Goal: Task Accomplishment & Management: Use online tool/utility

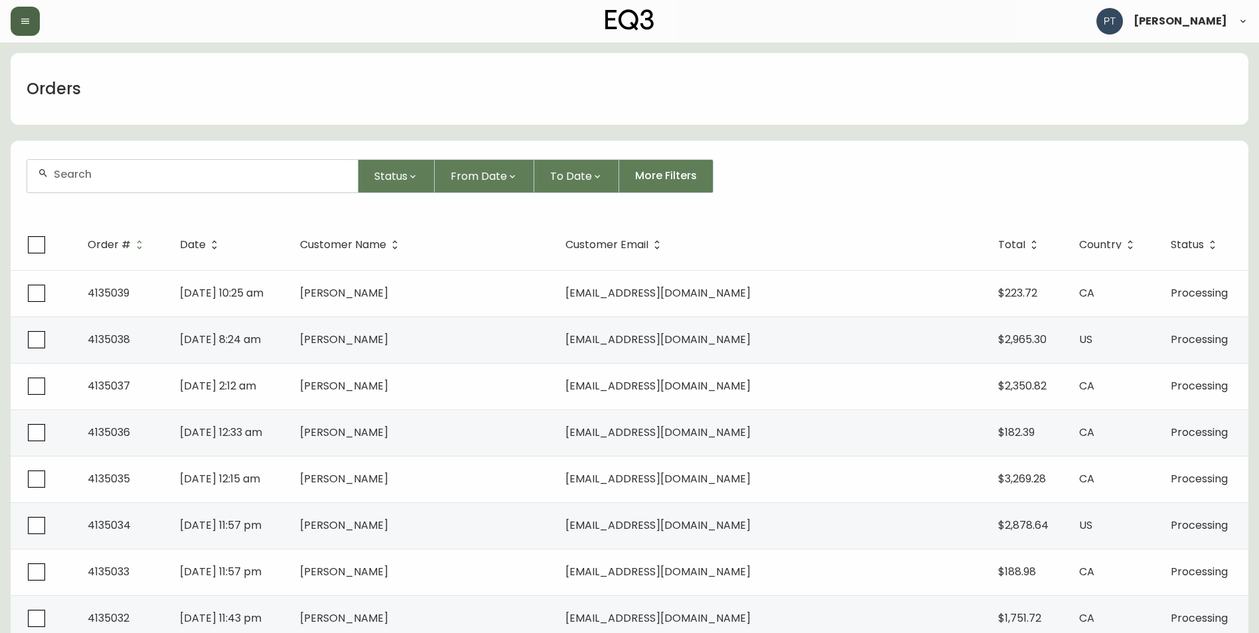
click at [32, 27] on button "button" at bounding box center [25, 21] width 29 height 29
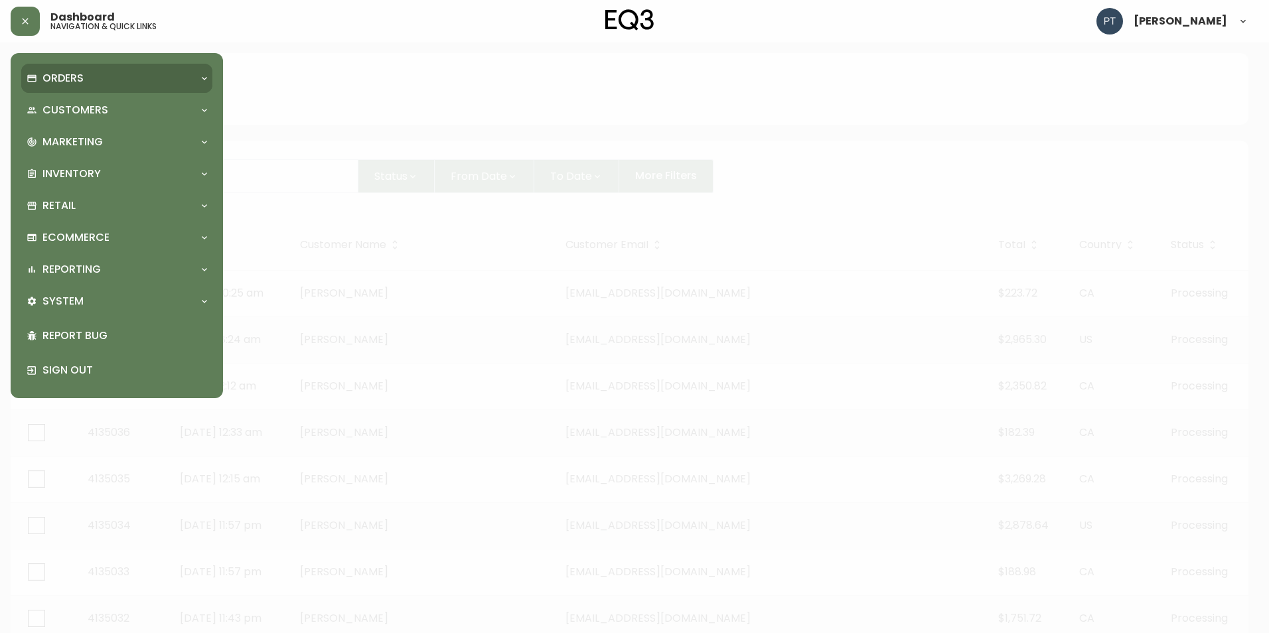
click at [162, 69] on div "Orders" at bounding box center [116, 78] width 191 height 29
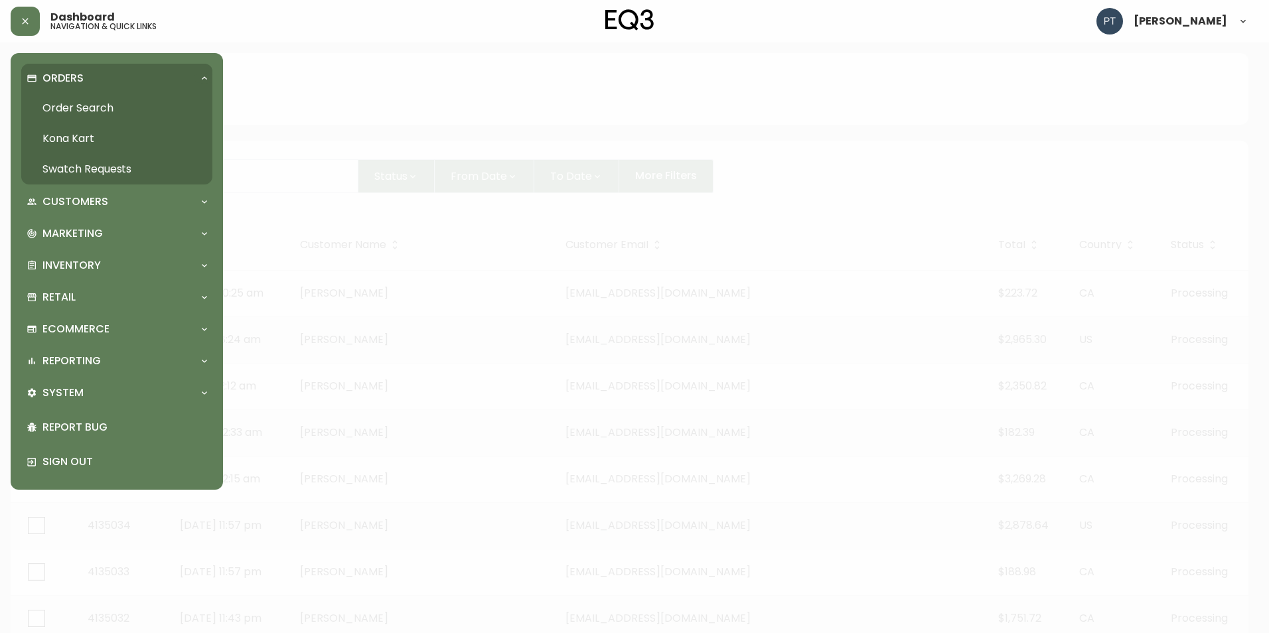
click at [130, 161] on link "Swatch Requests" at bounding box center [116, 169] width 191 height 31
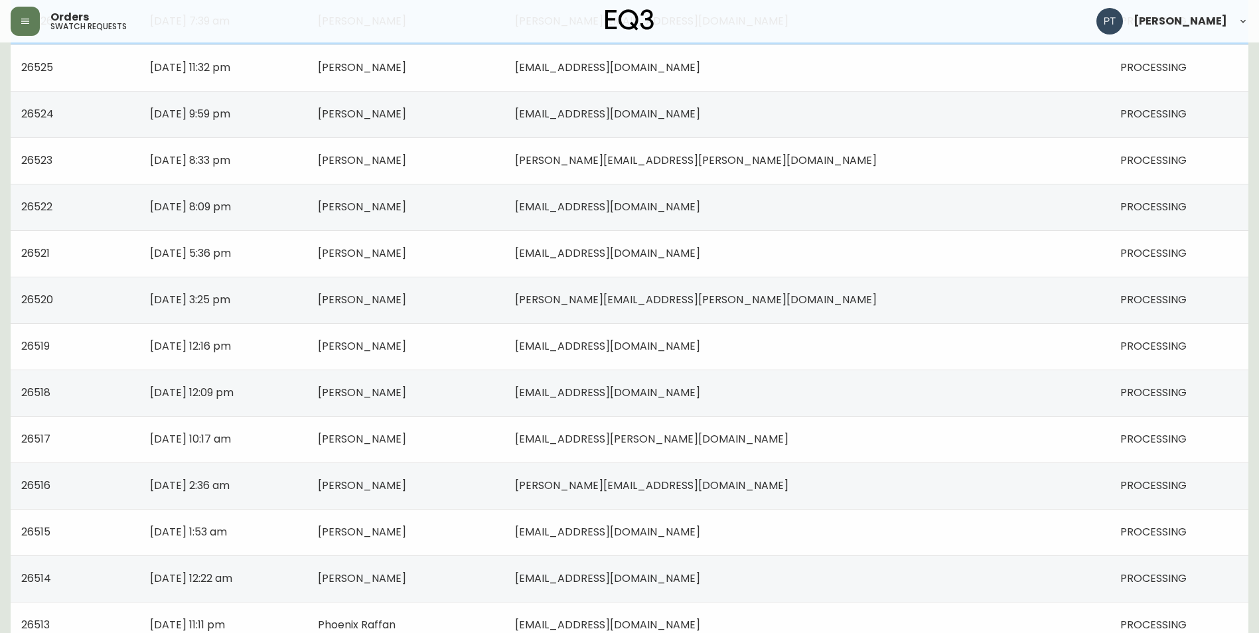
scroll to position [828, 0]
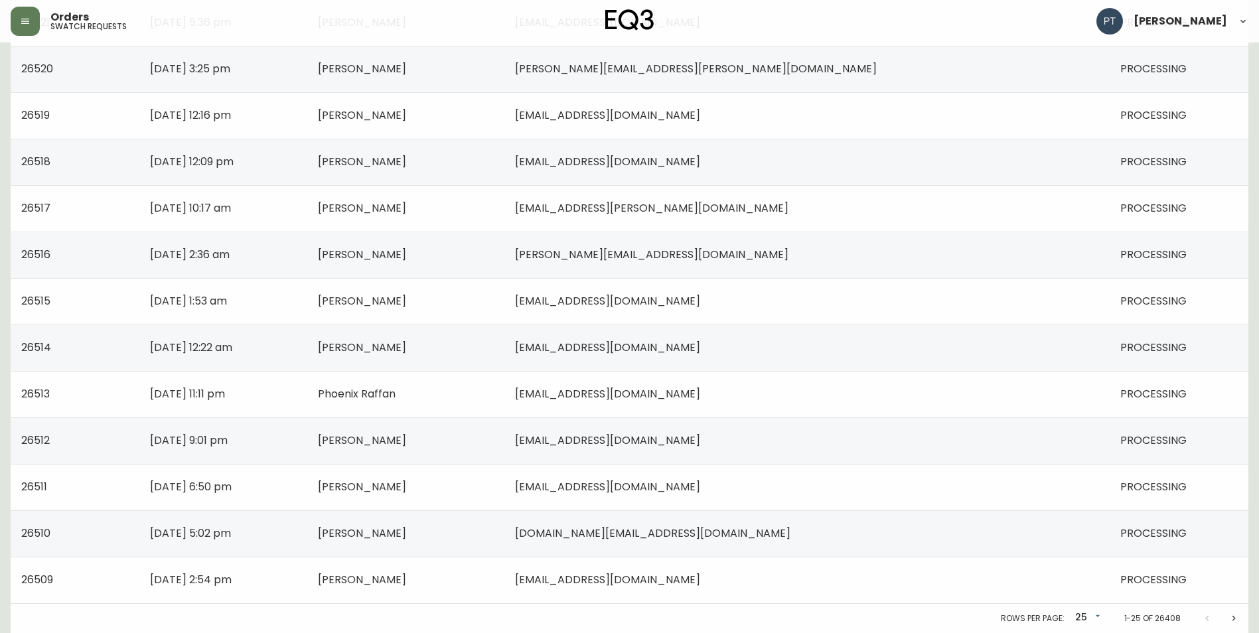
click at [1233, 616] on icon "Next page" at bounding box center [1234, 618] width 11 height 11
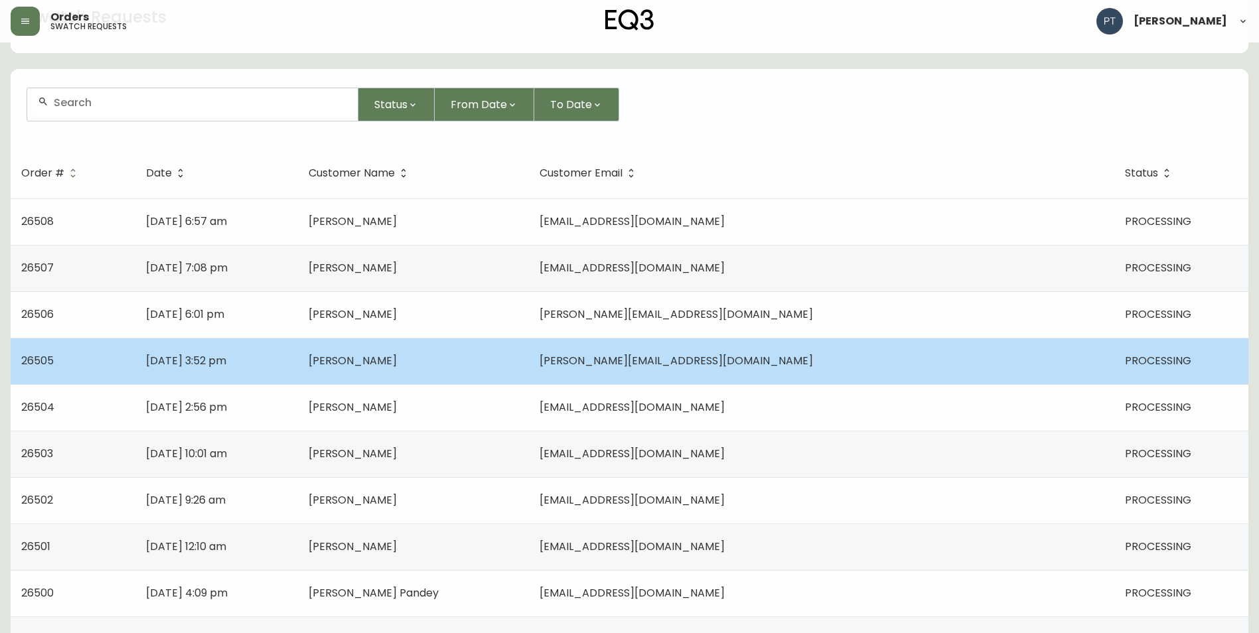
scroll to position [199, 0]
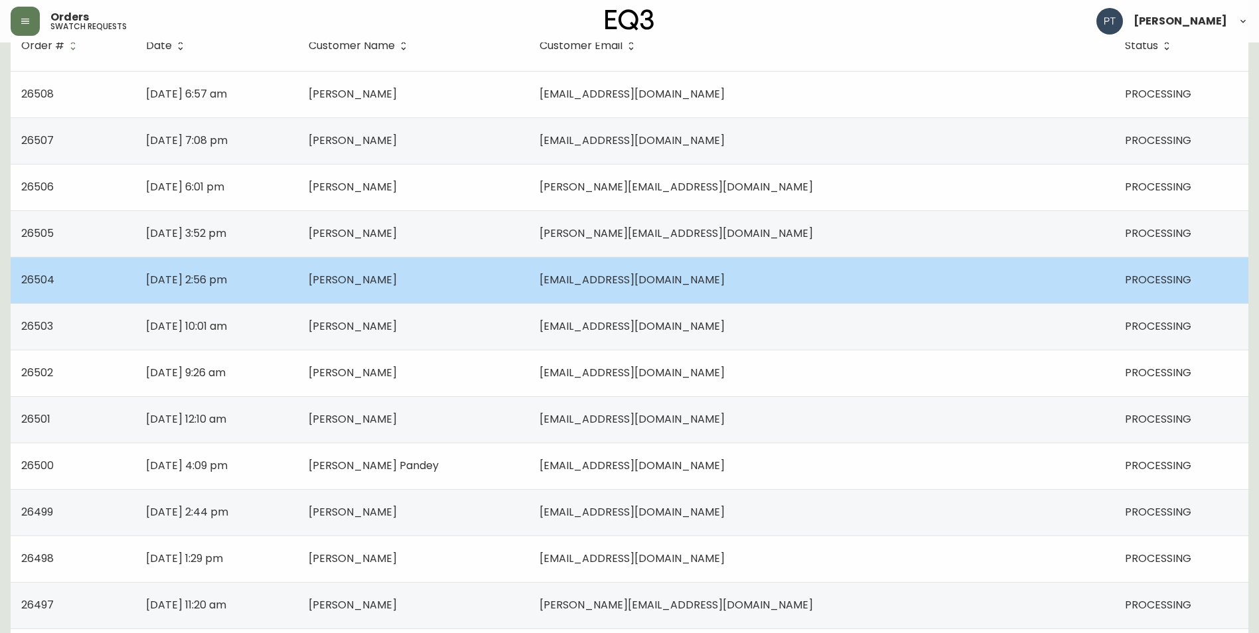
click at [530, 293] on td "[PERSON_NAME]" at bounding box center [414, 280] width 232 height 46
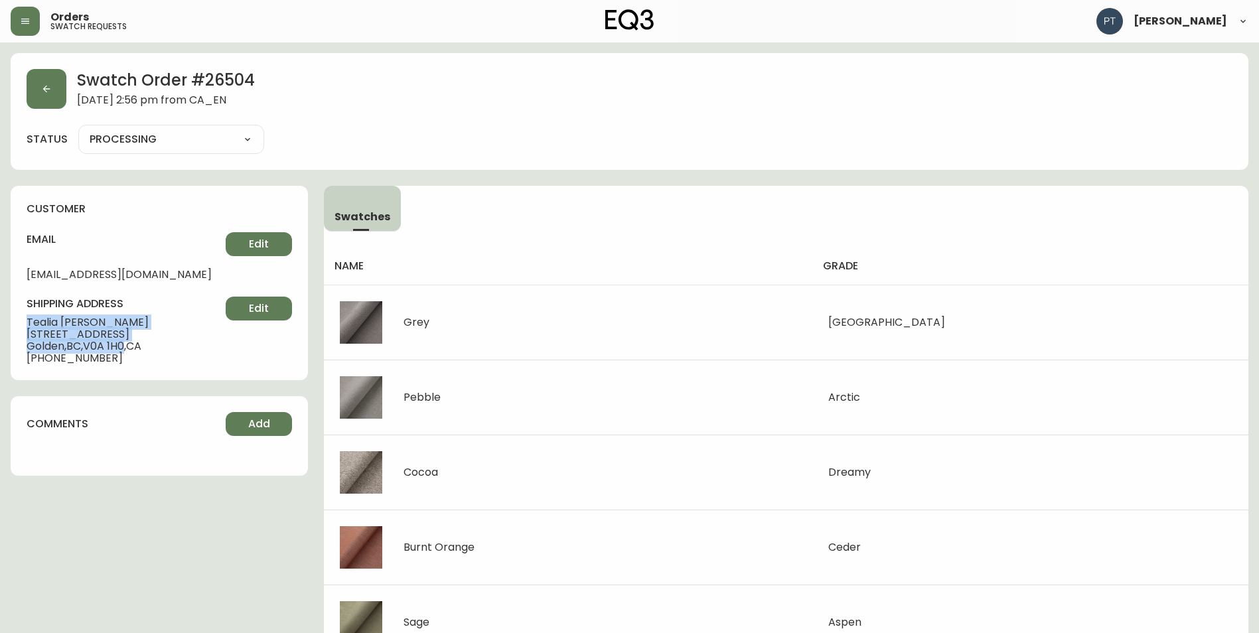
drag, startPoint x: 26, startPoint y: 322, endPoint x: 130, endPoint y: 348, distance: 107.5
click at [130, 348] on div "customer email [EMAIL_ADDRESS][DOMAIN_NAME] Edit shipping address [PERSON_NAME]…" at bounding box center [159, 283] width 297 height 194
copy div "[PERSON_NAME] [STREET_ADDRESS]"
click at [52, 100] on button "button" at bounding box center [47, 89] width 40 height 40
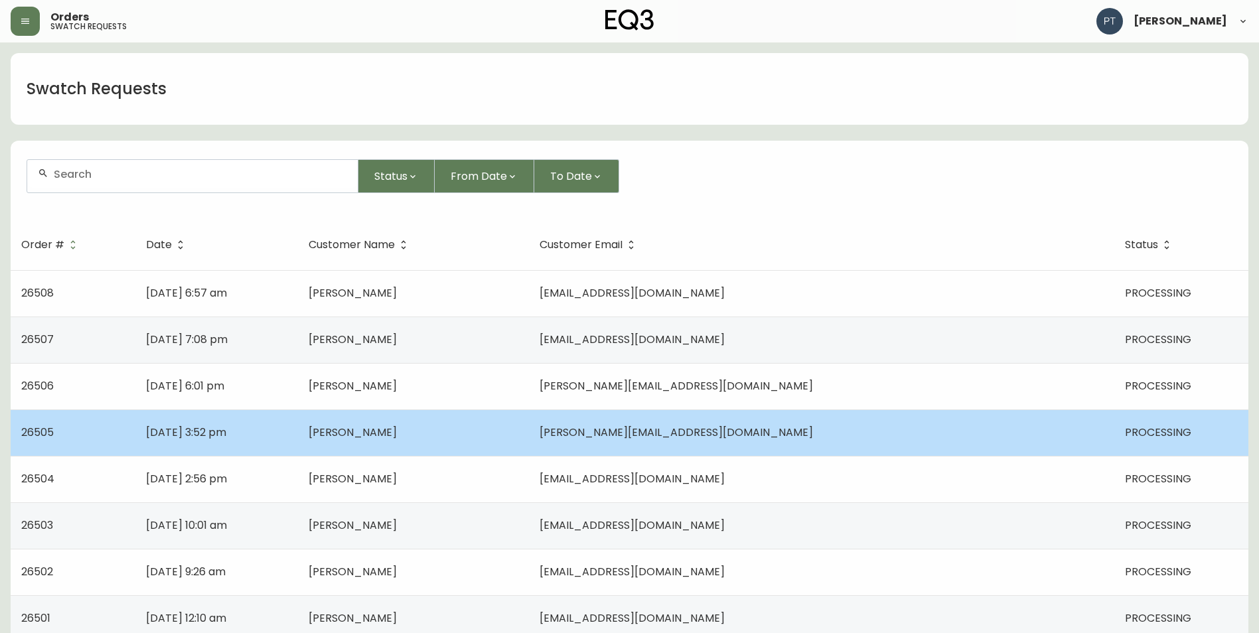
click at [397, 439] on span "[PERSON_NAME]" at bounding box center [353, 432] width 88 height 15
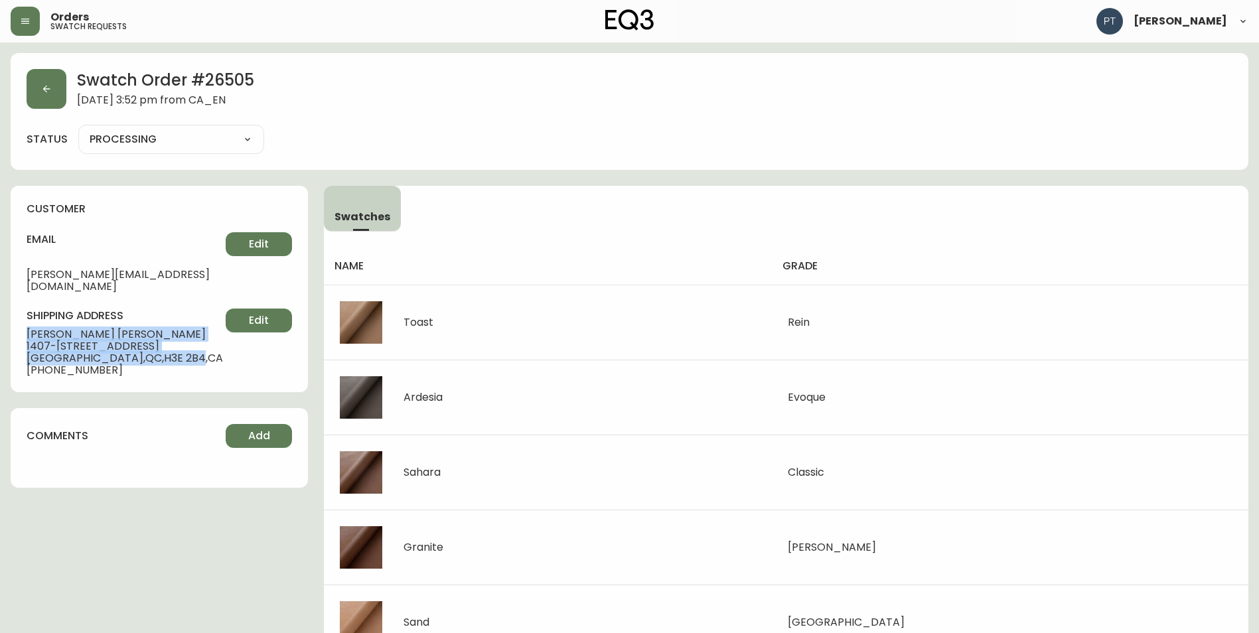
drag, startPoint x: 23, startPoint y: 319, endPoint x: 138, endPoint y: 350, distance: 118.8
click at [138, 350] on div "customer email [PERSON_NAME][EMAIL_ADDRESS][DOMAIN_NAME] Edit shipping address …" at bounding box center [159, 289] width 297 height 206
copy div "[PERSON_NAME] [STREET_ADDRESS]"
click at [42, 91] on icon "button" at bounding box center [46, 89] width 11 height 11
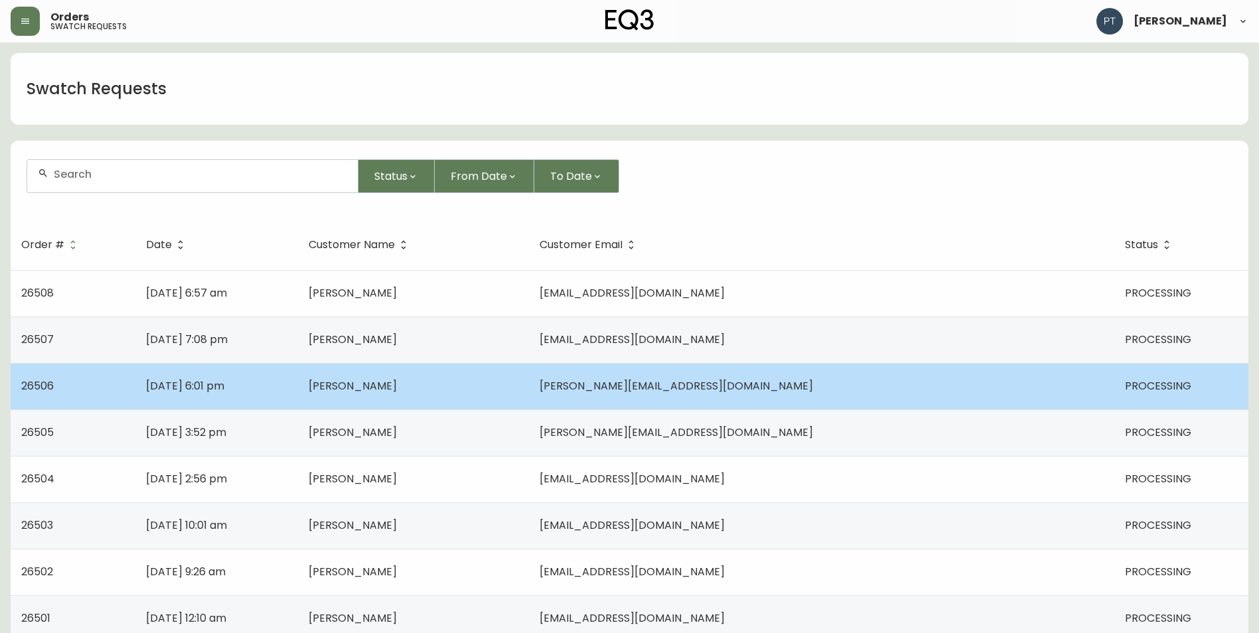
click at [298, 377] on td "[DATE] 6:01 pm" at bounding box center [216, 386] width 163 height 46
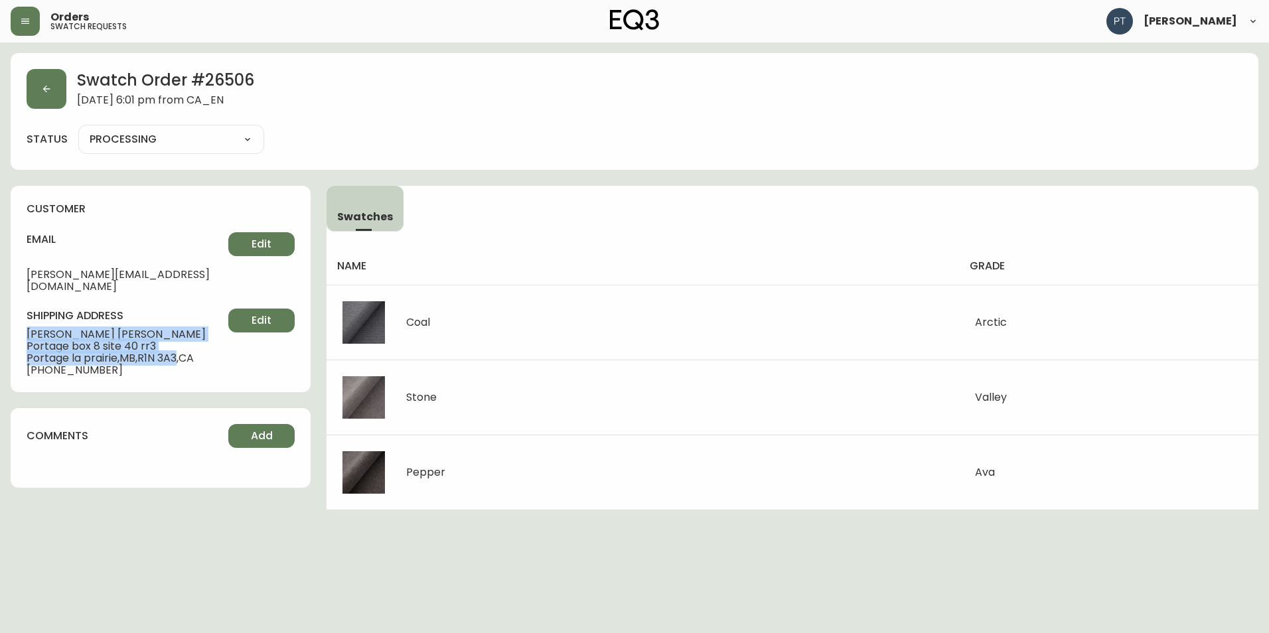
drag, startPoint x: 19, startPoint y: 322, endPoint x: 182, endPoint y: 348, distance: 165.4
click at [182, 348] on div "customer email [PERSON_NAME][EMAIL_ADDRESS][DOMAIN_NAME] Edit shipping address …" at bounding box center [161, 289] width 300 height 206
copy div "[PERSON_NAME] Portage box 8 site [STREET_ADDRESS]"
click at [31, 86] on button "button" at bounding box center [47, 89] width 40 height 40
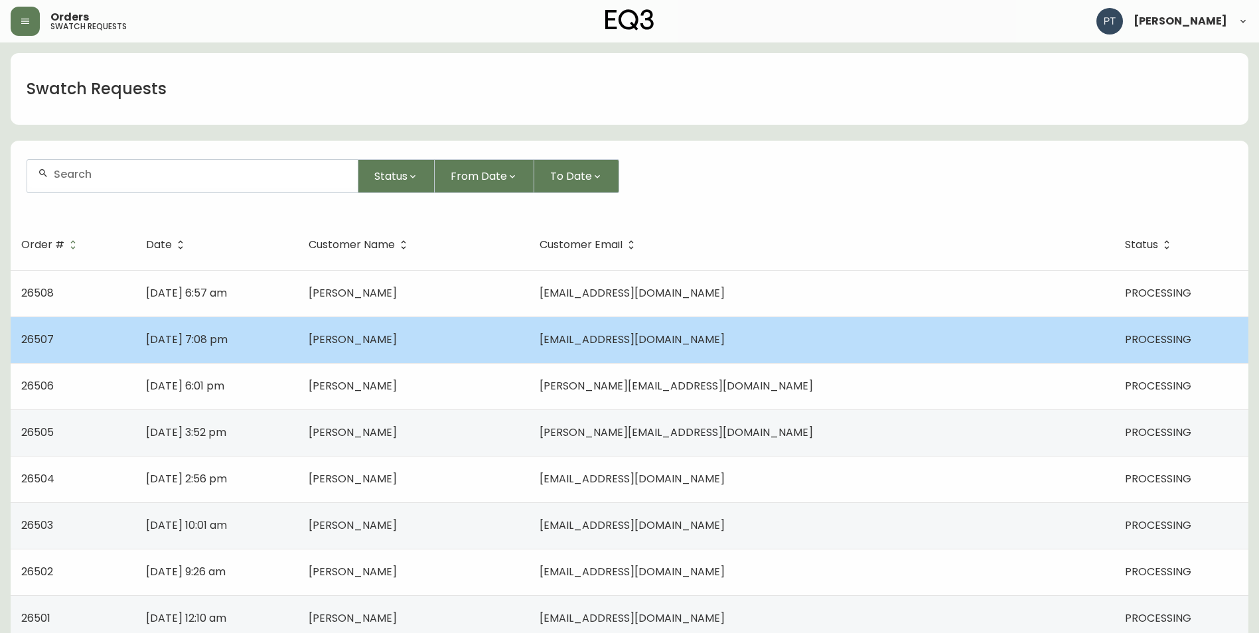
click at [298, 334] on td "[DATE] 7:08 pm" at bounding box center [216, 340] width 163 height 46
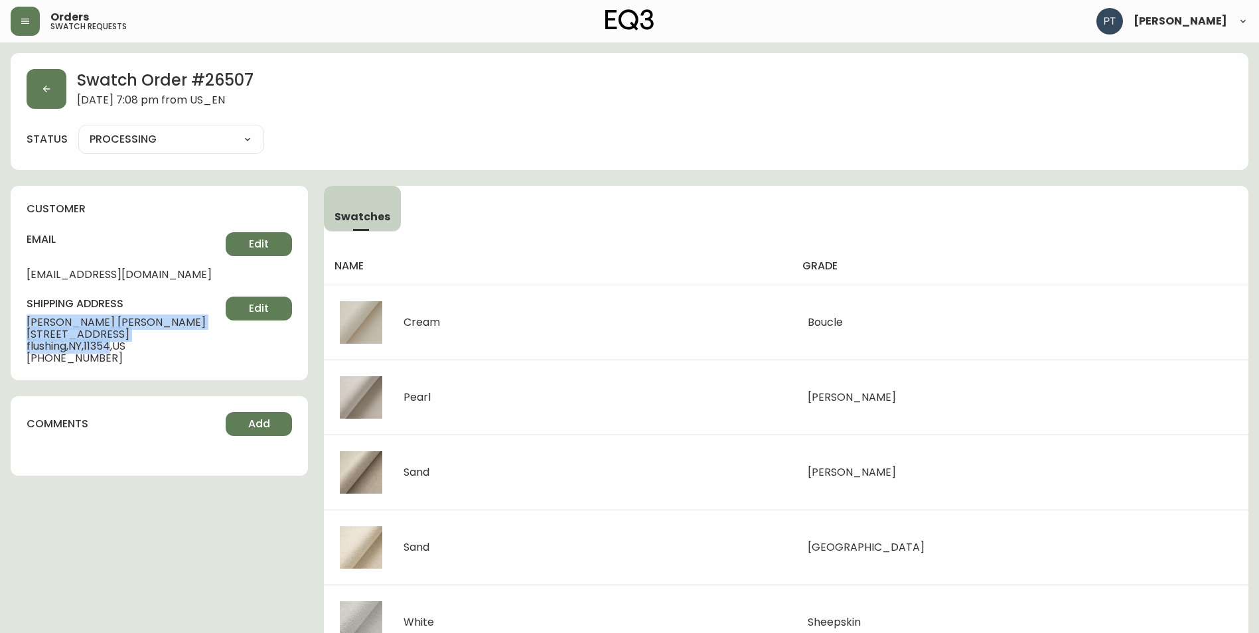
drag, startPoint x: 25, startPoint y: 323, endPoint x: 118, endPoint y: 346, distance: 95.9
click at [118, 346] on div "customer email [EMAIL_ADDRESS][DOMAIN_NAME] Edit shipping address [PERSON_NAME]…" at bounding box center [159, 283] width 297 height 194
copy div "[PERSON_NAME] [STREET_ADDRESS]"
click at [42, 84] on icon "button" at bounding box center [46, 89] width 11 height 11
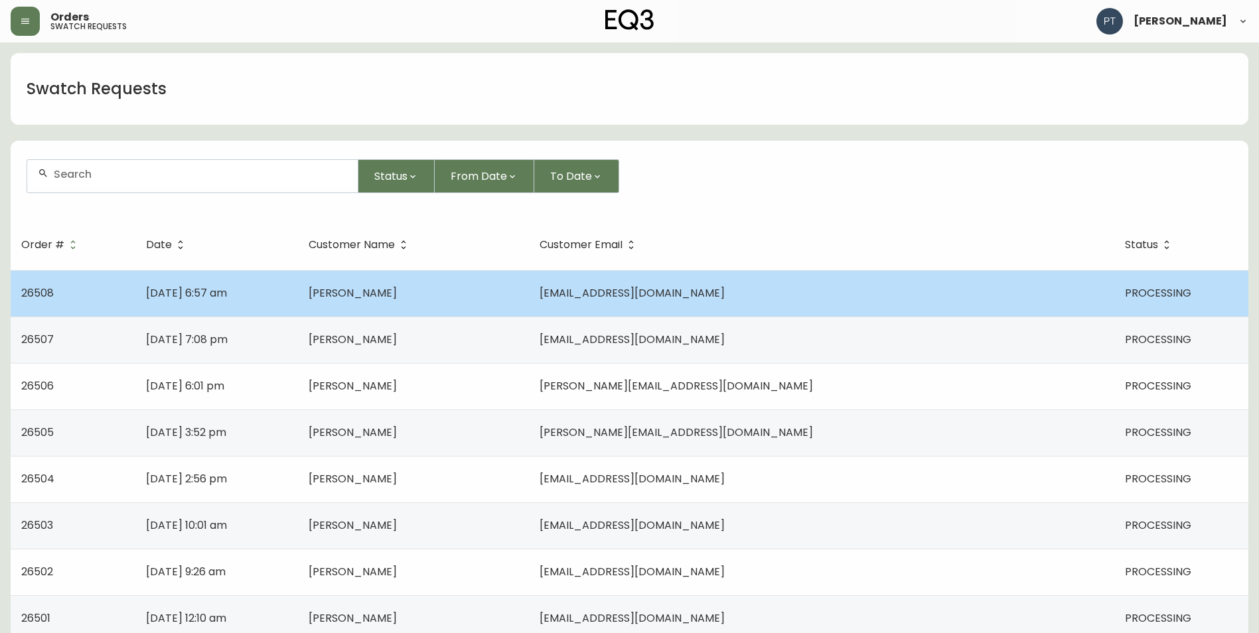
click at [252, 301] on td "[DATE] 6:57 am" at bounding box center [216, 293] width 163 height 46
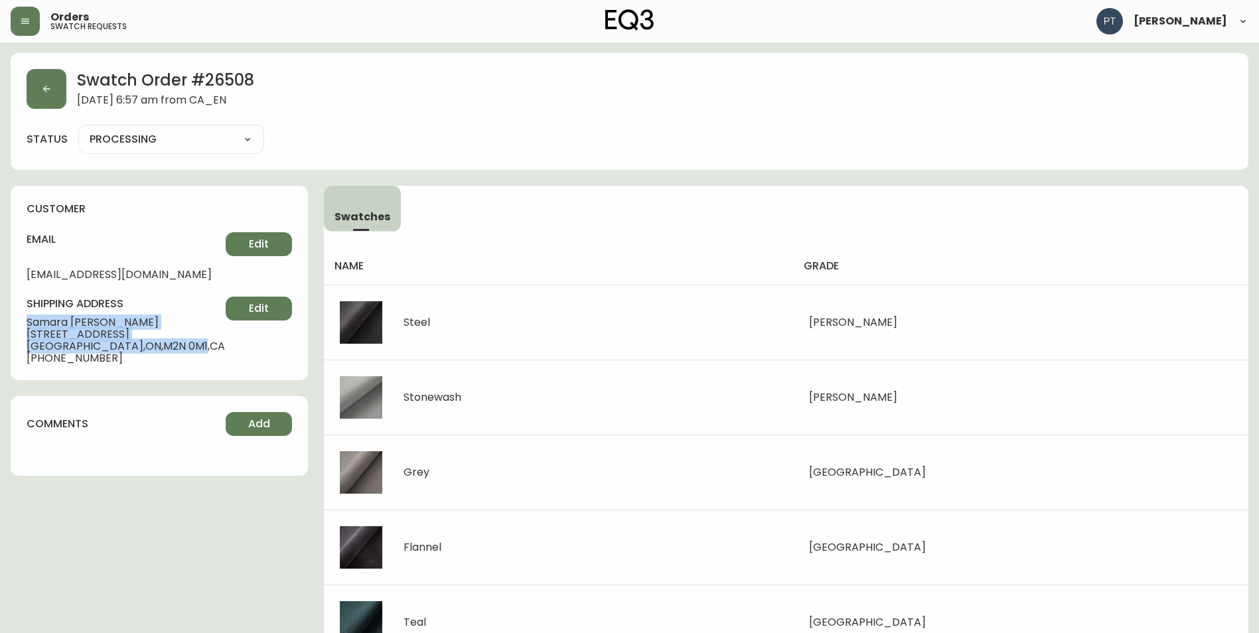
drag, startPoint x: 23, startPoint y: 322, endPoint x: 138, endPoint y: 342, distance: 117.3
click at [138, 342] on div "customer email [EMAIL_ADDRESS][DOMAIN_NAME] Edit shipping address [PERSON_NAME]…" at bounding box center [159, 283] width 297 height 194
copy div "[PERSON_NAME] [STREET_ADDRESS][PERSON_NAME]"
click at [40, 86] on button "button" at bounding box center [47, 89] width 40 height 40
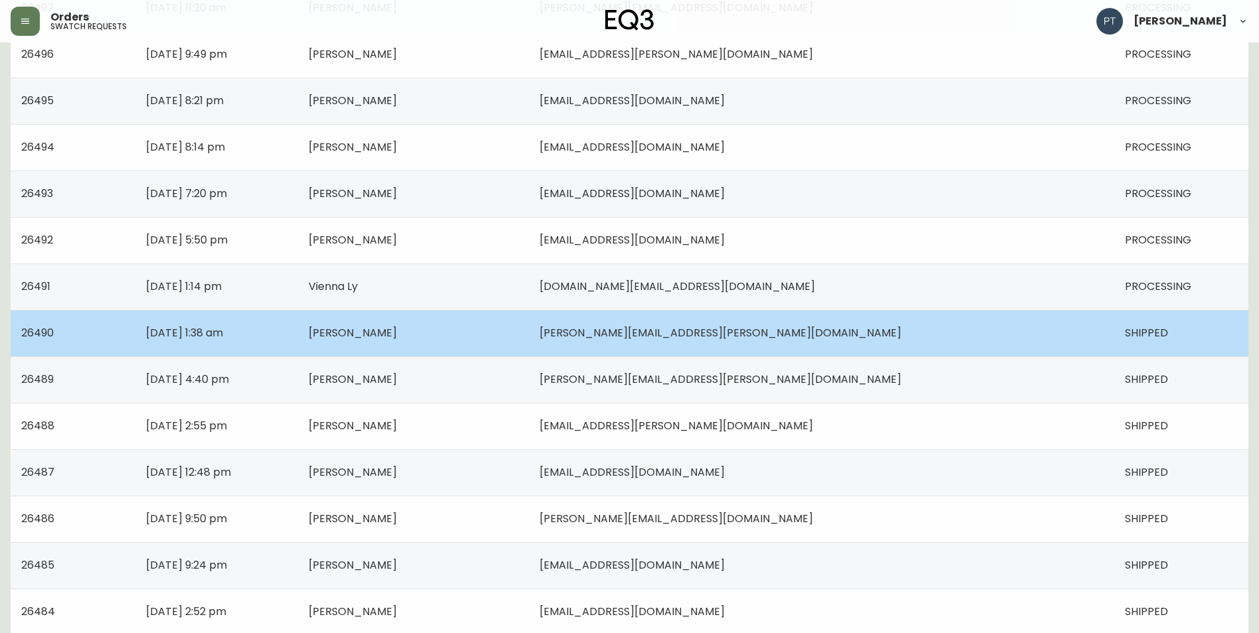
scroll to position [828, 0]
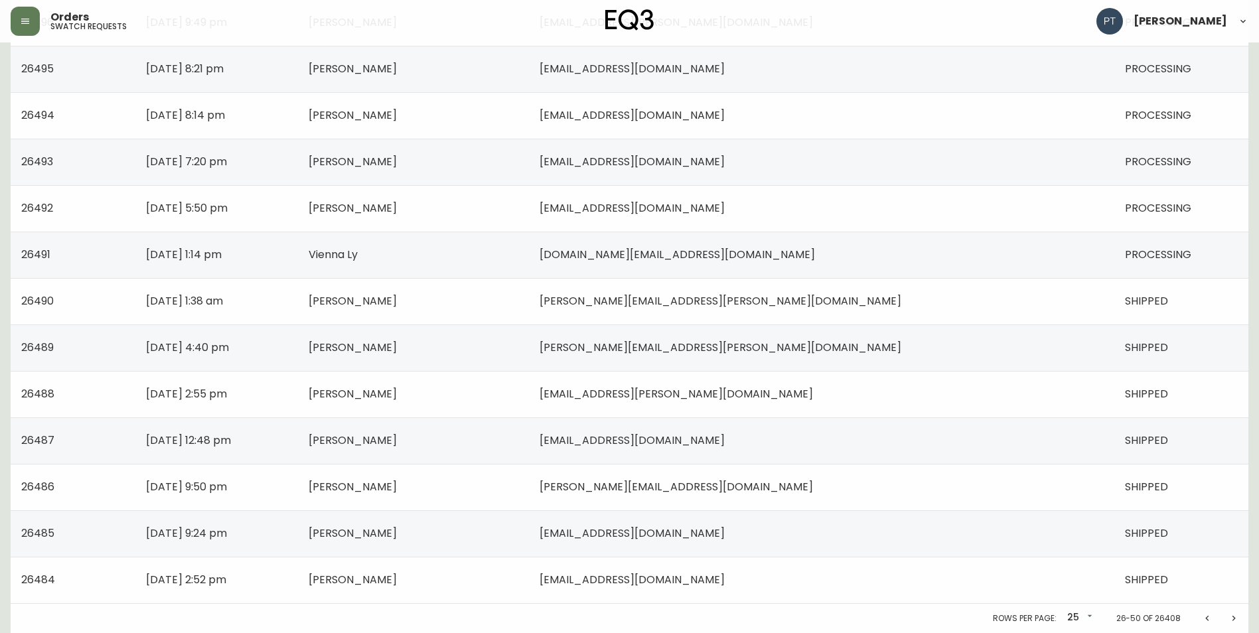
click at [1211, 615] on icon "Previous page" at bounding box center [1207, 618] width 11 height 11
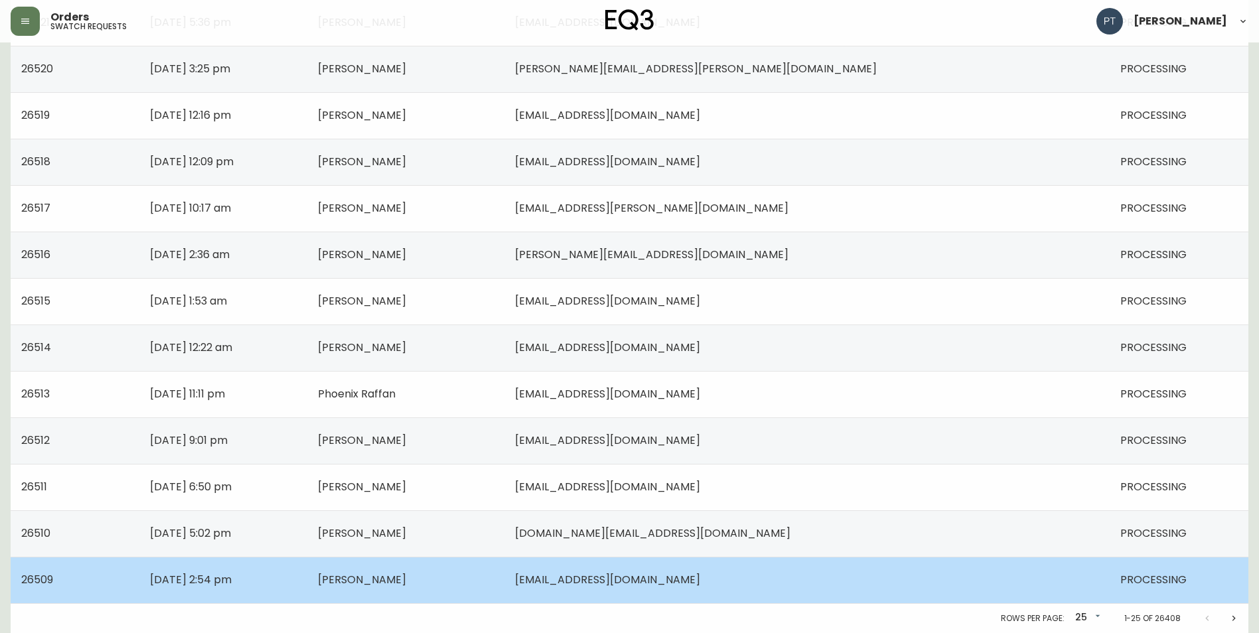
click at [504, 569] on td "[PERSON_NAME]" at bounding box center [405, 580] width 197 height 46
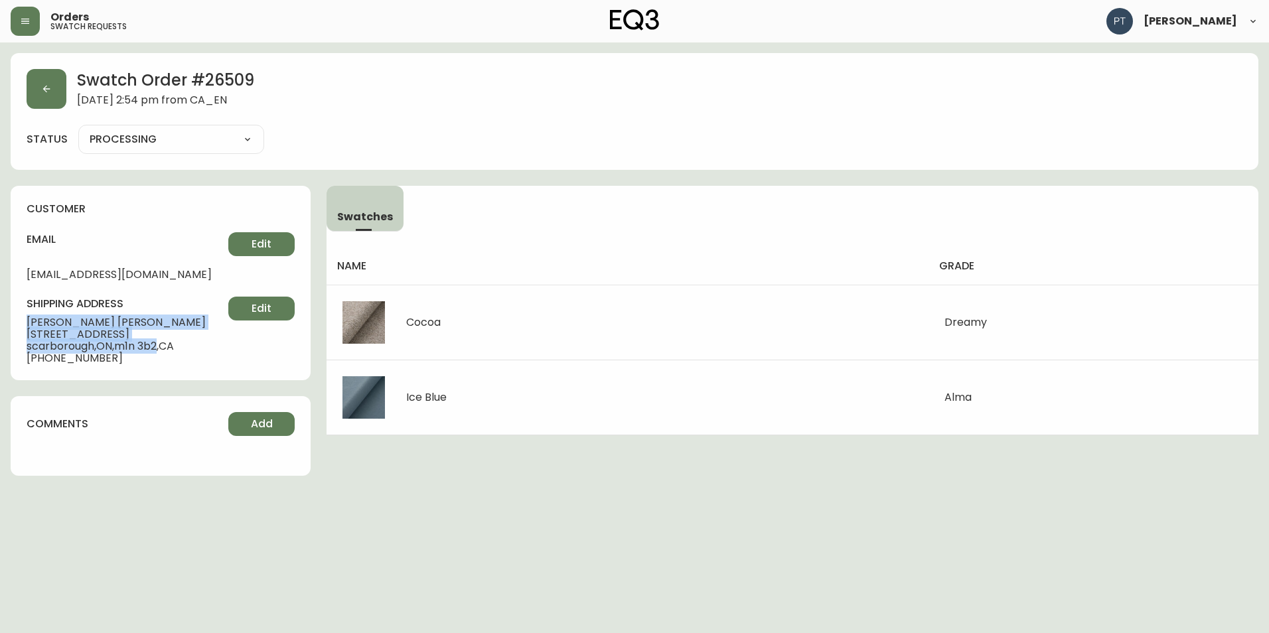
drag, startPoint x: 23, startPoint y: 321, endPoint x: 164, endPoint y: 345, distance: 143.5
click at [164, 345] on div "customer email [EMAIL_ADDRESS][DOMAIN_NAME] Edit shipping address [PERSON_NAME]…" at bounding box center [161, 283] width 300 height 194
copy div "[PERSON_NAME] [STREET_ADDRESS]"
click at [51, 90] on icon "button" at bounding box center [46, 89] width 11 height 11
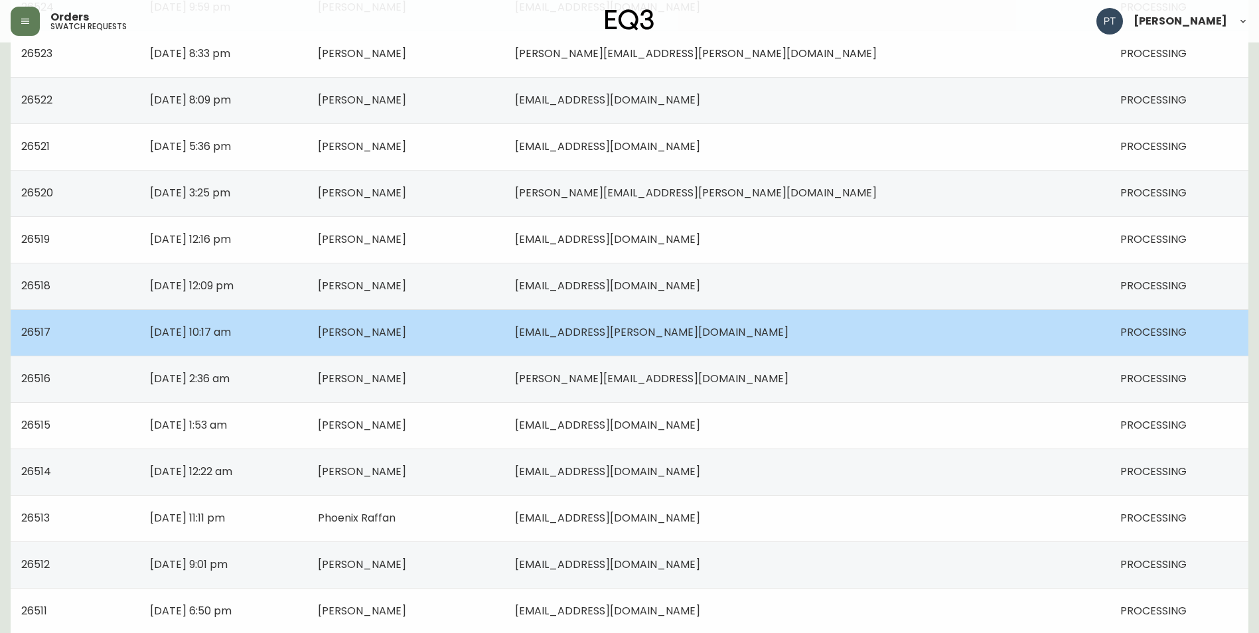
scroll to position [828, 0]
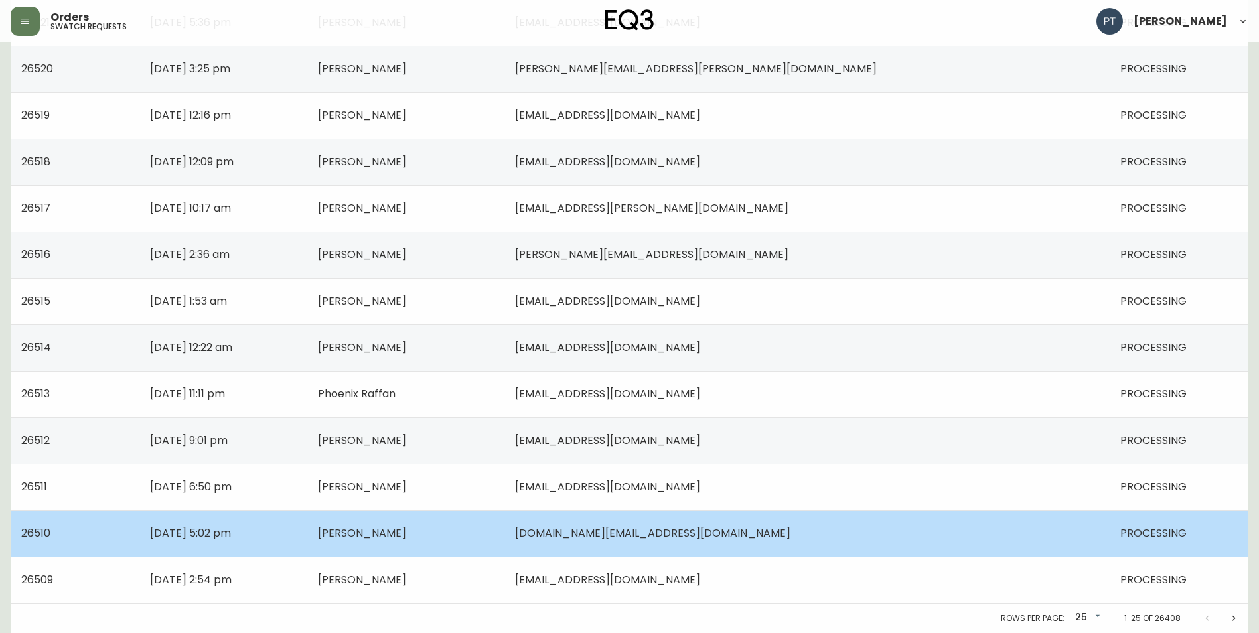
click at [406, 538] on span "[PERSON_NAME]" at bounding box center [362, 533] width 88 height 15
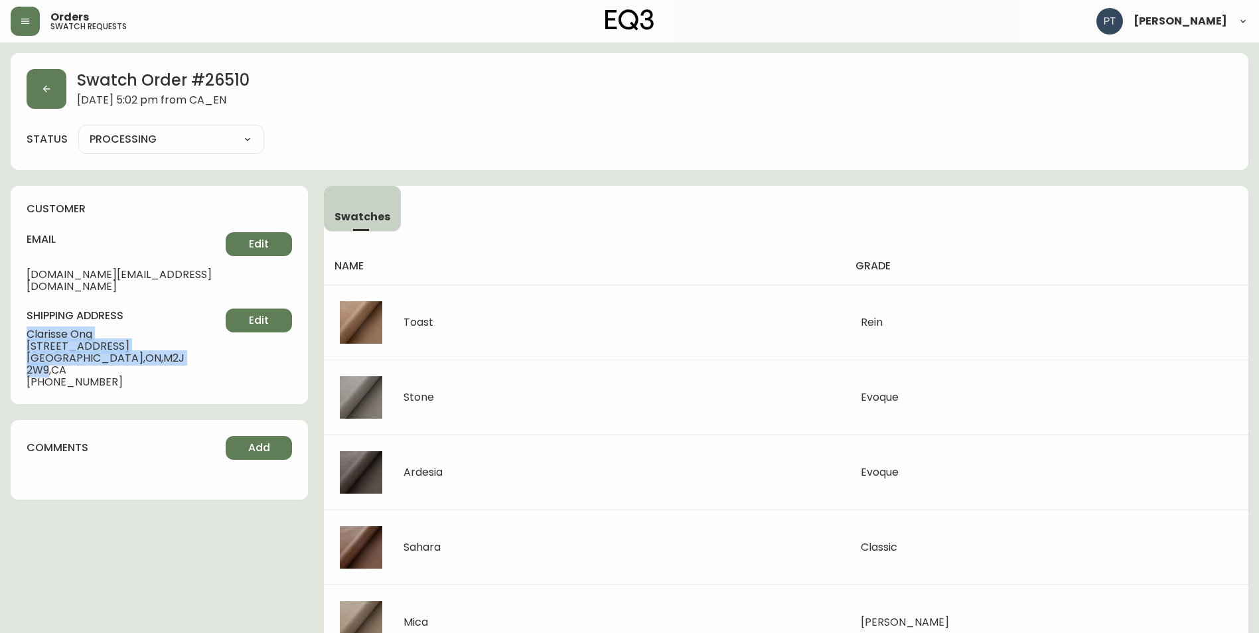
drag, startPoint x: 26, startPoint y: 315, endPoint x: 150, endPoint y: 348, distance: 128.7
click at [150, 348] on div "customer email [DOMAIN_NAME][EMAIL_ADDRESS][DOMAIN_NAME] Edit shipping address …" at bounding box center [159, 295] width 297 height 218
copy div "[PERSON_NAME] [STREET_ADDRESS]"
click at [58, 103] on button "button" at bounding box center [47, 89] width 40 height 40
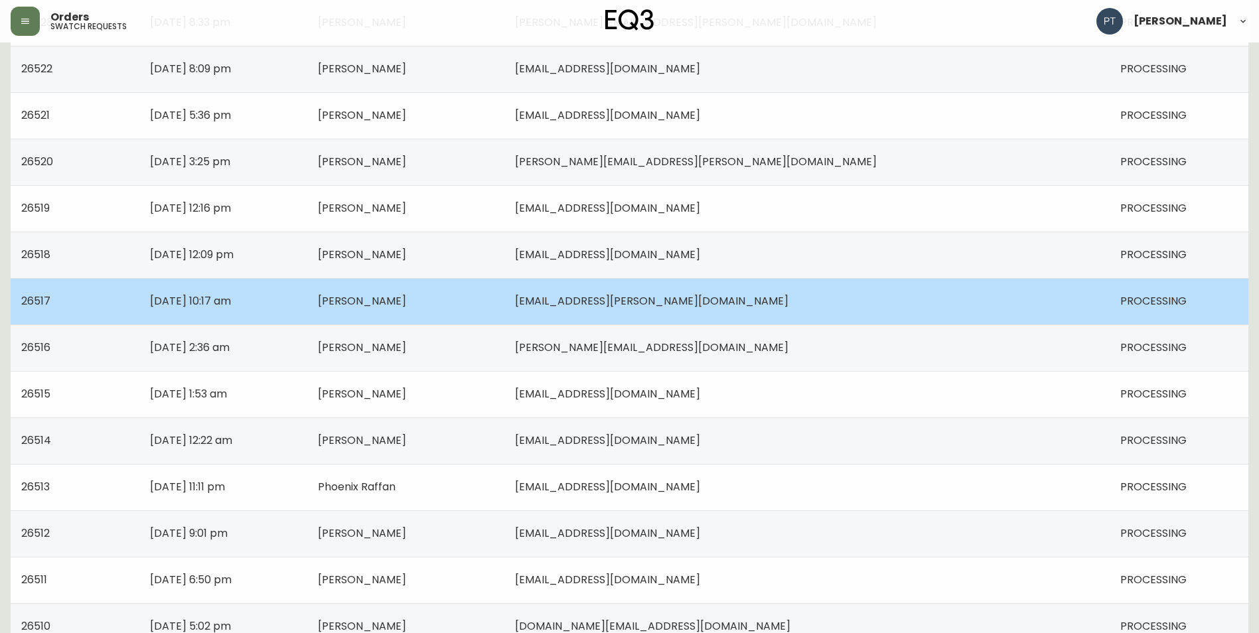
scroll to position [828, 0]
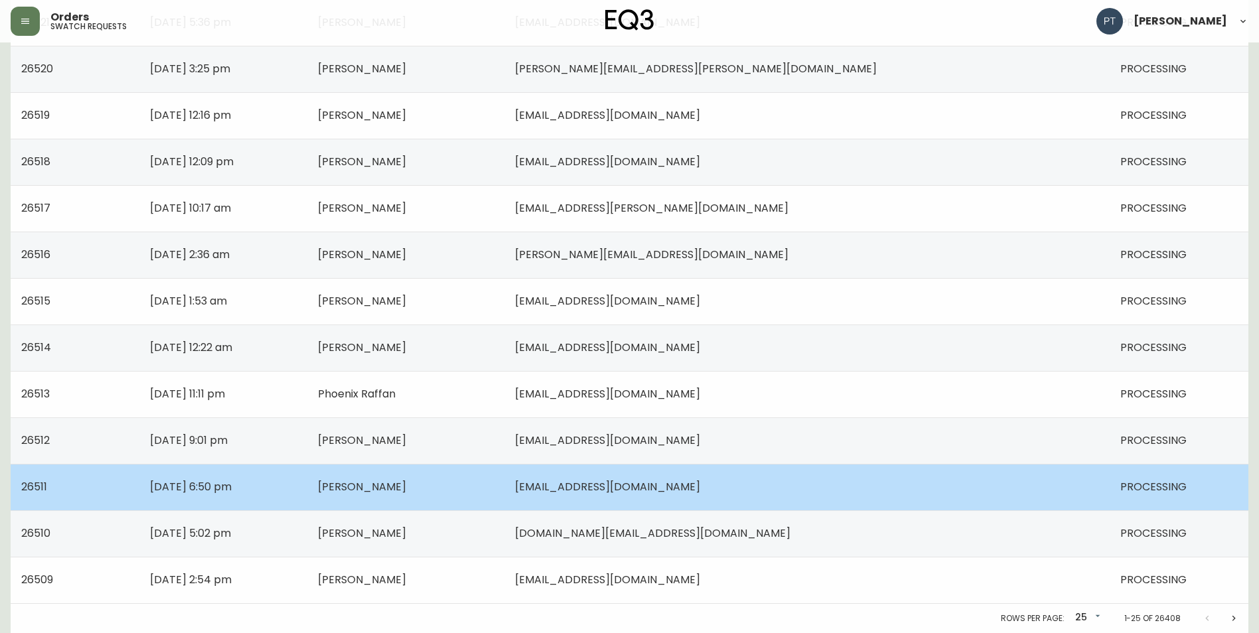
click at [307, 484] on td "[DATE] 6:50 pm" at bounding box center [223, 487] width 168 height 46
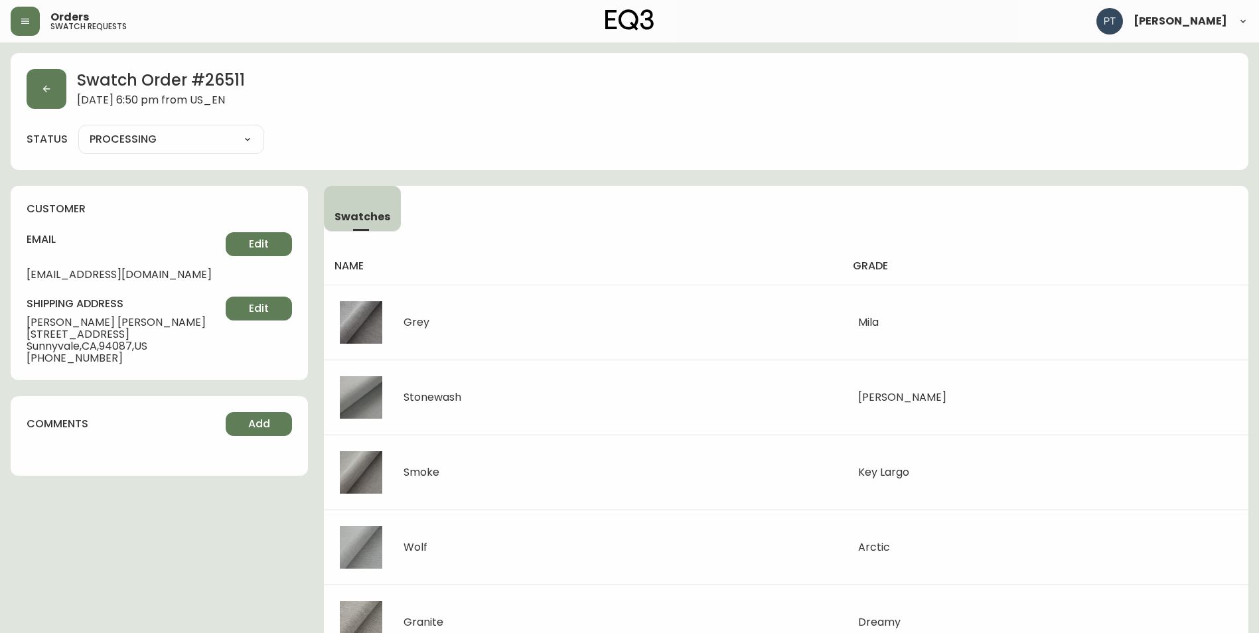
click at [29, 322] on span "[PERSON_NAME]" at bounding box center [126, 323] width 199 height 12
drag, startPoint x: 30, startPoint y: 325, endPoint x: 140, endPoint y: 345, distance: 112.0
click at [140, 345] on div "shipping address [PERSON_NAME] [STREET_ADDRESS] [PHONE_NUMBER] Edit" at bounding box center [159, 331] width 265 height 68
copy div "[PERSON_NAME] [STREET_ADDRESS]"
click at [58, 90] on button "button" at bounding box center [47, 89] width 40 height 40
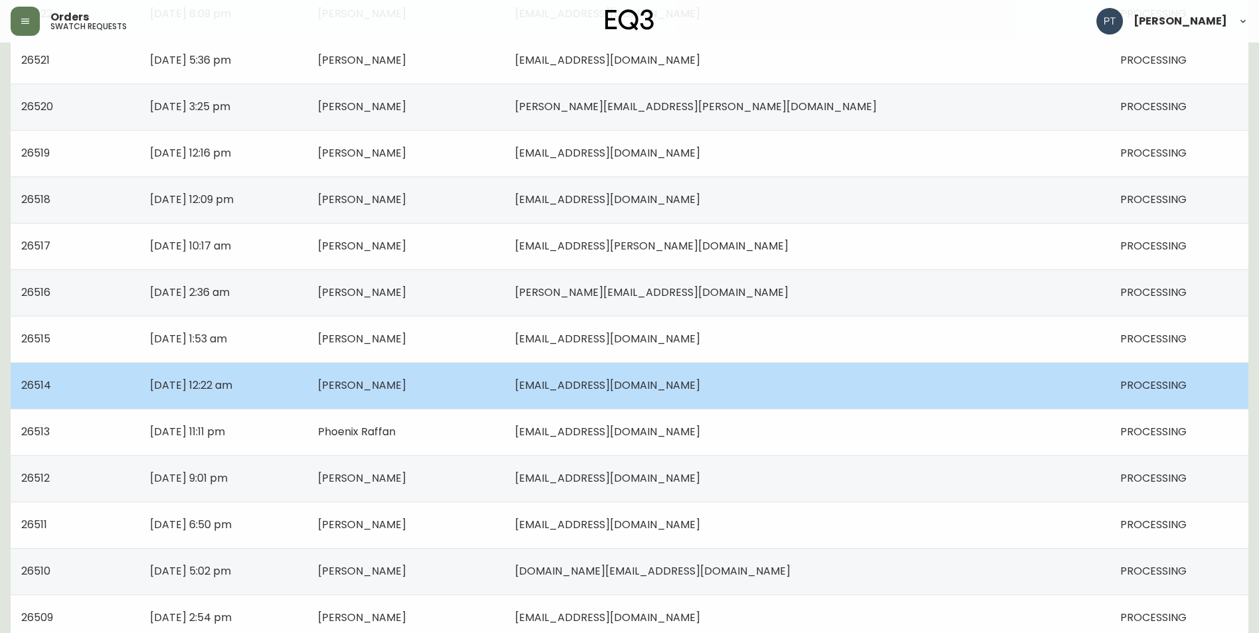
scroll to position [828, 0]
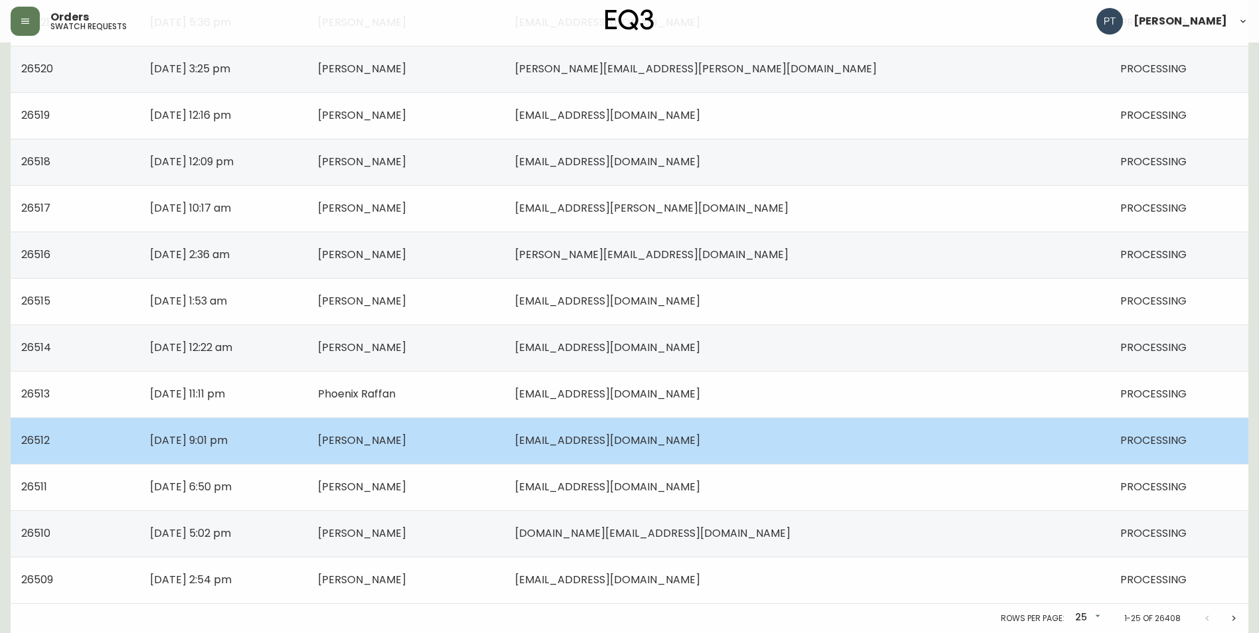
click at [307, 444] on td "[DATE] 9:01 pm" at bounding box center [223, 440] width 168 height 46
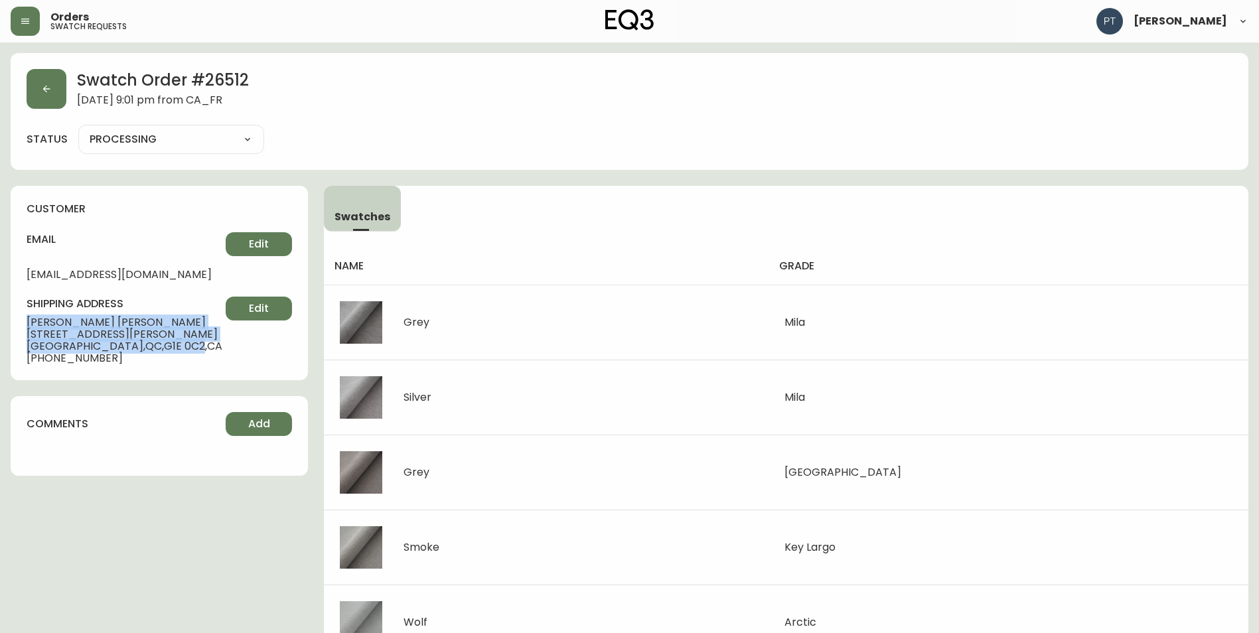
drag, startPoint x: 25, startPoint y: 317, endPoint x: 134, endPoint y: 345, distance: 113.0
click at [134, 345] on div "customer email [EMAIL_ADDRESS][DOMAIN_NAME] Edit shipping address [PERSON_NAME]…" at bounding box center [159, 283] width 297 height 194
copy div "[PERSON_NAME] [STREET_ADDRESS][PERSON_NAME]"
click at [48, 100] on button "button" at bounding box center [47, 89] width 40 height 40
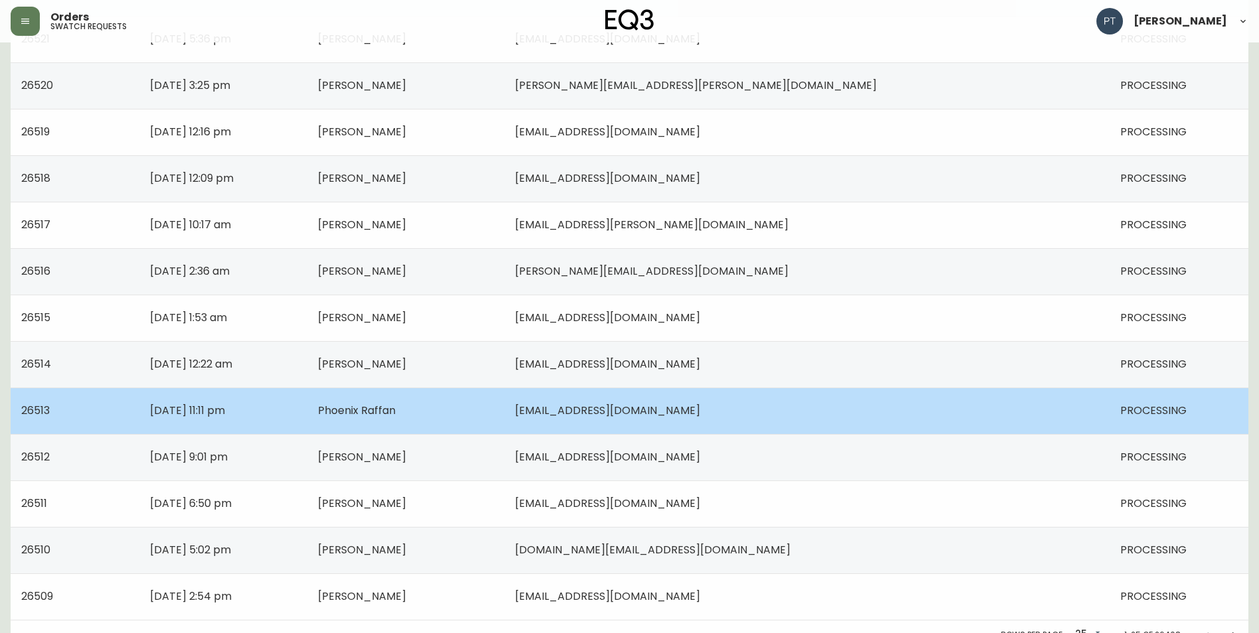
scroll to position [828, 0]
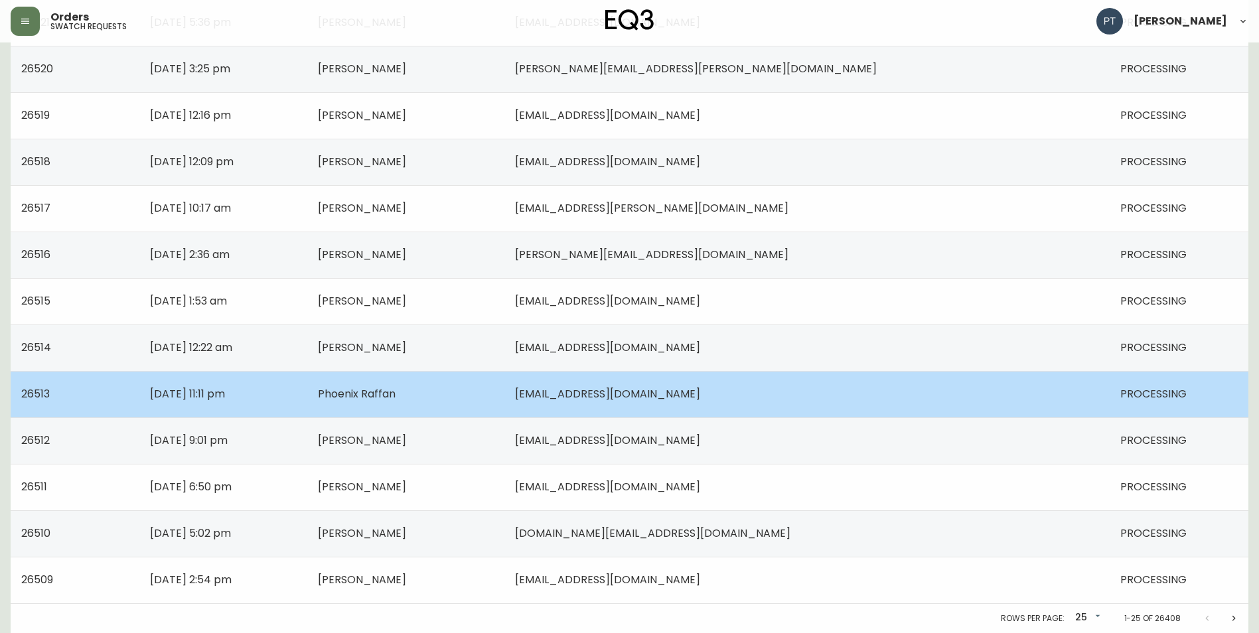
click at [307, 396] on td "[DATE] 11:11 pm" at bounding box center [223, 394] width 168 height 46
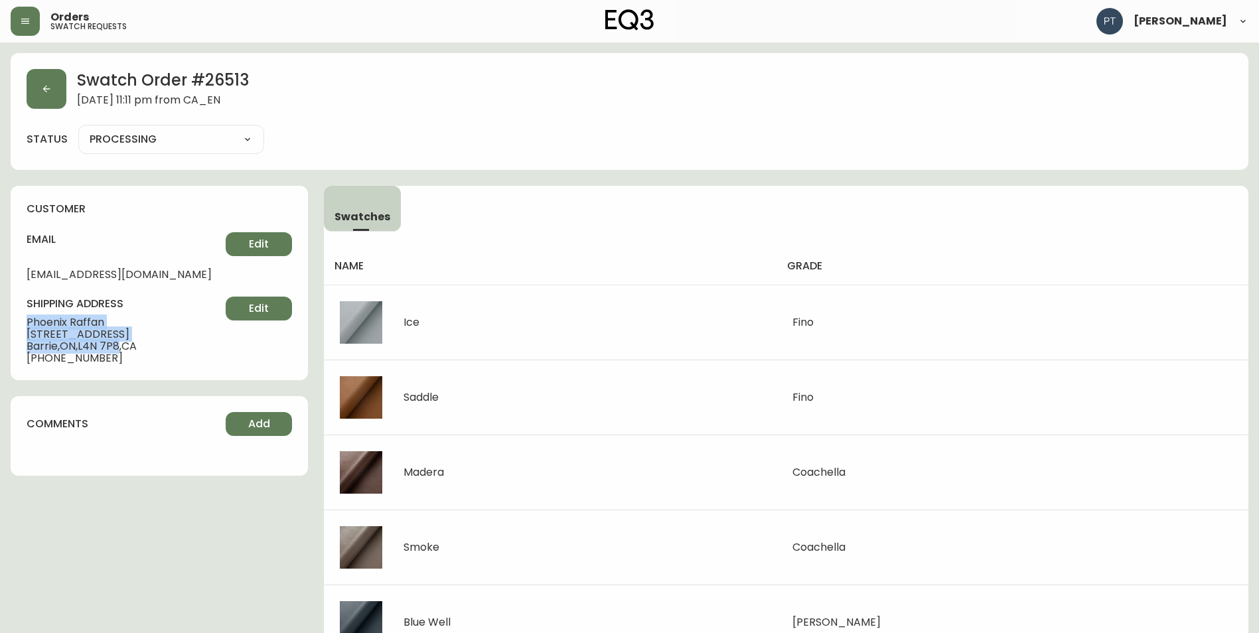
drag, startPoint x: 21, startPoint y: 325, endPoint x: 120, endPoint y: 347, distance: 102.1
click at [120, 347] on div "customer email [EMAIL_ADDRESS][DOMAIN_NAME] Edit shipping address [GEOGRAPHIC_D…" at bounding box center [159, 283] width 297 height 194
copy div "Phoenix Raffan [STREET_ADDRESS]"
click at [51, 92] on icon "button" at bounding box center [46, 89] width 11 height 11
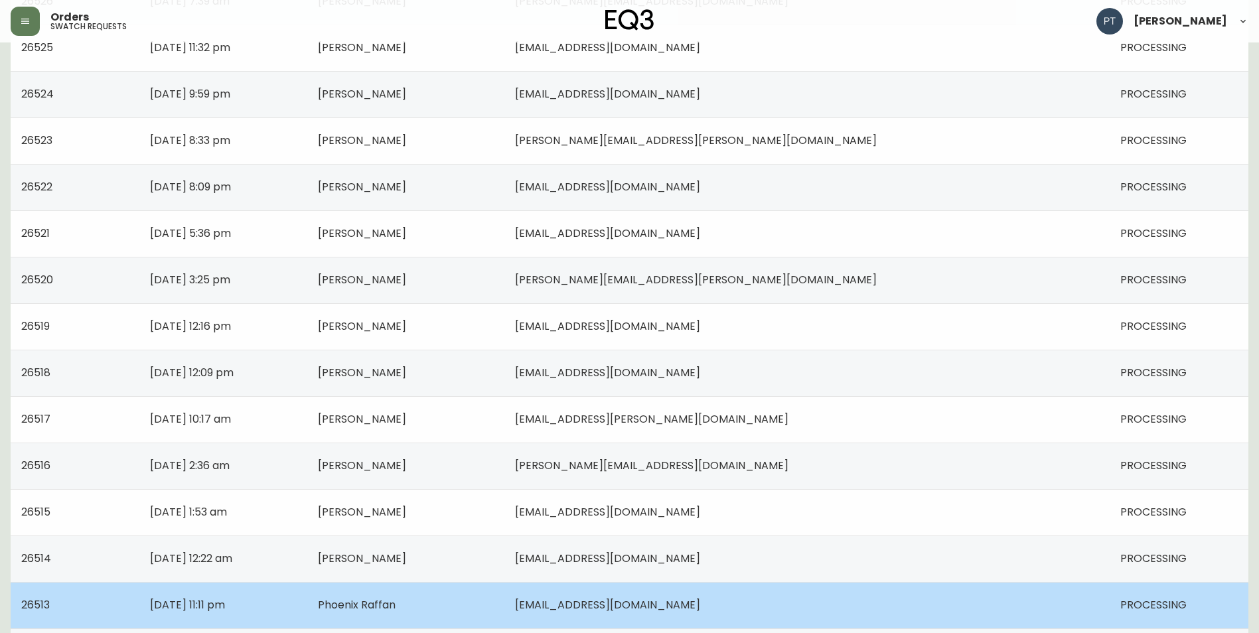
scroll to position [828, 0]
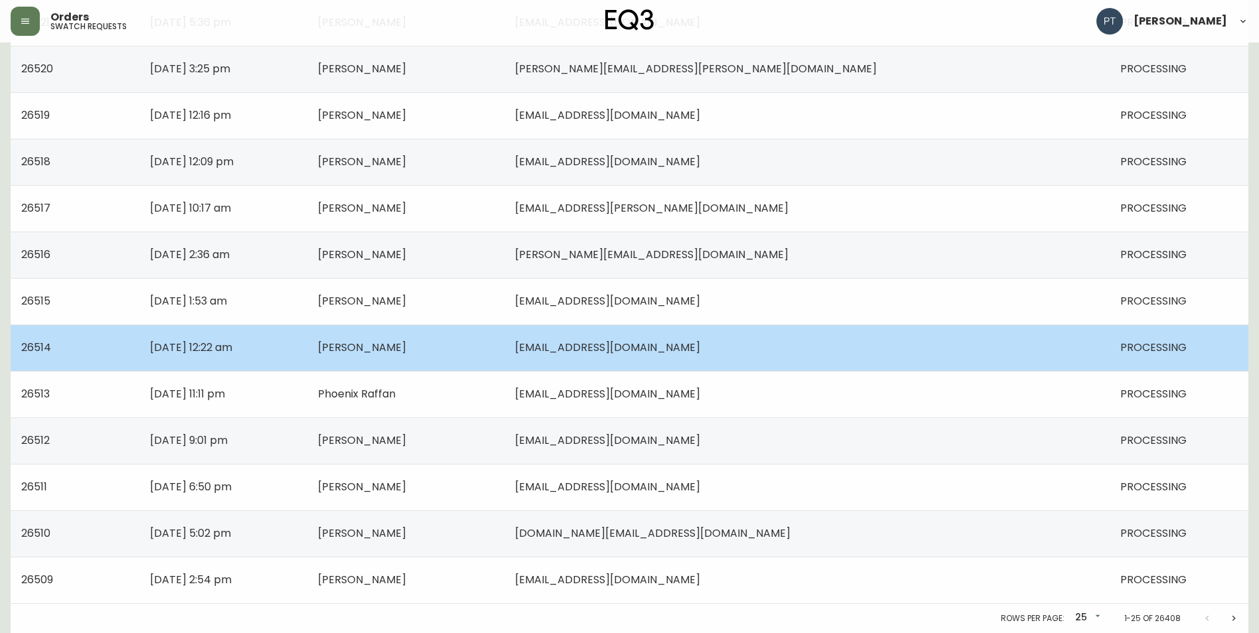
click at [307, 352] on td "[DATE] 12:22 am" at bounding box center [223, 348] width 168 height 46
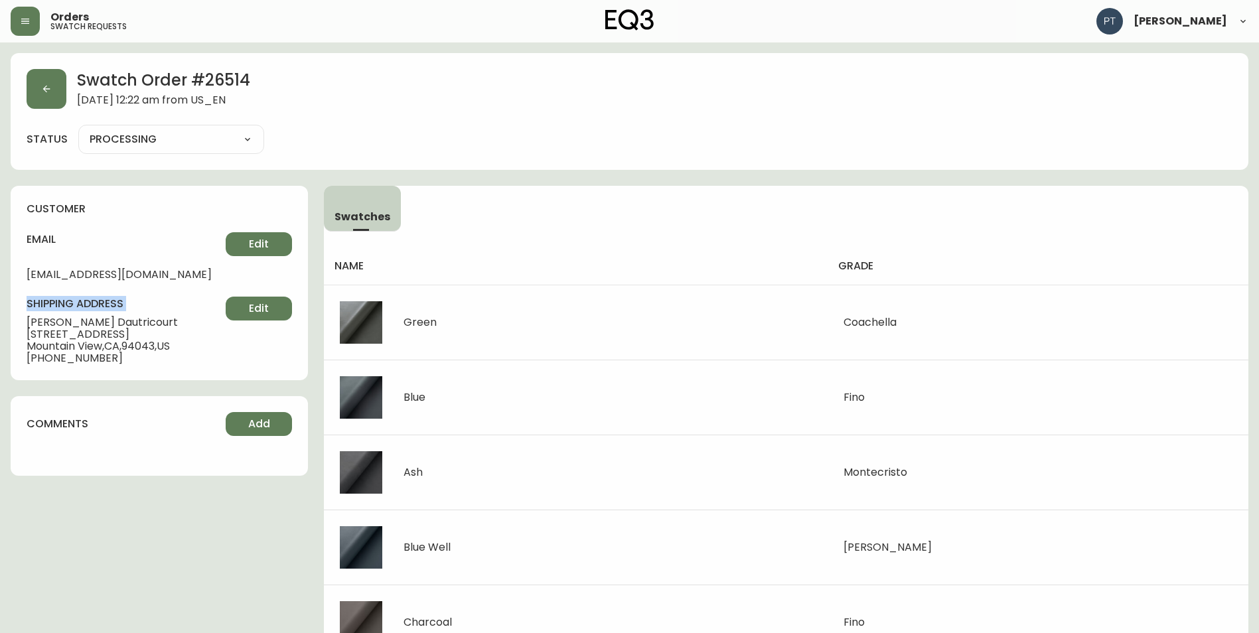
drag, startPoint x: 11, startPoint y: 311, endPoint x: 25, endPoint y: 319, distance: 16.6
click at [25, 319] on div "customer email [EMAIL_ADDRESS][DOMAIN_NAME] Edit shipping address [PERSON_NAME]…" at bounding box center [159, 283] width 297 height 194
drag, startPoint x: 23, startPoint y: 320, endPoint x: 154, endPoint y: 344, distance: 132.9
click at [154, 344] on div "customer email [EMAIL_ADDRESS][DOMAIN_NAME] Edit shipping address [PERSON_NAME]…" at bounding box center [159, 283] width 297 height 194
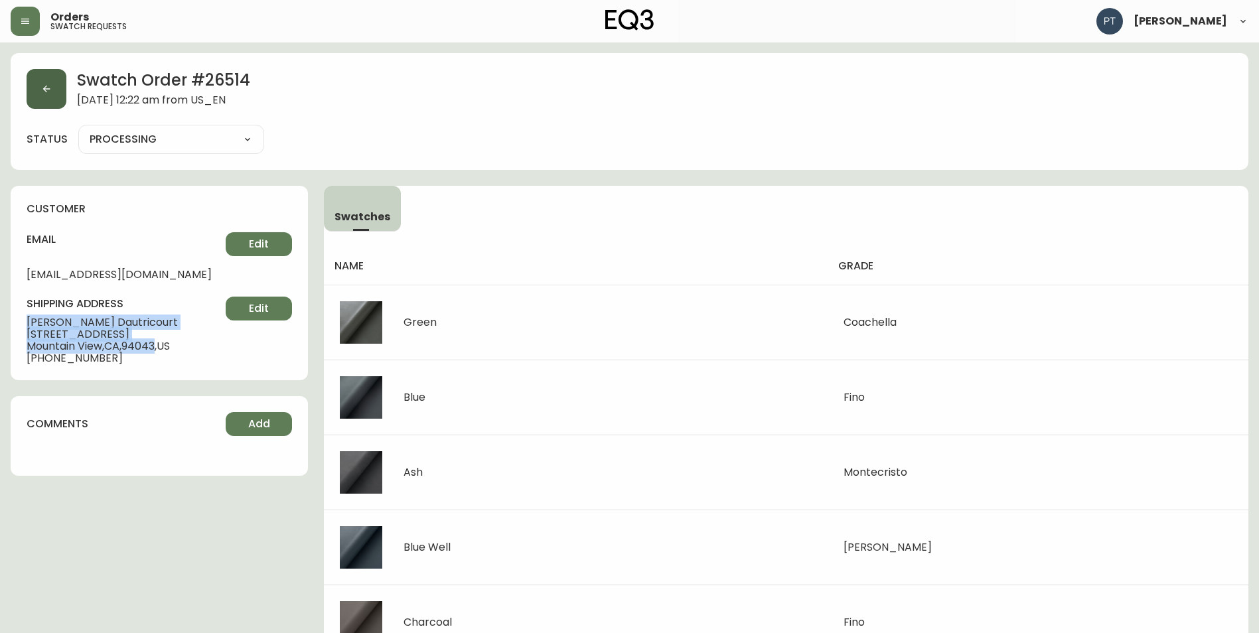
click at [33, 80] on button "button" at bounding box center [47, 89] width 40 height 40
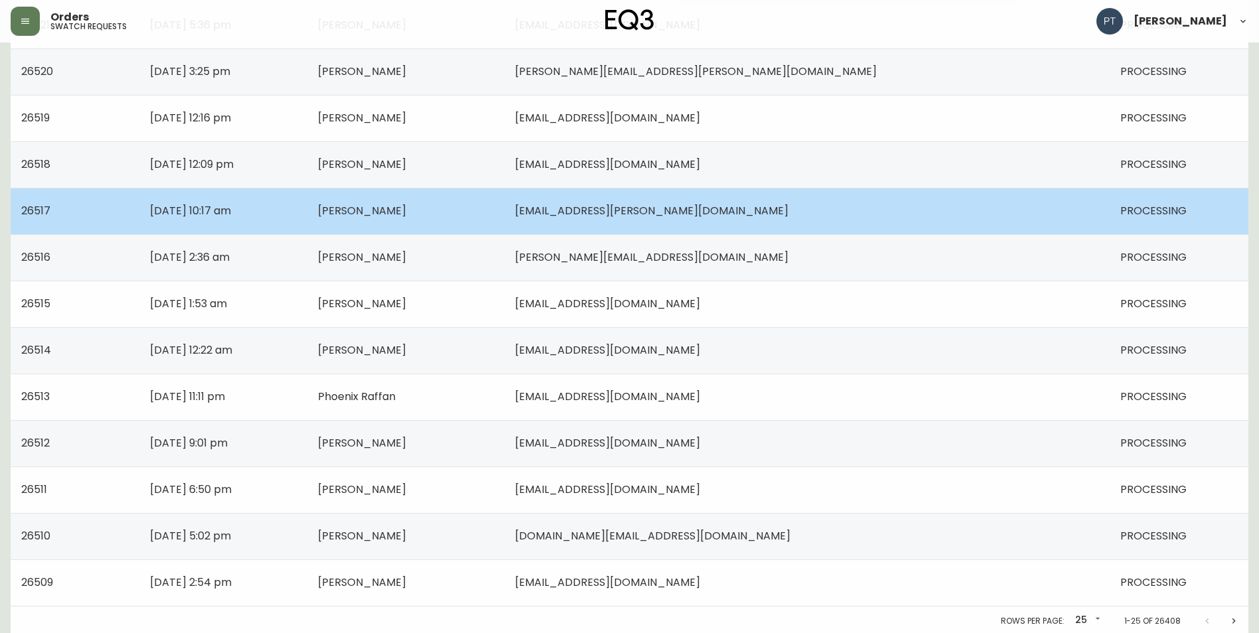
scroll to position [828, 0]
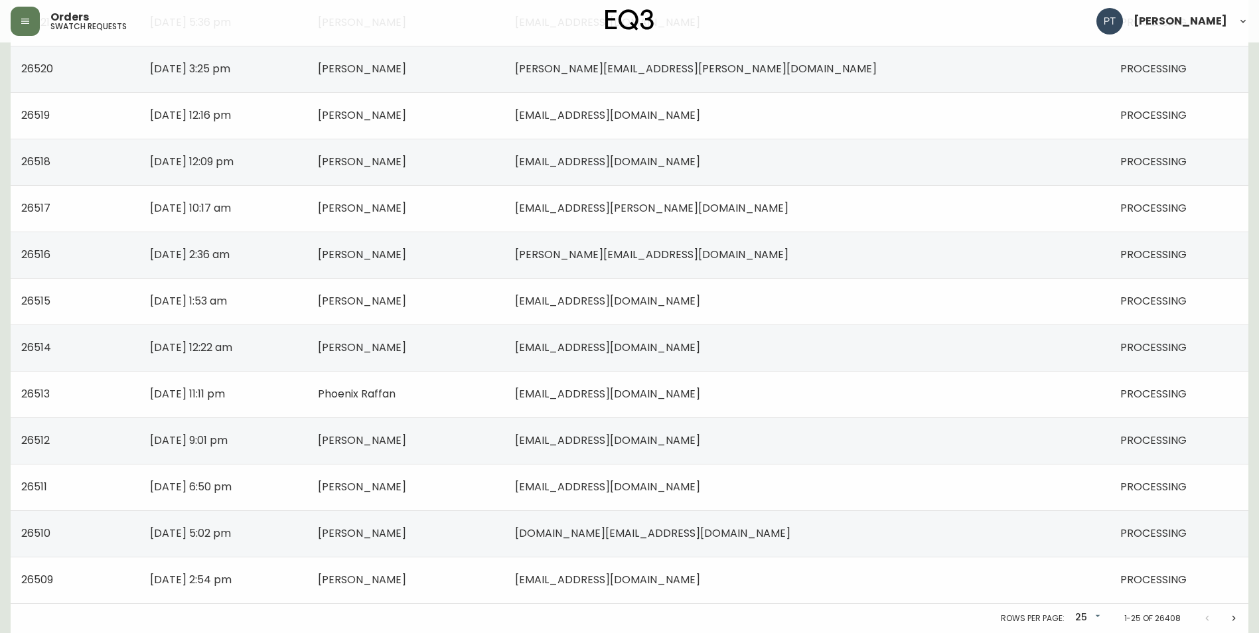
drag, startPoint x: 323, startPoint y: 297, endPoint x: 311, endPoint y: 303, distance: 13.7
click at [307, 297] on td "[DATE] 1:53 am" at bounding box center [223, 301] width 168 height 46
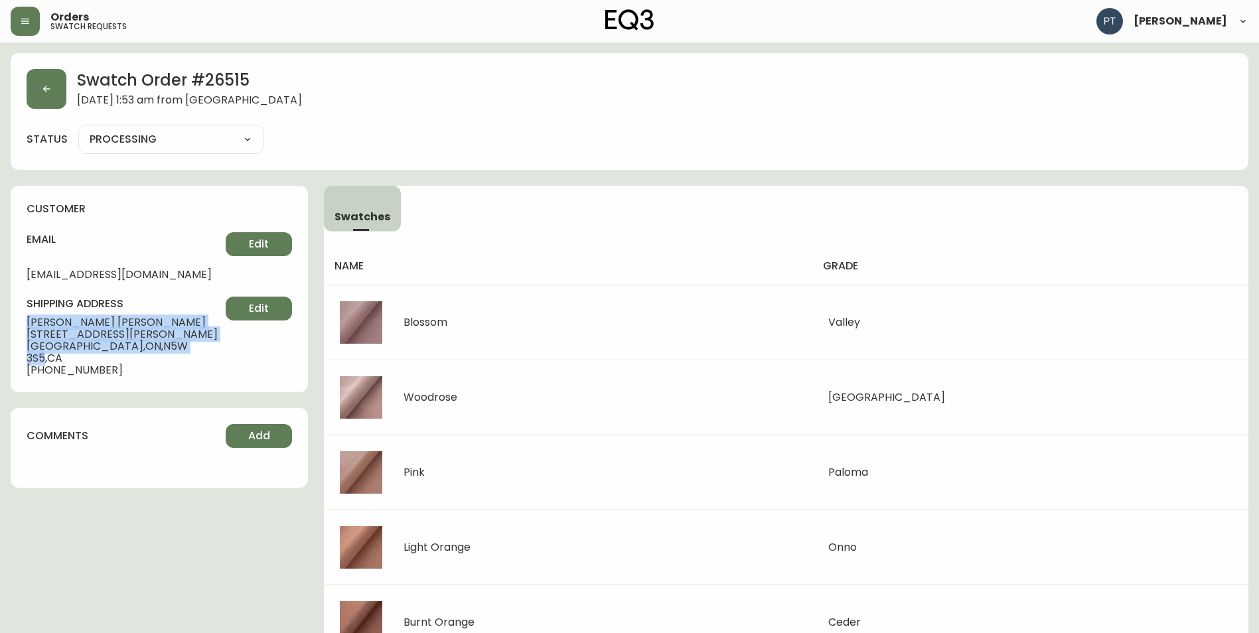
drag, startPoint x: 21, startPoint y: 320, endPoint x: 136, endPoint y: 348, distance: 119.0
click at [136, 348] on div "customer email [EMAIL_ADDRESS][DOMAIN_NAME] Edit shipping address [PERSON_NAME]…" at bounding box center [159, 289] width 297 height 206
click at [39, 94] on button "button" at bounding box center [47, 89] width 40 height 40
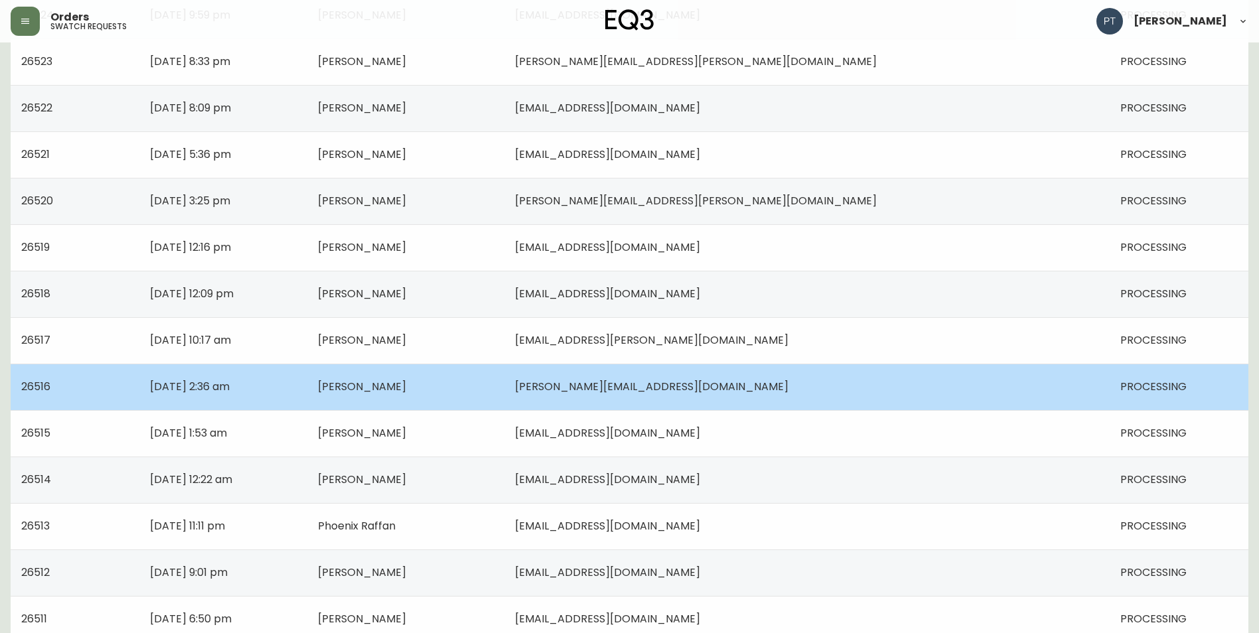
scroll to position [696, 0]
click at [435, 396] on td "[PERSON_NAME]" at bounding box center [405, 387] width 197 height 46
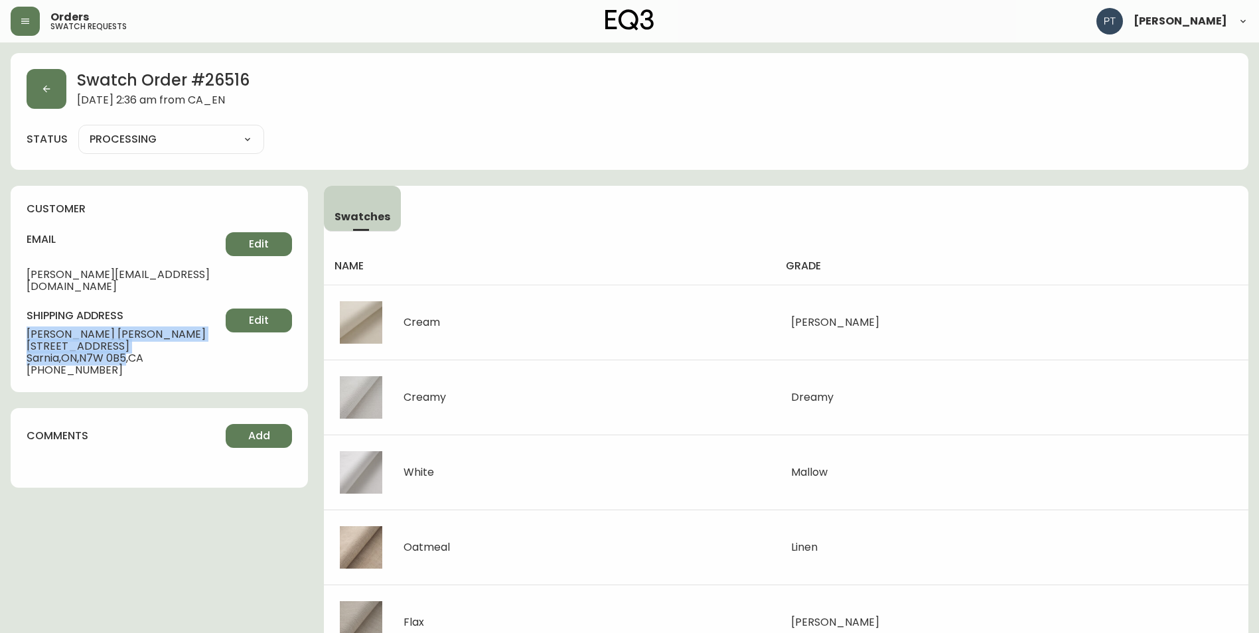
drag, startPoint x: 23, startPoint y: 323, endPoint x: 133, endPoint y: 349, distance: 113.8
click at [133, 349] on div "customer email [PERSON_NAME][EMAIL_ADDRESS][DOMAIN_NAME] Edit shipping address …" at bounding box center [159, 289] width 297 height 206
click at [48, 86] on icon "button" at bounding box center [46, 89] width 11 height 11
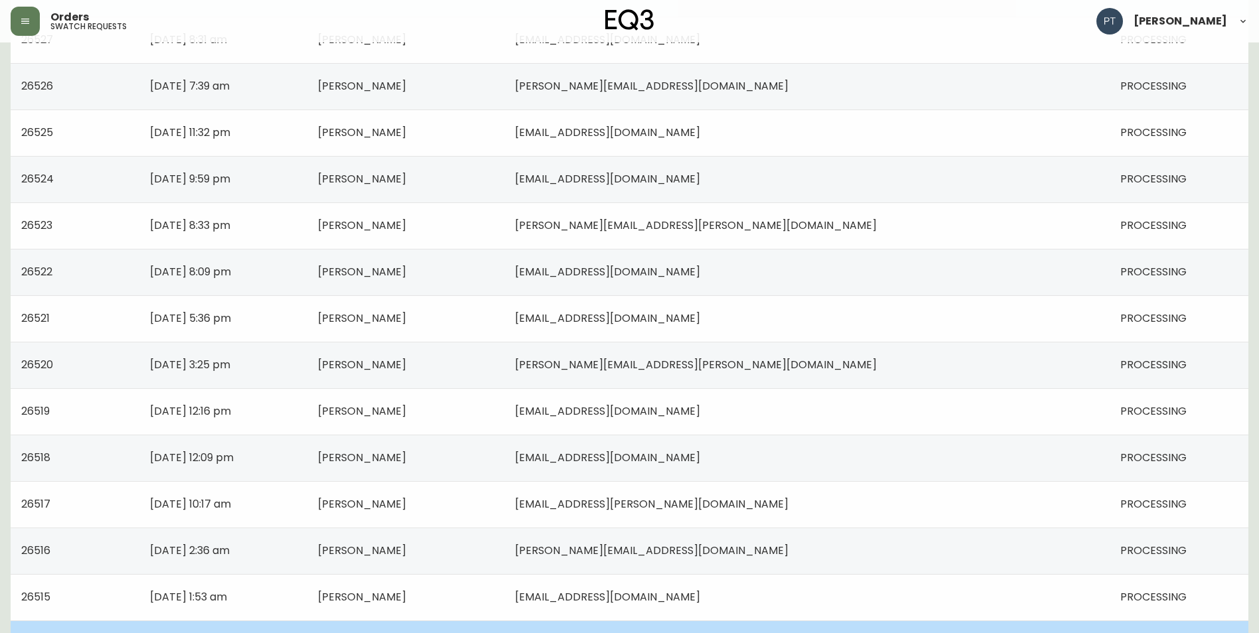
scroll to position [531, 0]
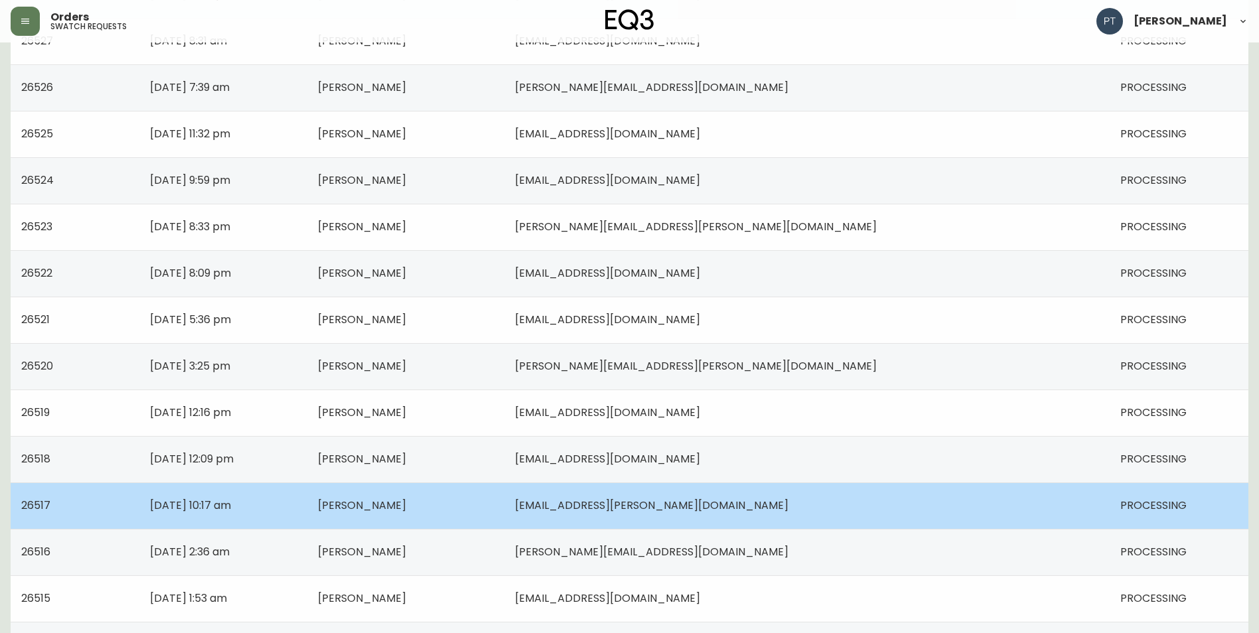
click at [307, 500] on td "[DATE] 10:17 am" at bounding box center [223, 506] width 168 height 46
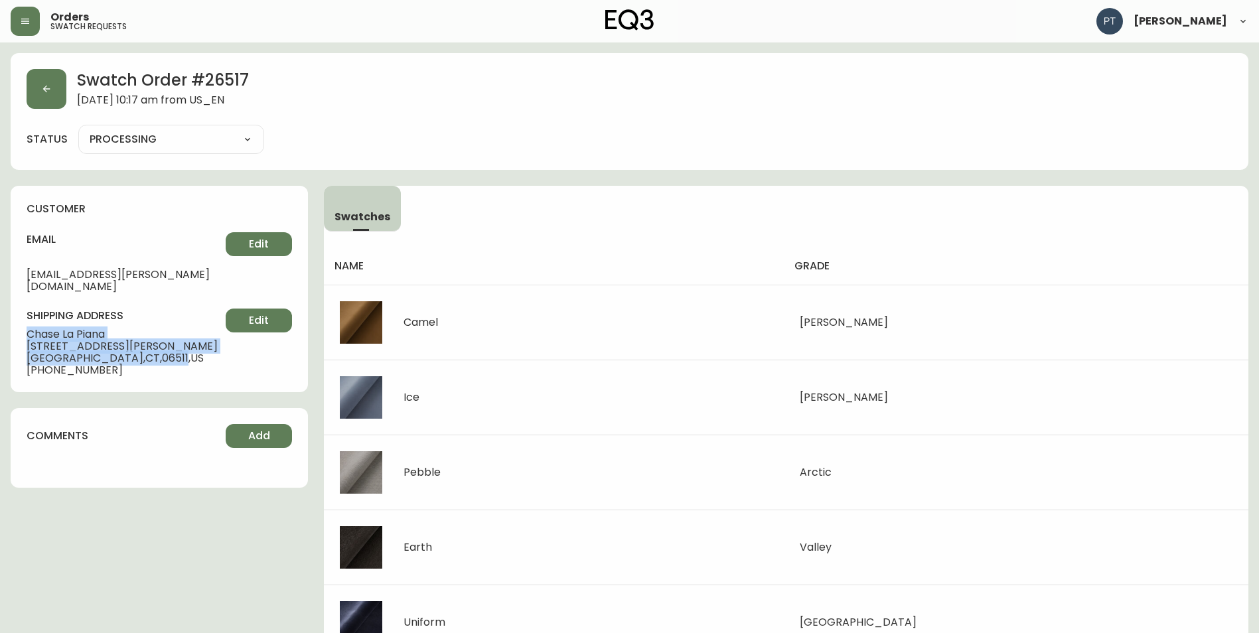
drag, startPoint x: 21, startPoint y: 320, endPoint x: 136, endPoint y: 344, distance: 117.3
click at [136, 344] on div "customer email [EMAIL_ADDRESS][PERSON_NAME][DOMAIN_NAME] Edit shipping address …" at bounding box center [159, 289] width 297 height 206
click at [55, 89] on button "button" at bounding box center [47, 89] width 40 height 40
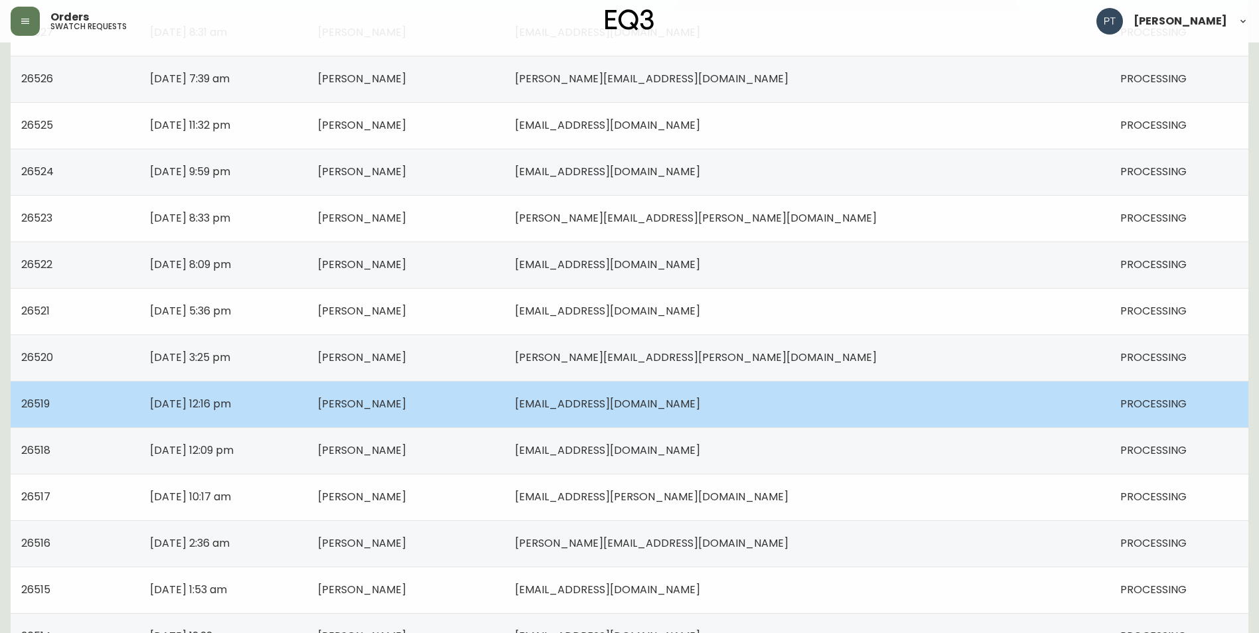
scroll to position [563, 0]
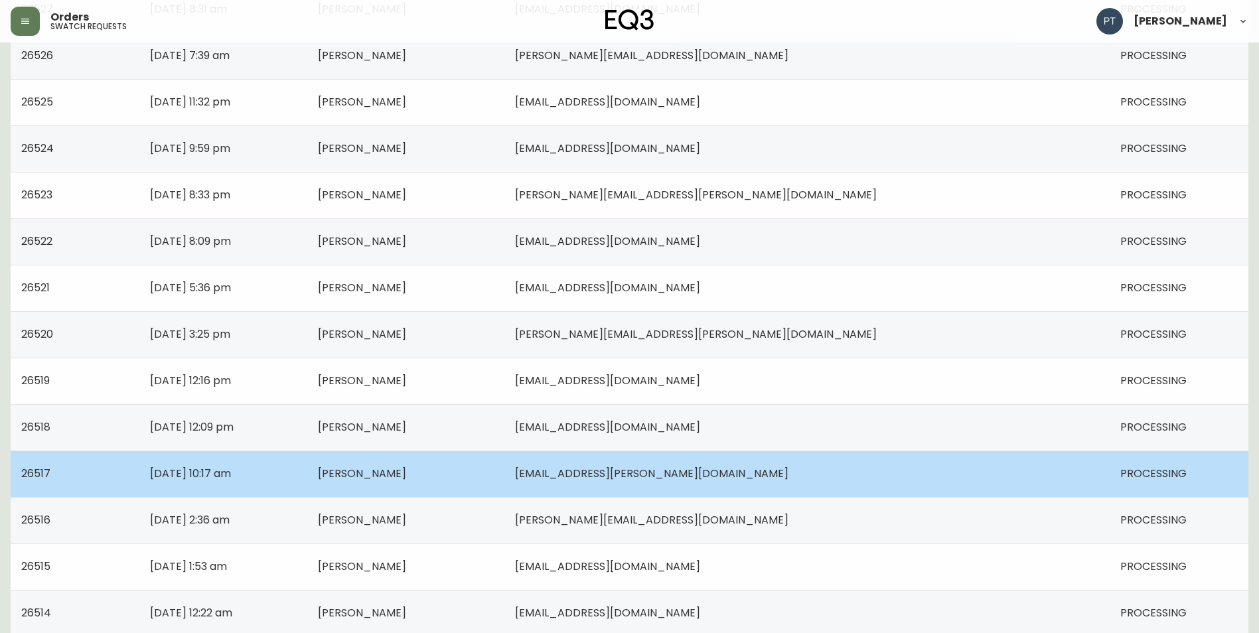
click at [307, 487] on td "[DATE] 10:17 am" at bounding box center [223, 474] width 168 height 46
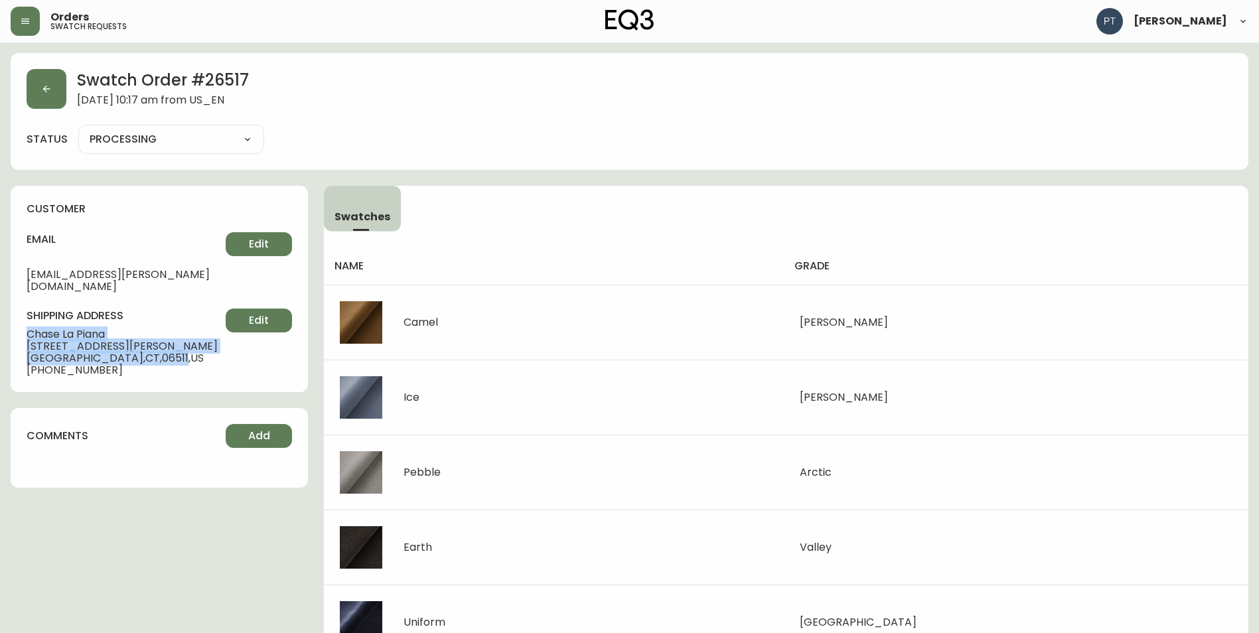
drag, startPoint x: 29, startPoint y: 323, endPoint x: 135, endPoint y: 346, distance: 109.2
click at [135, 346] on div "shipping address [PERSON_NAME][GEOGRAPHIC_DATA][STREET_ADDRESS][PERSON_NAME] [P…" at bounding box center [159, 343] width 265 height 68
click at [50, 86] on icon "button" at bounding box center [46, 89] width 11 height 11
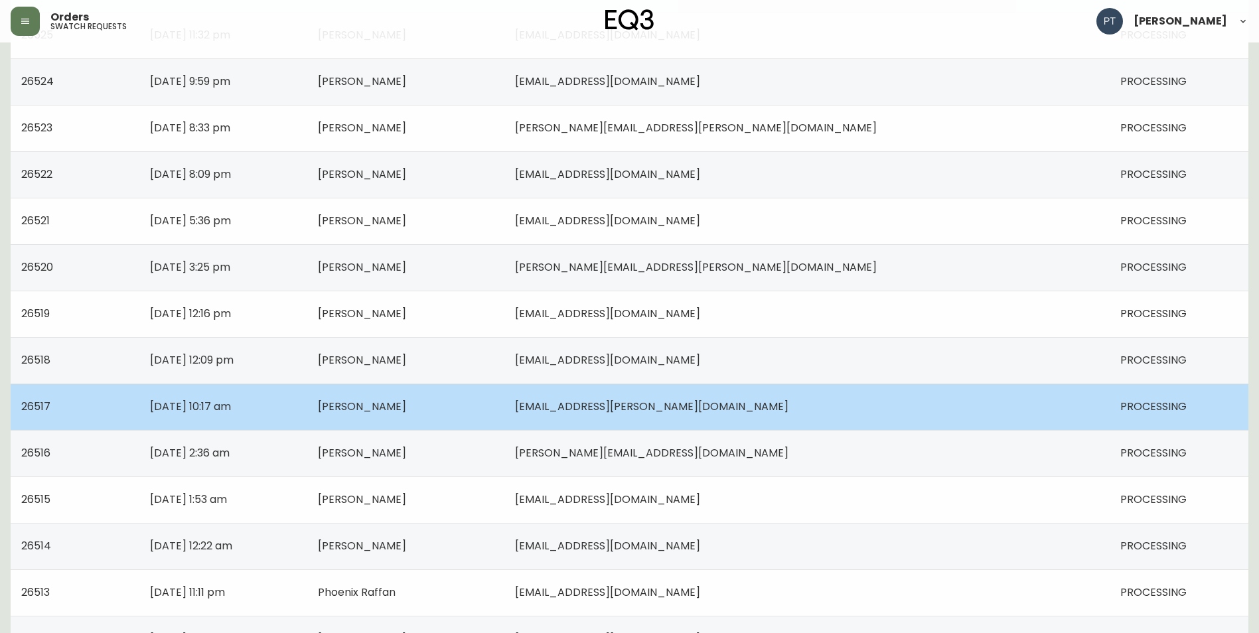
scroll to position [664, 0]
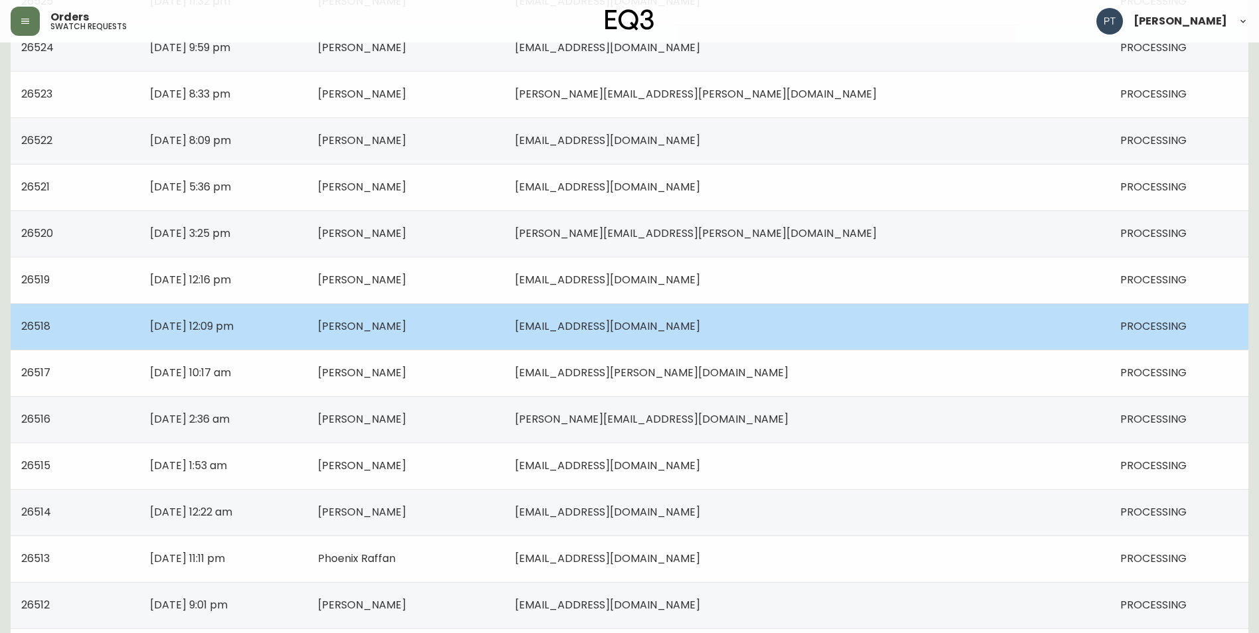
click at [504, 333] on td "[PERSON_NAME]" at bounding box center [405, 326] width 197 height 46
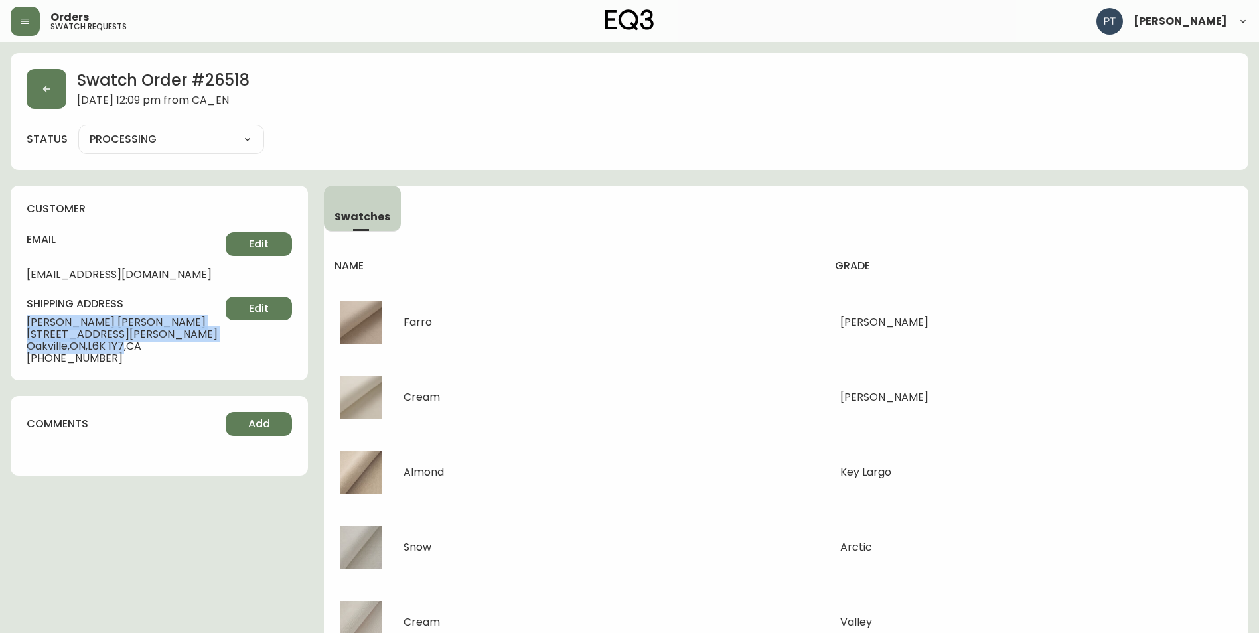
drag, startPoint x: 29, startPoint y: 322, endPoint x: 130, endPoint y: 349, distance: 105.1
click at [130, 349] on div "shipping address [PERSON_NAME] [STREET_ADDRESS][PERSON_NAME] [PHONE_NUMBER] Edit" at bounding box center [159, 331] width 265 height 68
click at [50, 97] on button "button" at bounding box center [47, 89] width 40 height 40
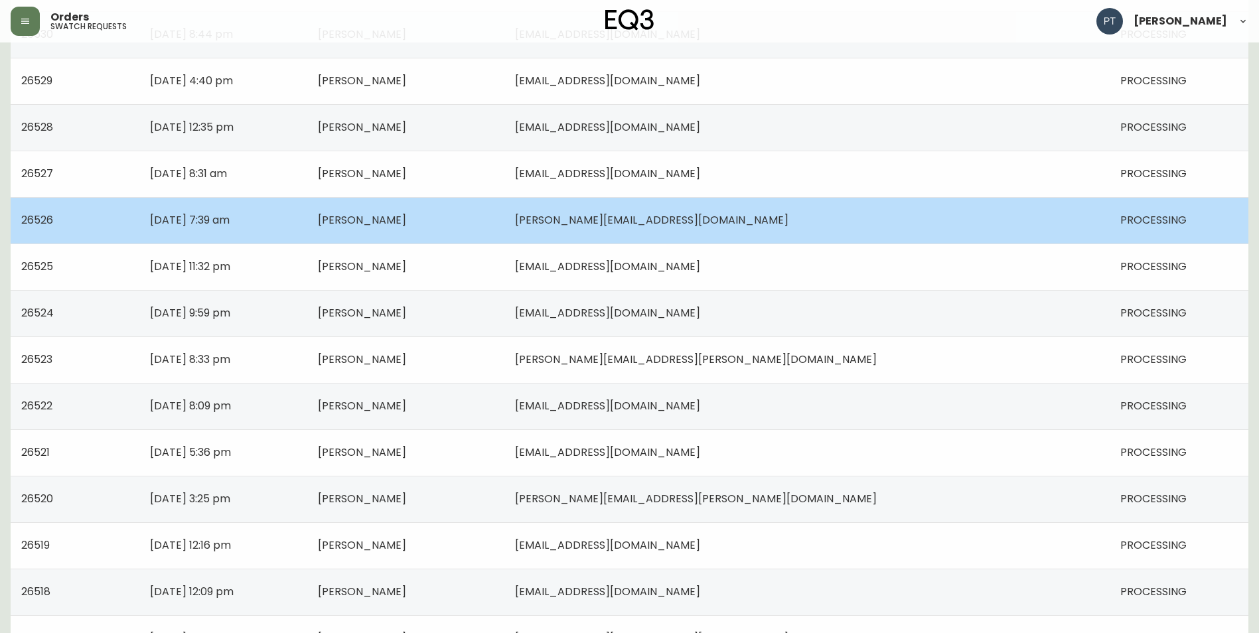
scroll to position [531, 0]
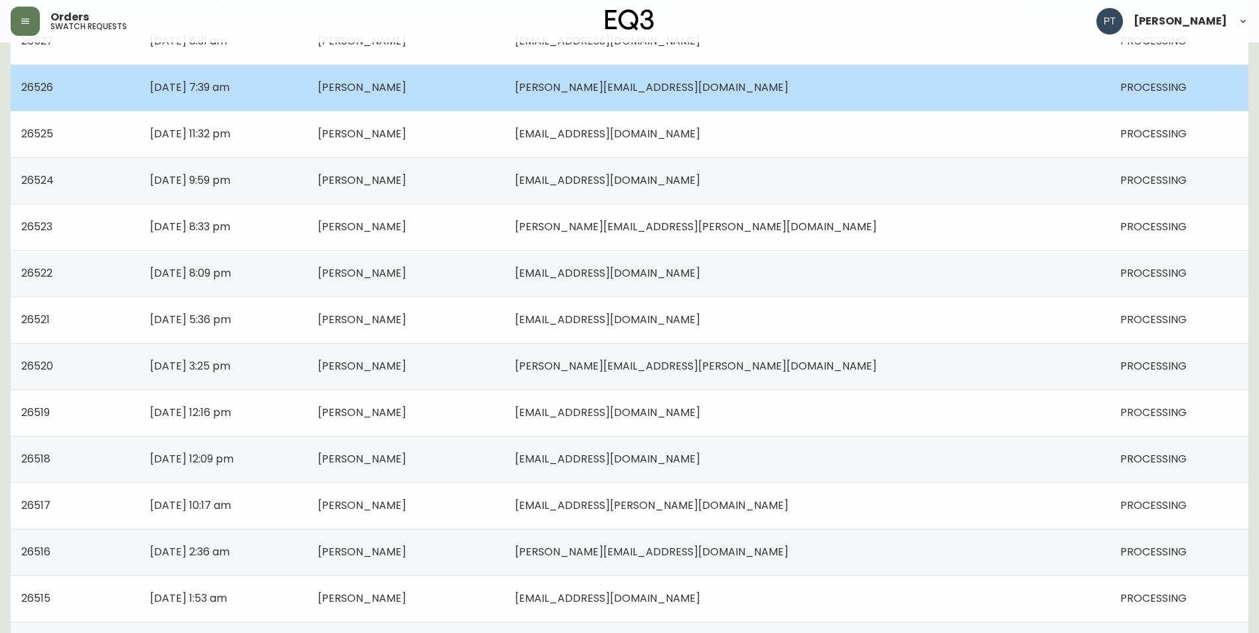
click at [501, 416] on td "[PERSON_NAME]" at bounding box center [405, 413] width 197 height 46
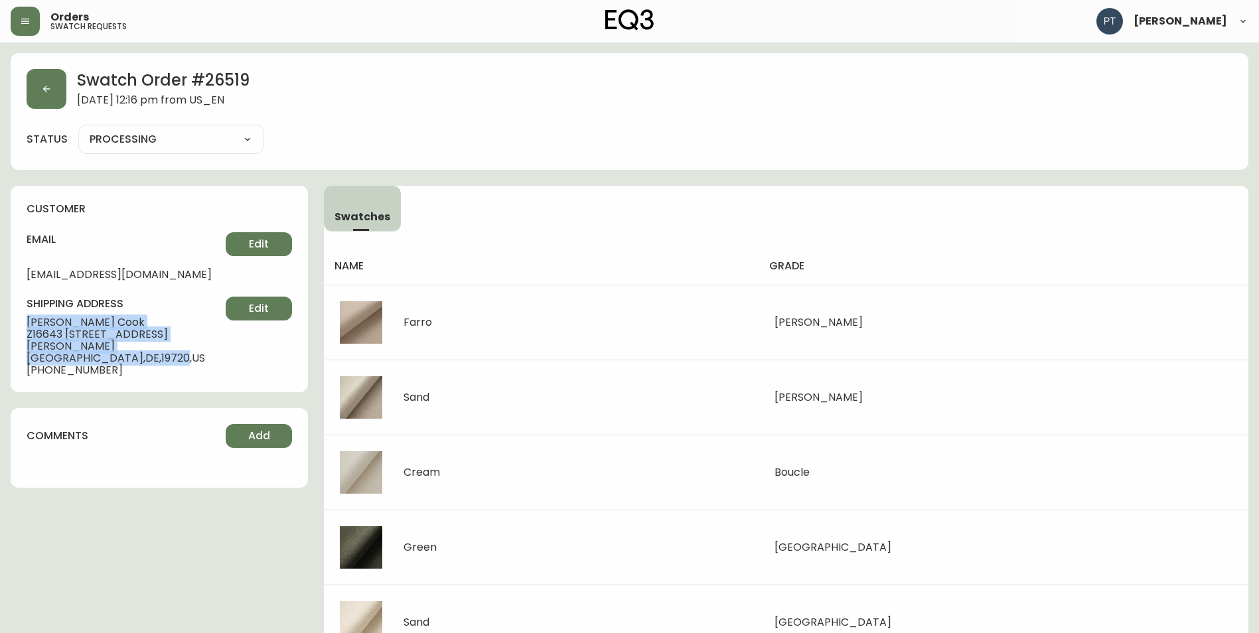
drag, startPoint x: 24, startPoint y: 323, endPoint x: 137, endPoint y: 349, distance: 115.9
click at [137, 349] on div "customer email [EMAIL_ADDRESS][DOMAIN_NAME] Edit shipping address [PERSON_NAME]…" at bounding box center [159, 289] width 297 height 206
click at [53, 87] on button "button" at bounding box center [47, 89] width 40 height 40
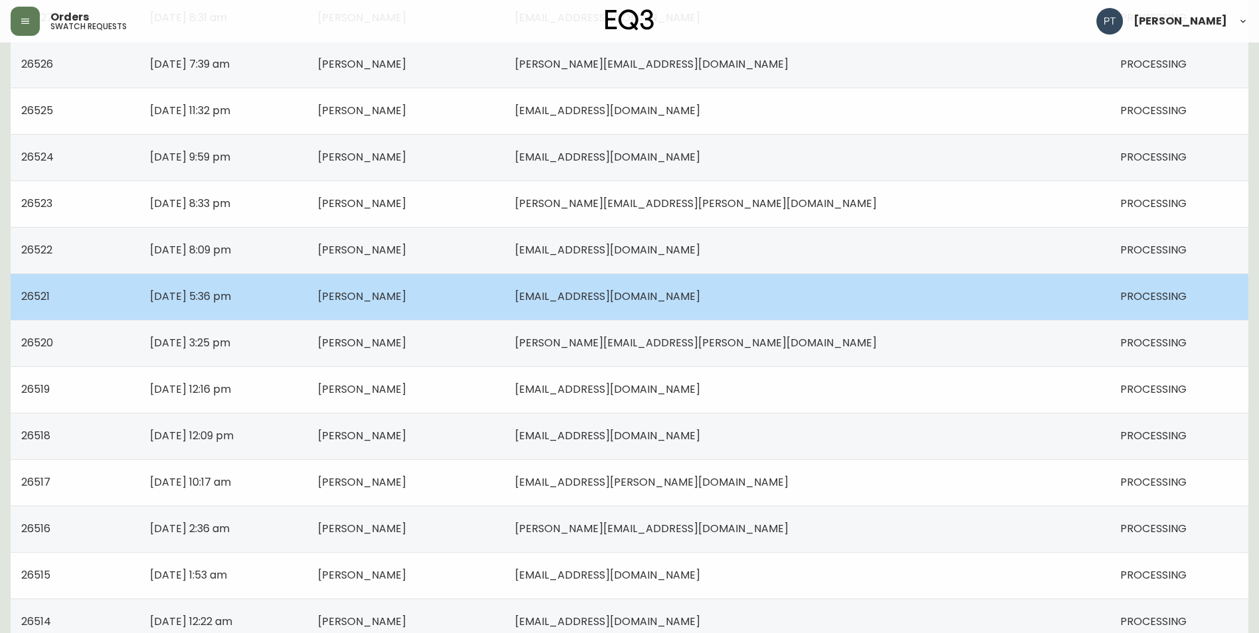
scroll to position [465, 0]
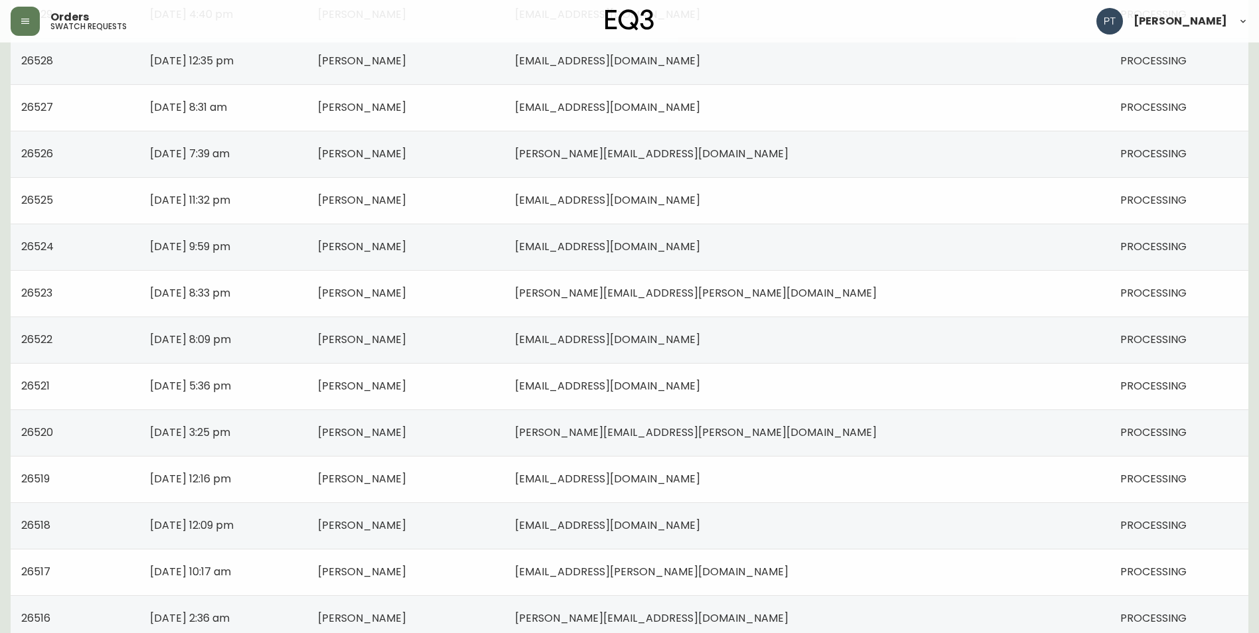
click at [435, 441] on td "[PERSON_NAME]" at bounding box center [405, 433] width 197 height 46
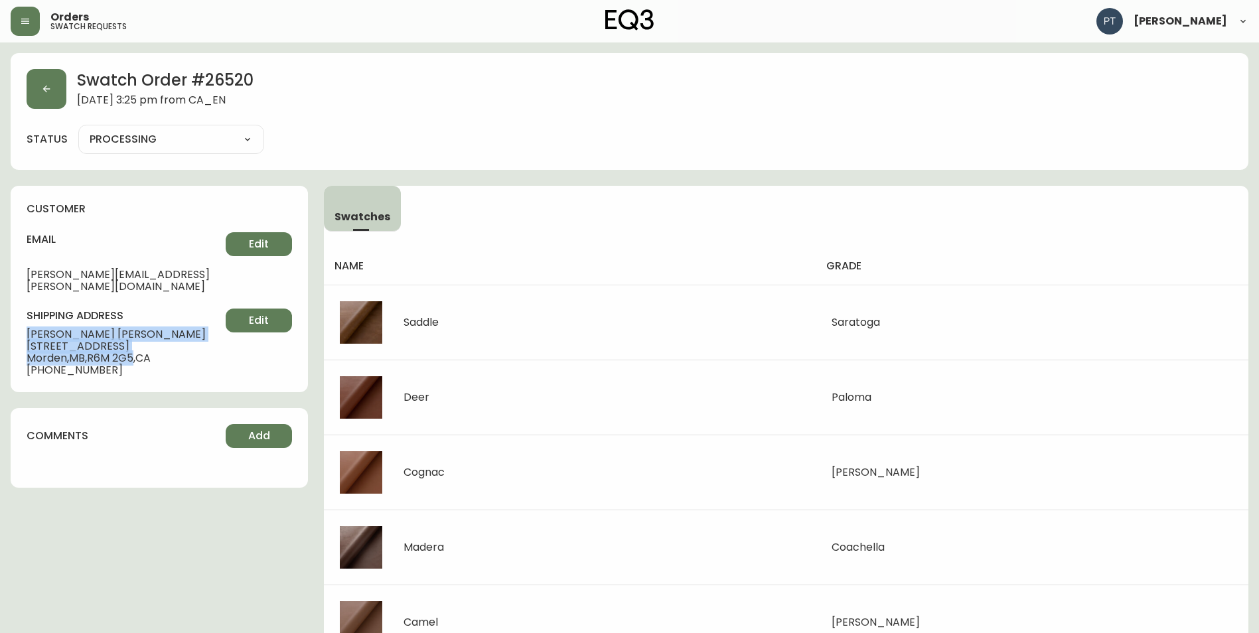
drag, startPoint x: 25, startPoint y: 320, endPoint x: 138, endPoint y: 348, distance: 116.9
click at [138, 348] on div "customer email [PERSON_NAME][EMAIL_ADDRESS][PERSON_NAME][DOMAIN_NAME] Edit ship…" at bounding box center [159, 289] width 297 height 206
click at [61, 92] on button "button" at bounding box center [47, 89] width 40 height 40
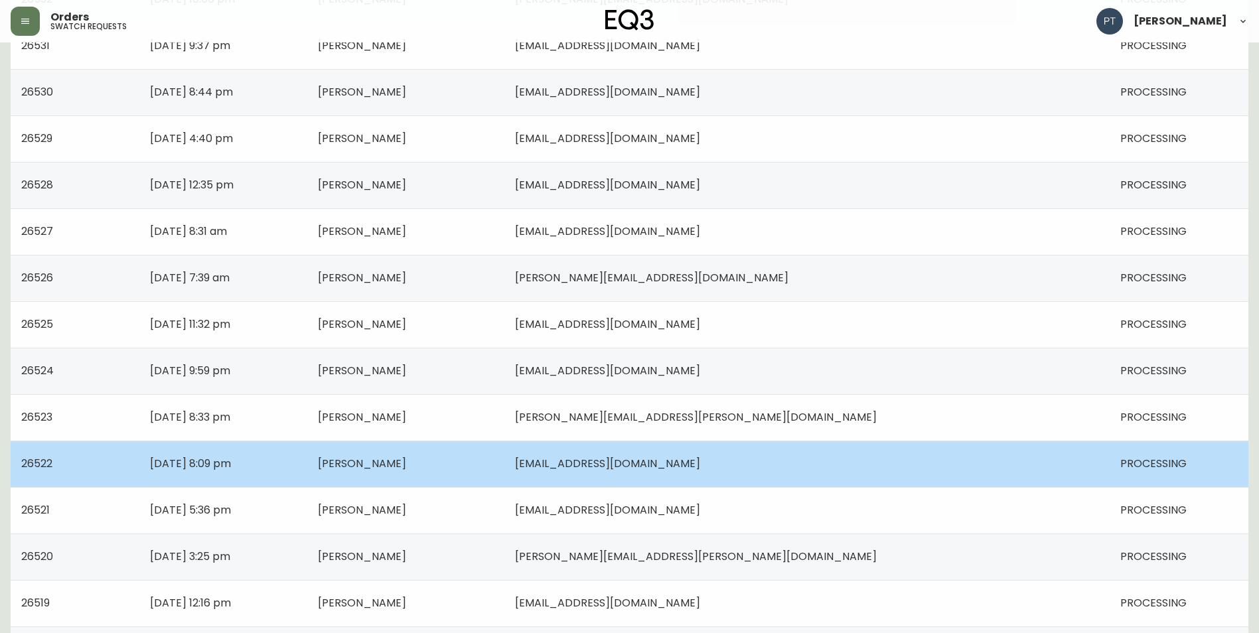
scroll to position [332, 0]
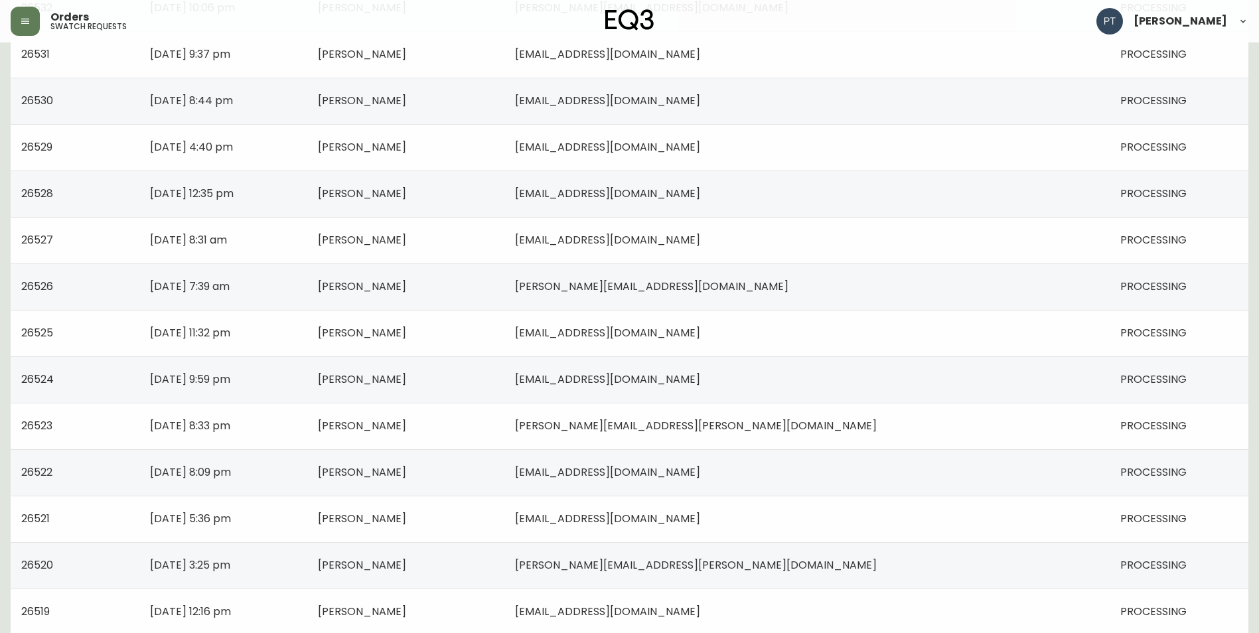
drag, startPoint x: 463, startPoint y: 541, endPoint x: 463, endPoint y: 526, distance: 14.6
click at [463, 536] on td "[PERSON_NAME]" at bounding box center [405, 519] width 197 height 46
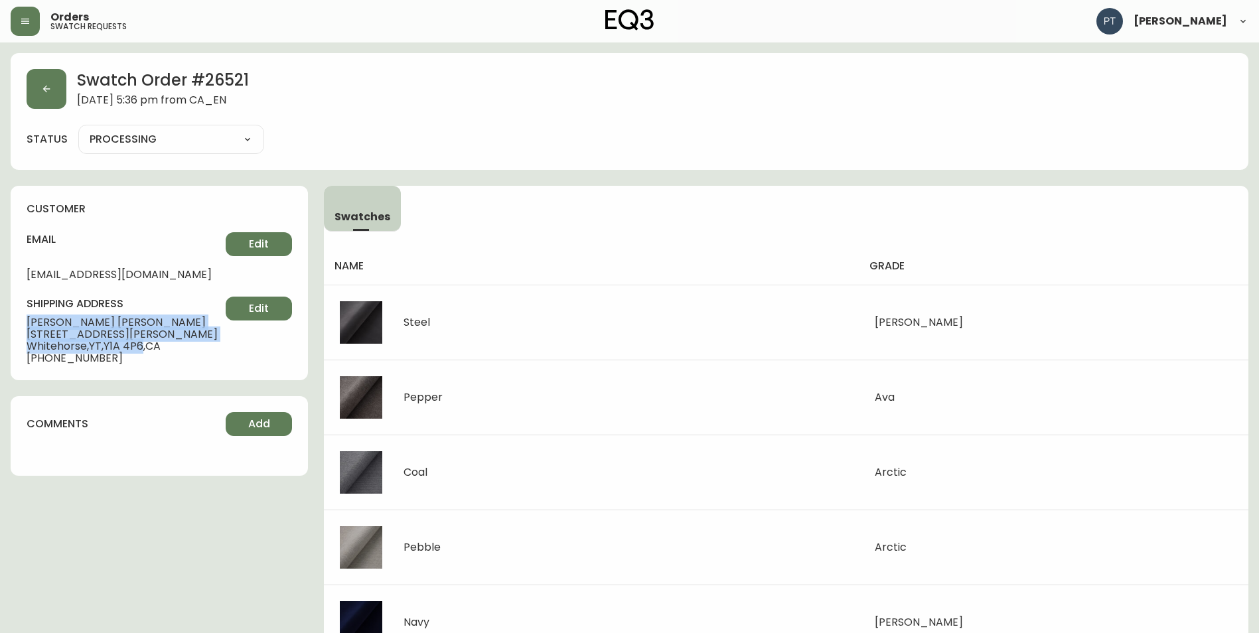
drag, startPoint x: 26, startPoint y: 321, endPoint x: 147, endPoint y: 344, distance: 123.0
click at [147, 344] on div "customer email [EMAIL_ADDRESS][DOMAIN_NAME] Edit shipping address [PERSON_NAME]…" at bounding box center [159, 283] width 297 height 194
click at [68, 81] on div "Swatch Order # 26521 [DATE] 5:36 pm from CA_EN" at bounding box center [630, 89] width 1206 height 40
click at [45, 91] on icon "button" at bounding box center [46, 89] width 7 height 7
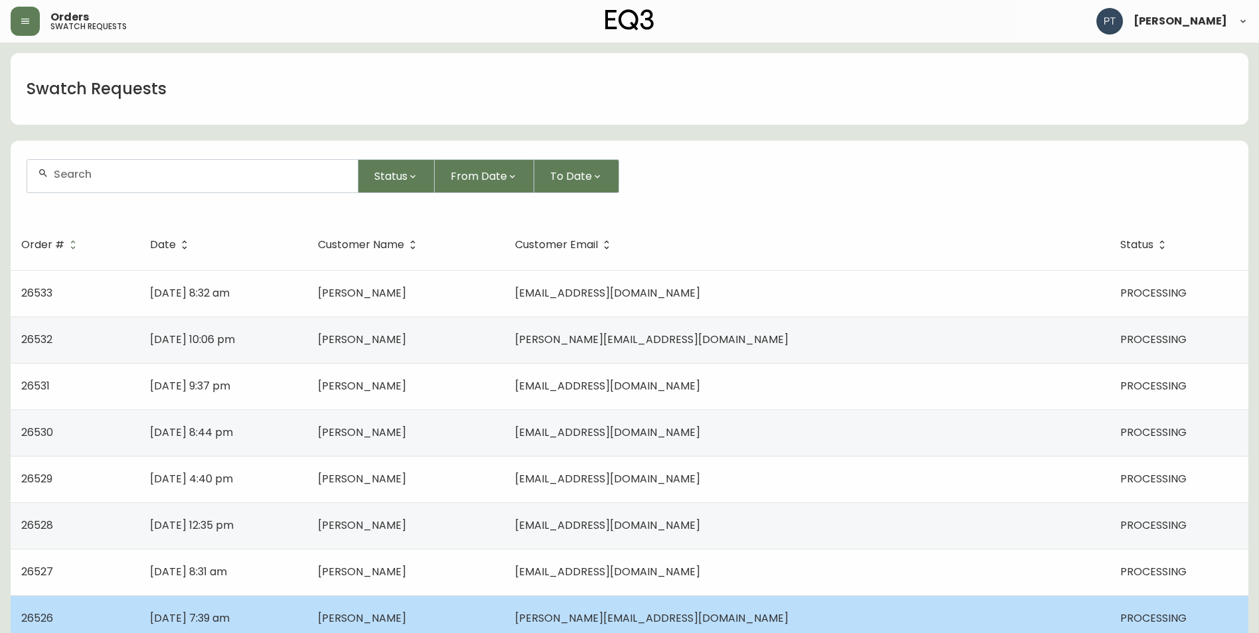
scroll to position [398, 0]
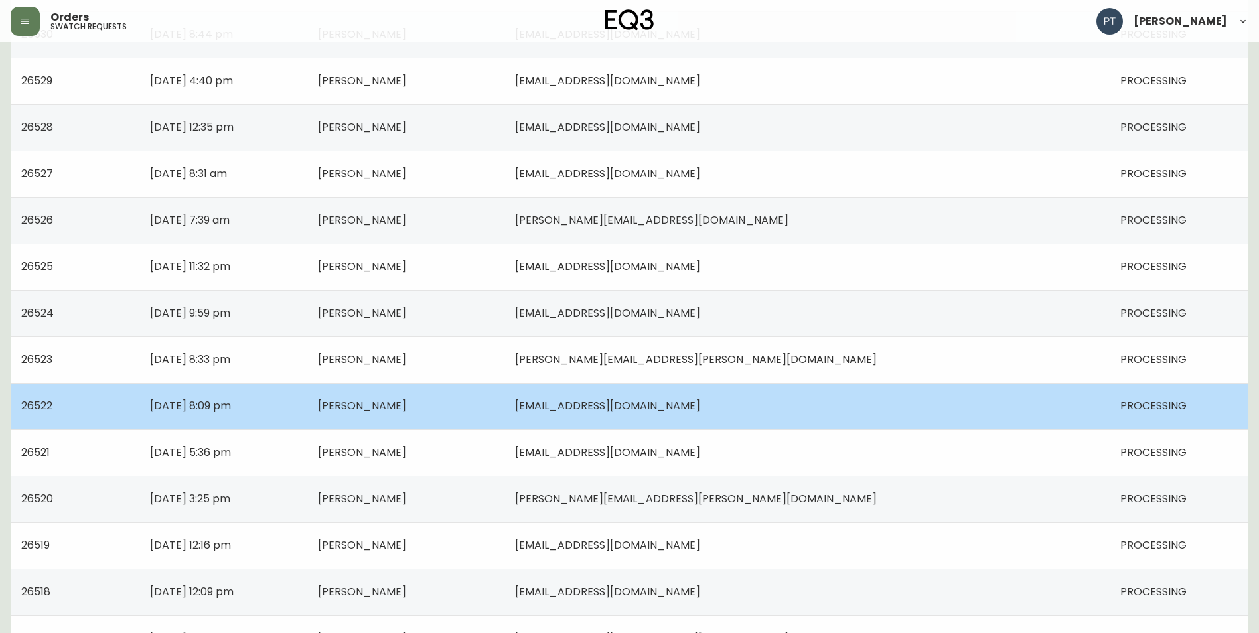
click at [482, 407] on td "[PERSON_NAME]" at bounding box center [405, 406] width 197 height 46
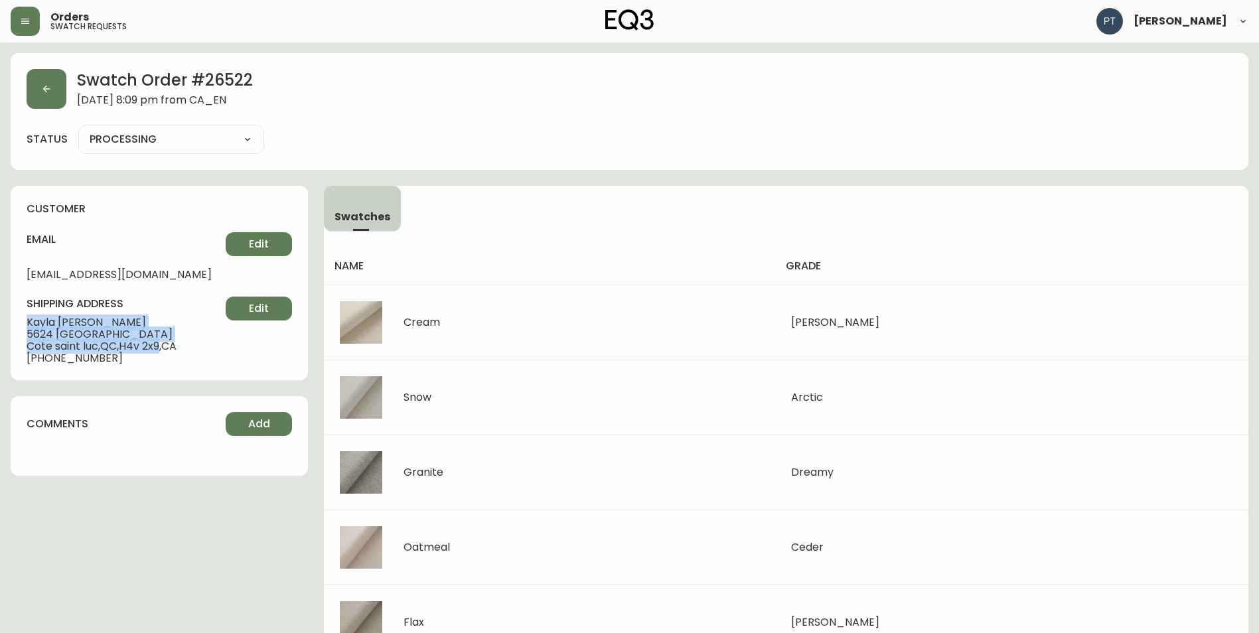
drag, startPoint x: 25, startPoint y: 320, endPoint x: 165, endPoint y: 350, distance: 143.8
click at [165, 350] on div "customer email [EMAIL_ADDRESS][DOMAIN_NAME] Edit shipping address [PERSON_NAME]…" at bounding box center [159, 283] width 297 height 194
click at [46, 100] on button "button" at bounding box center [47, 89] width 40 height 40
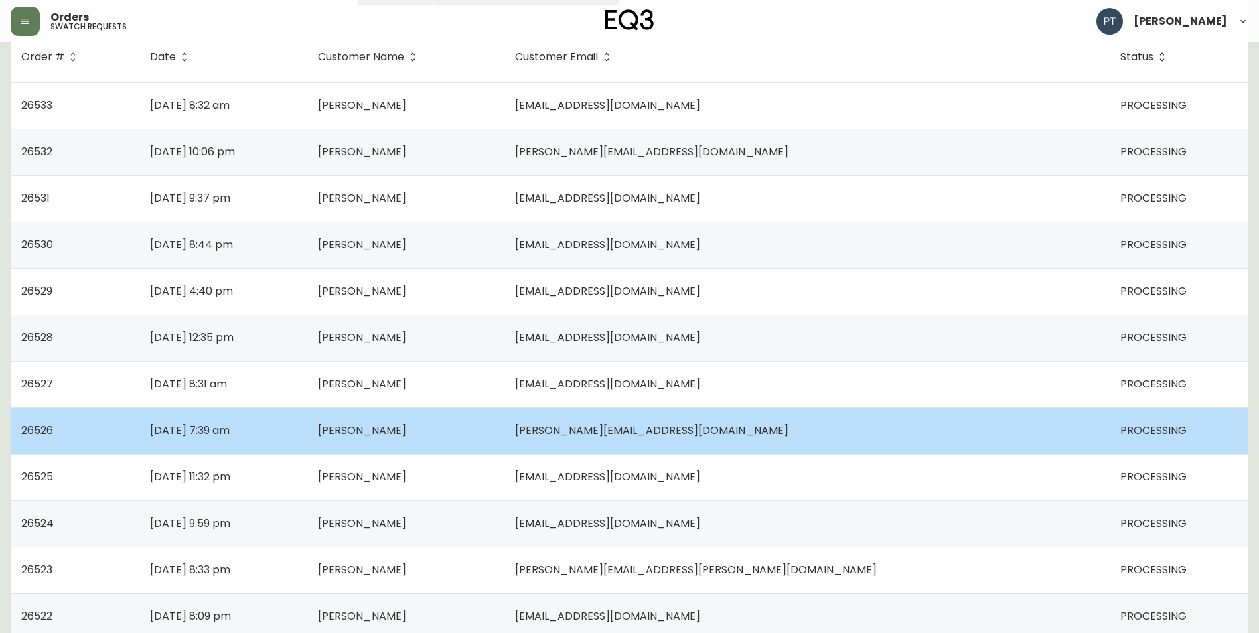
scroll to position [265, 0]
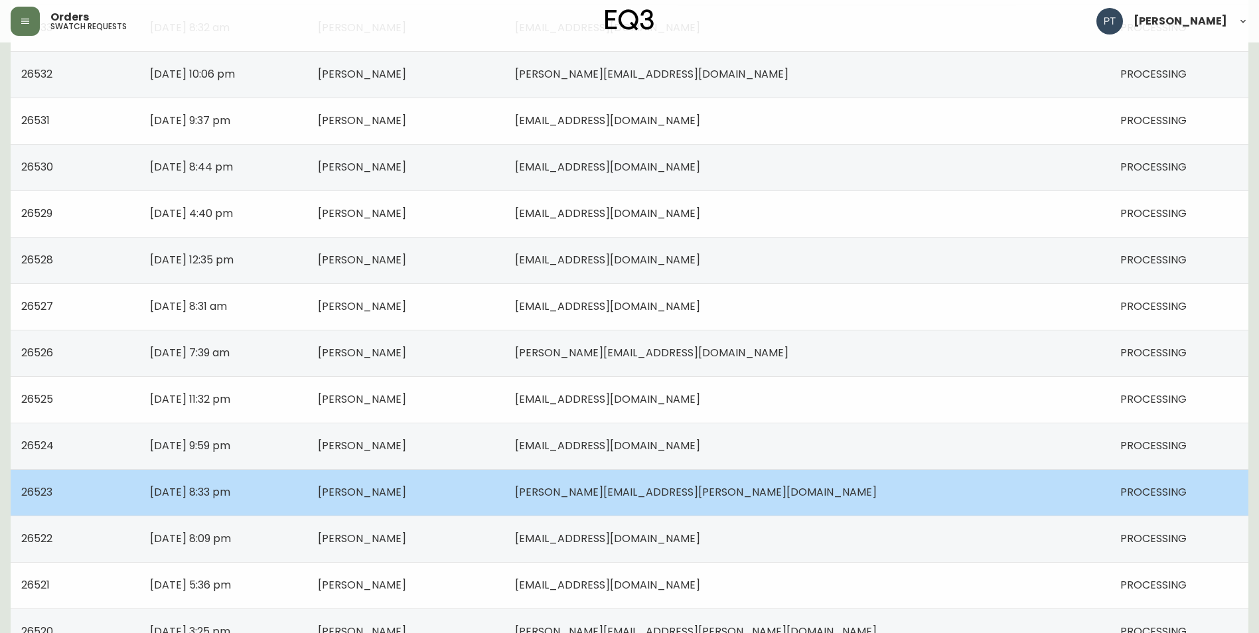
click at [307, 489] on td "[DATE] 8:33 pm" at bounding box center [223, 492] width 168 height 46
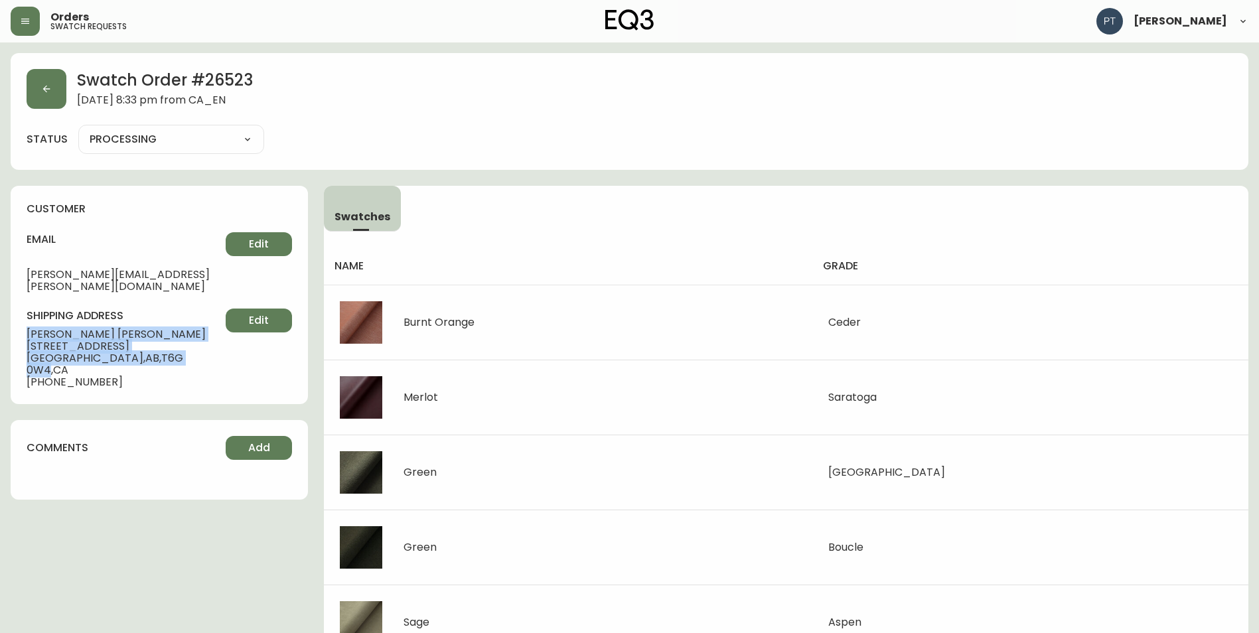
drag, startPoint x: 21, startPoint y: 318, endPoint x: 151, endPoint y: 344, distance: 132.6
click at [151, 344] on div "customer email [PERSON_NAME][EMAIL_ADDRESS][PERSON_NAME][DOMAIN_NAME] Edit ship…" at bounding box center [159, 295] width 297 height 218
click at [38, 99] on button "button" at bounding box center [47, 89] width 40 height 40
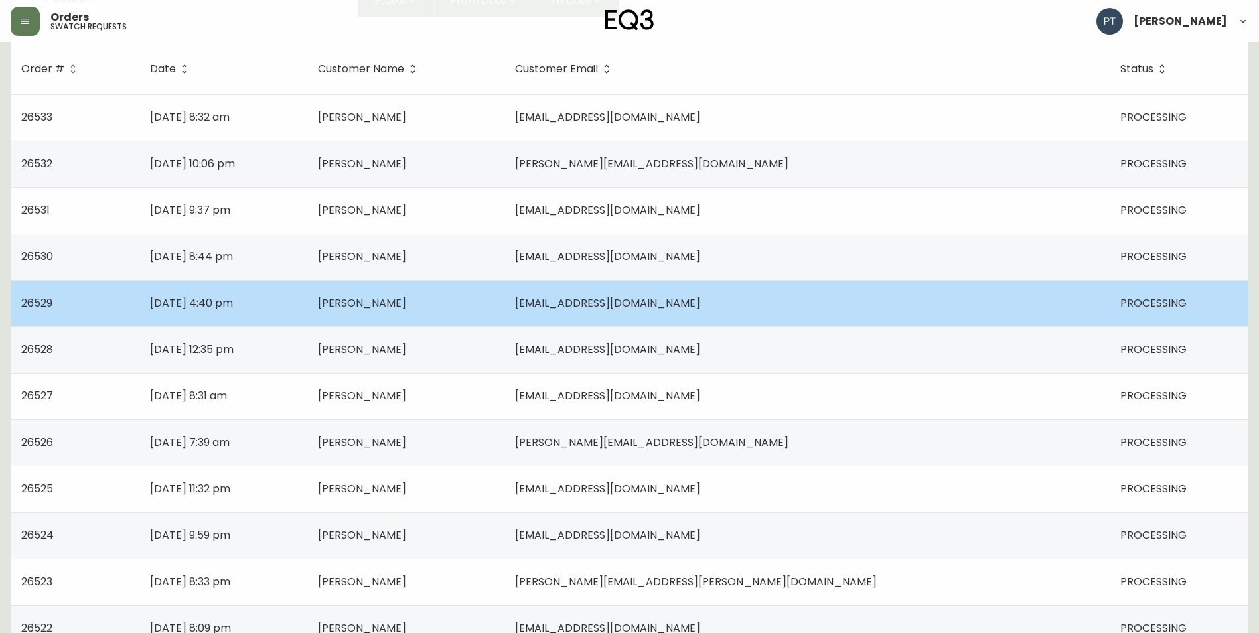
scroll to position [199, 0]
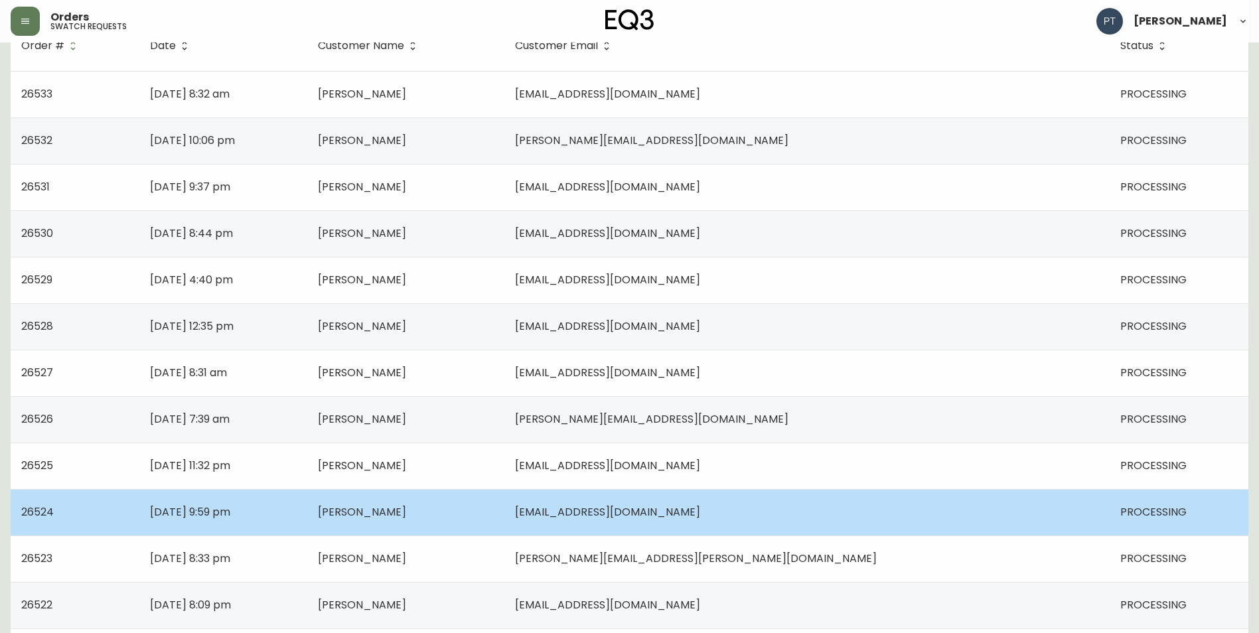
click at [414, 512] on td "[PERSON_NAME]" at bounding box center [405, 512] width 197 height 46
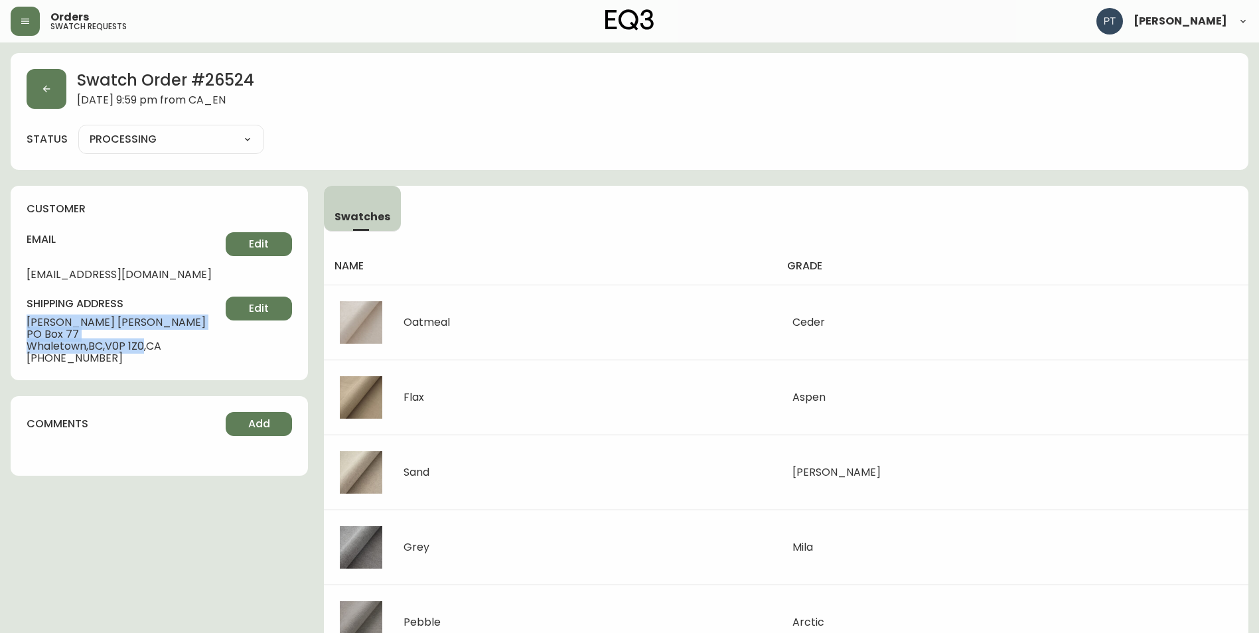
drag, startPoint x: 29, startPoint y: 321, endPoint x: 149, endPoint y: 348, distance: 122.5
click at [149, 348] on div "shipping address [PERSON_NAME] [STREET_ADDRESS] [PHONE_NUMBER] Edit" at bounding box center [159, 331] width 265 height 68
click at [43, 75] on button "button" at bounding box center [47, 89] width 40 height 40
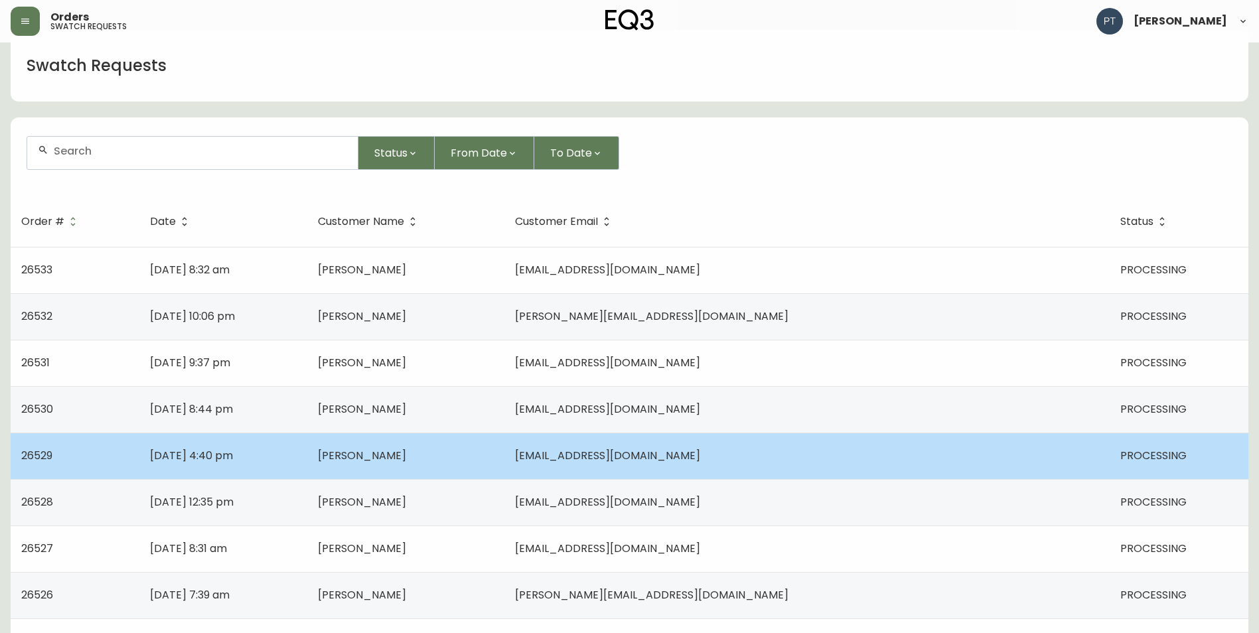
scroll to position [133, 0]
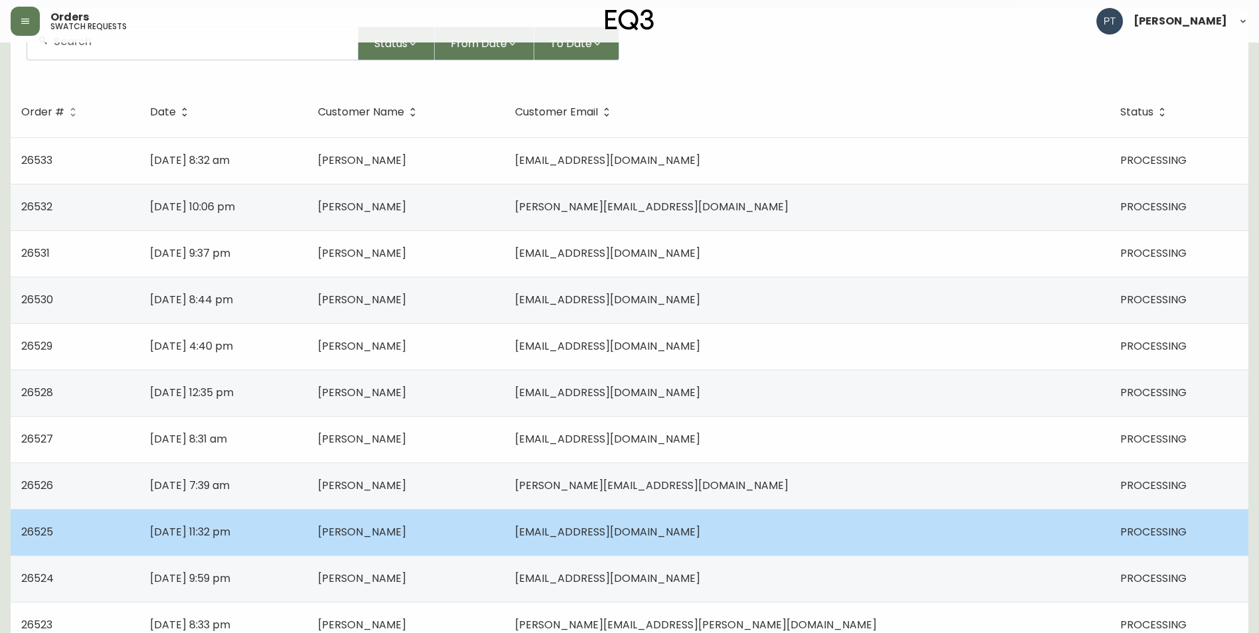
click at [492, 520] on td "[PERSON_NAME]" at bounding box center [405, 532] width 197 height 46
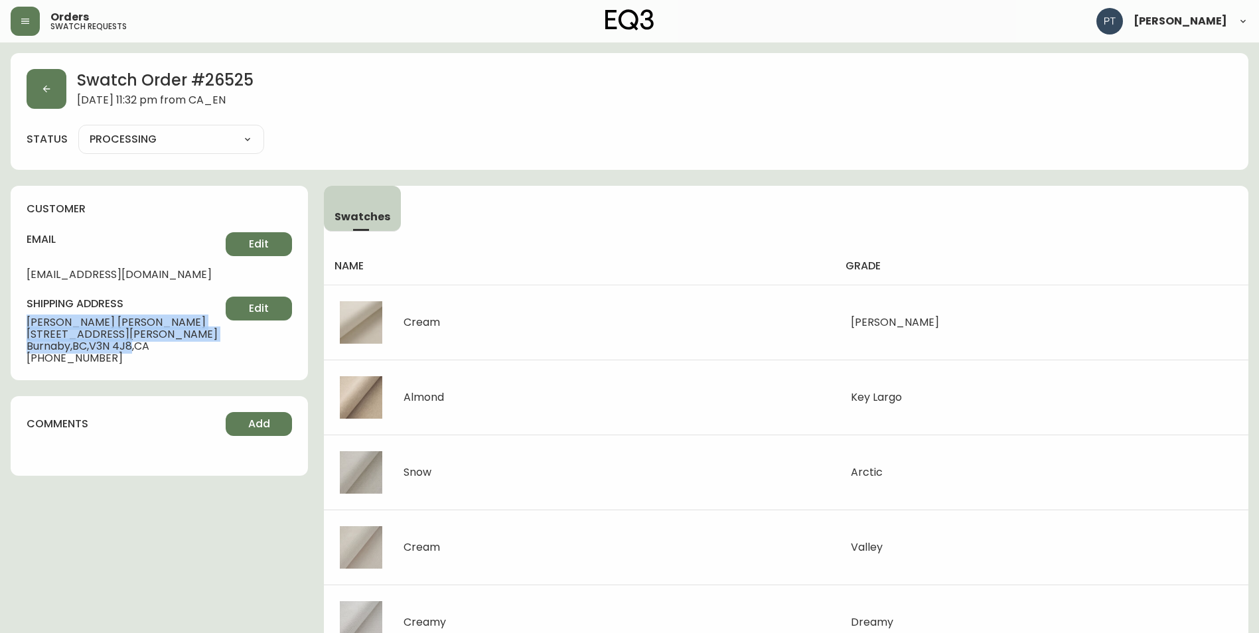
drag, startPoint x: 25, startPoint y: 323, endPoint x: 137, endPoint y: 345, distance: 114.3
click at [137, 345] on div "customer email [EMAIL_ADDRESS][DOMAIN_NAME] Edit shipping address [PERSON_NAME]…" at bounding box center [159, 283] width 297 height 194
click at [40, 89] on button "button" at bounding box center [47, 89] width 40 height 40
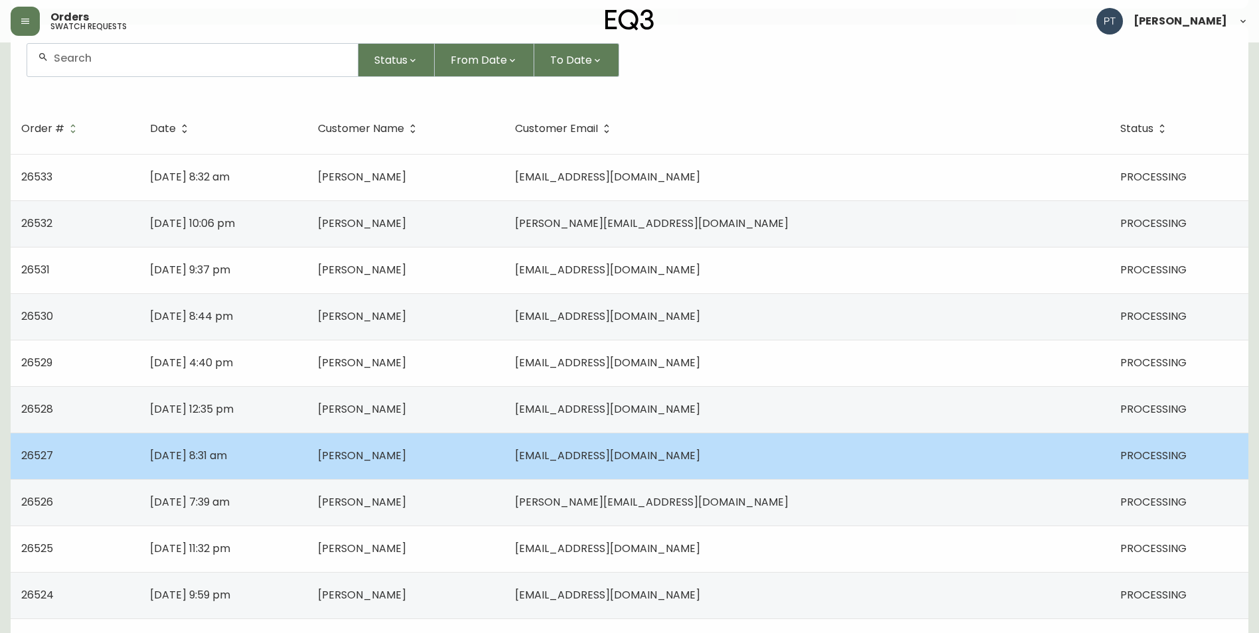
scroll to position [133, 0]
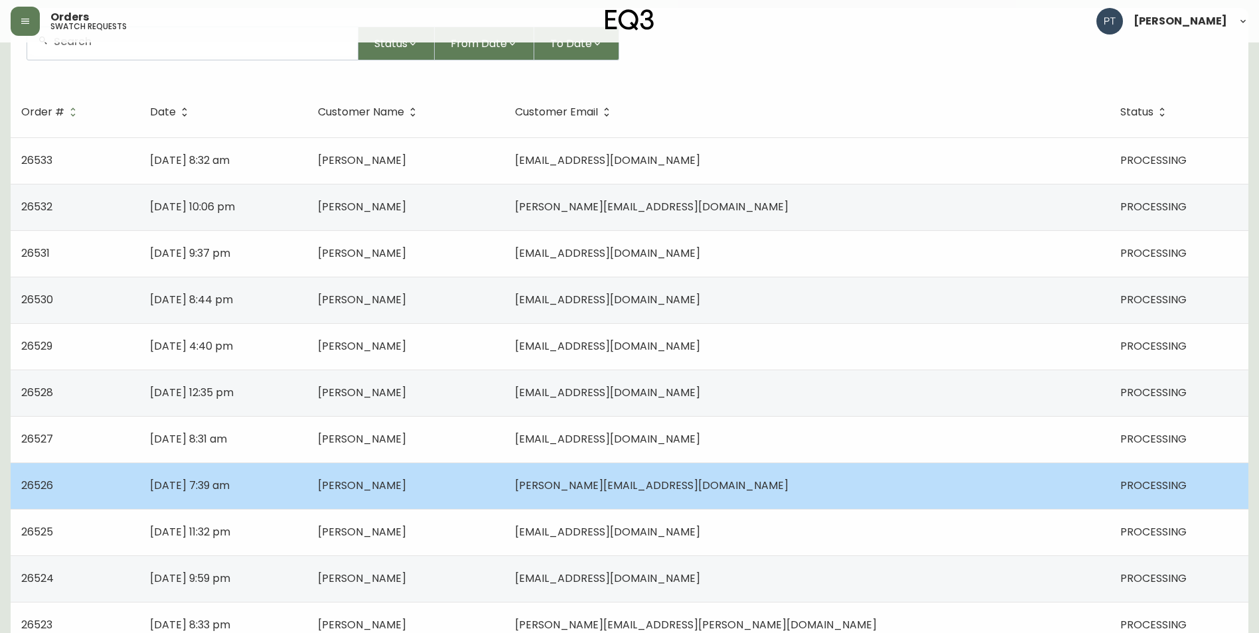
click at [307, 469] on td "[DATE] 7:39 am" at bounding box center [223, 486] width 168 height 46
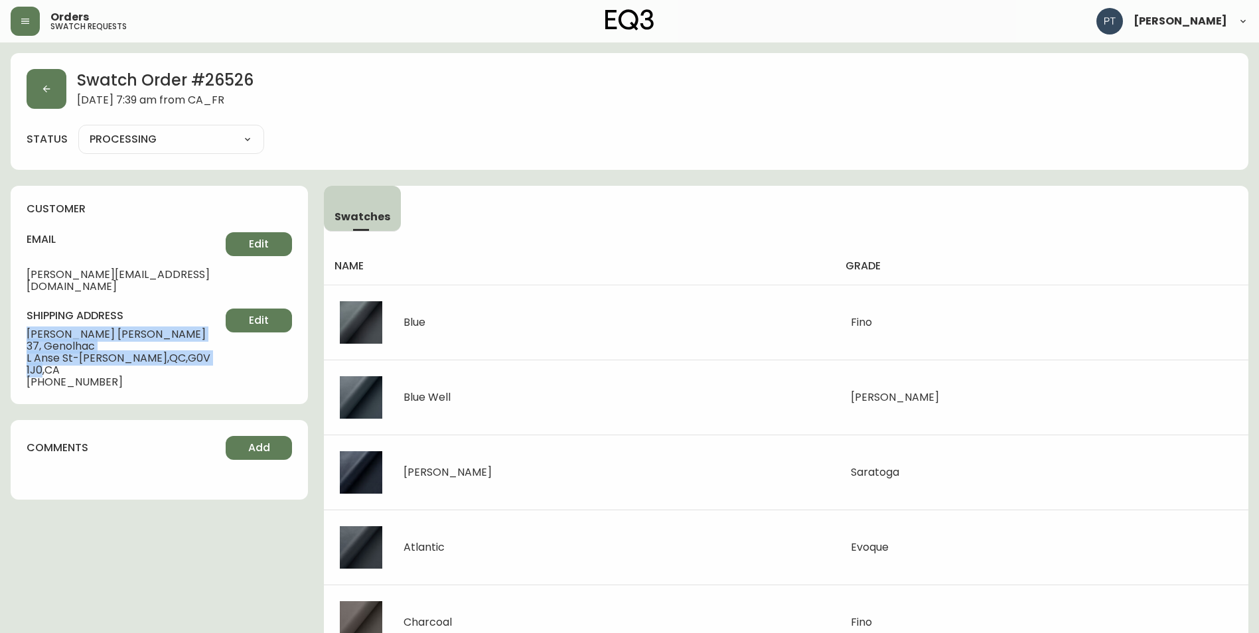
drag, startPoint x: 27, startPoint y: 321, endPoint x: 171, endPoint y: 350, distance: 146.3
click at [171, 350] on div "customer email [PERSON_NAME][EMAIL_ADDRESS][DOMAIN_NAME] Edit shipping address …" at bounding box center [159, 295] width 297 height 218
click at [49, 82] on button "button" at bounding box center [47, 89] width 40 height 40
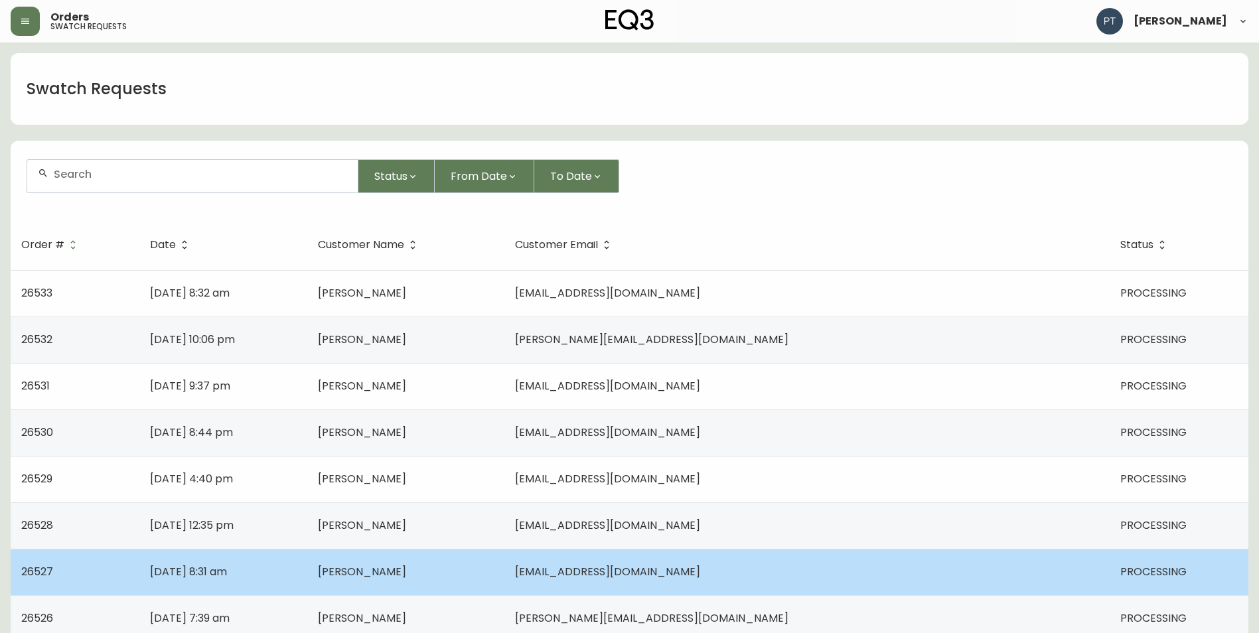
click at [307, 574] on td "[DATE] 8:31 am" at bounding box center [223, 572] width 168 height 46
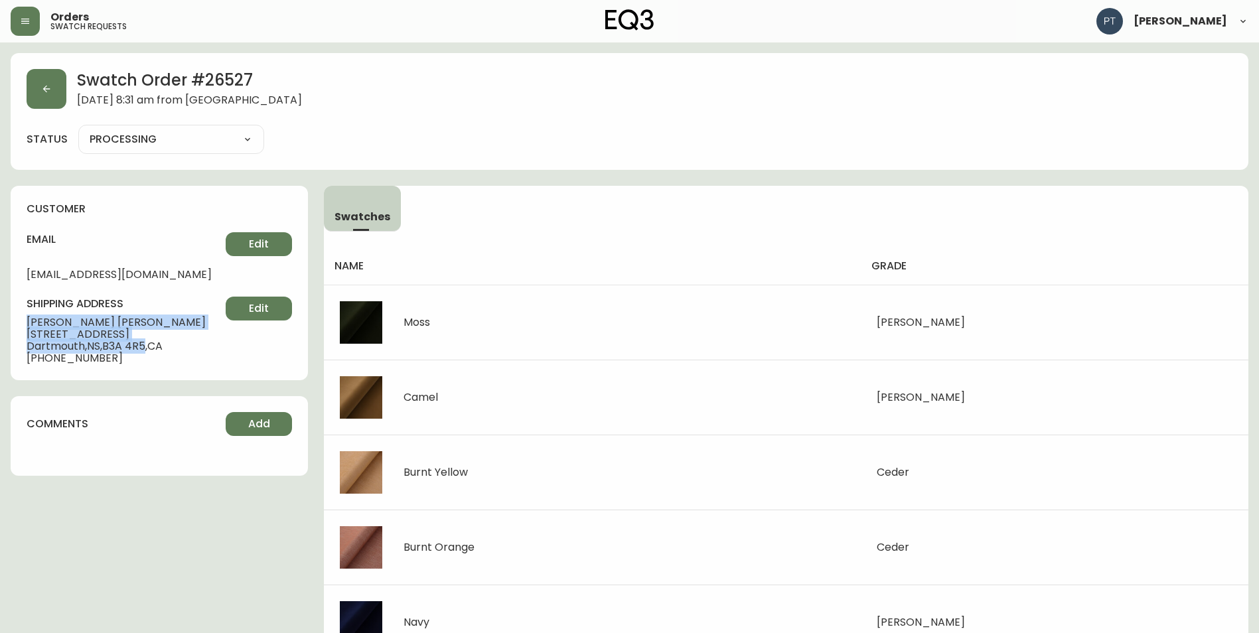
drag, startPoint x: 27, startPoint y: 323, endPoint x: 149, endPoint y: 345, distance: 124.7
click at [149, 345] on div "shipping address [PERSON_NAME] [STREET_ADDRESS] [PHONE_NUMBER] Edit" at bounding box center [159, 331] width 265 height 68
click at [60, 80] on button "button" at bounding box center [47, 89] width 40 height 40
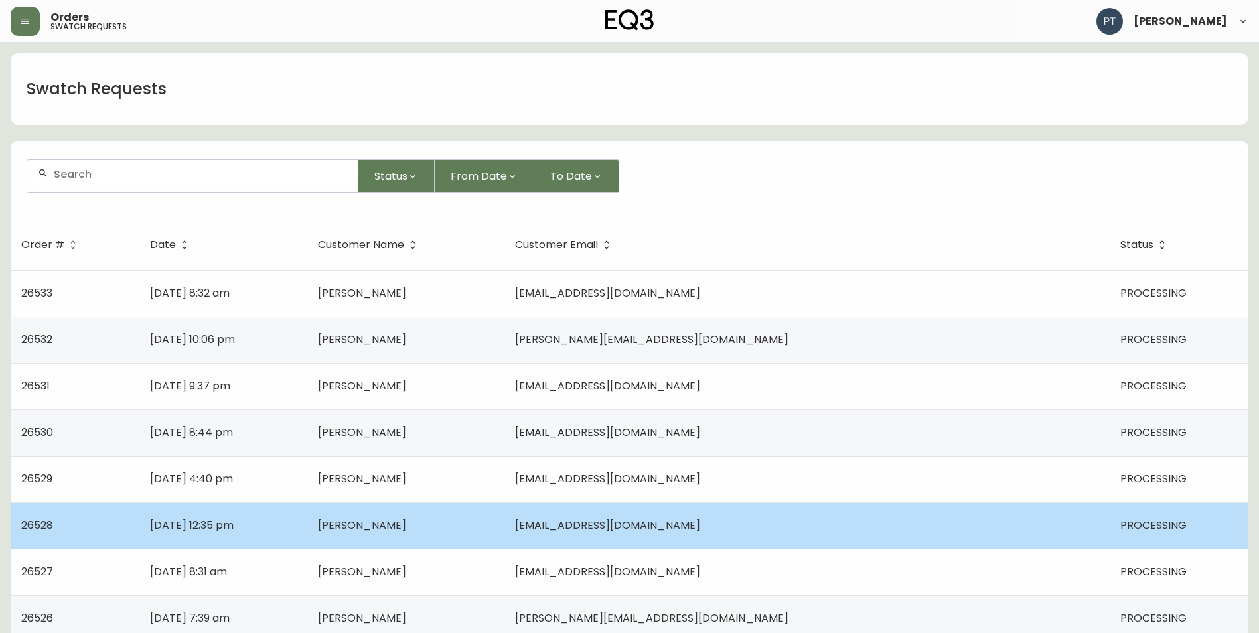
click at [307, 513] on td "[DATE] 12:35 pm" at bounding box center [223, 525] width 168 height 46
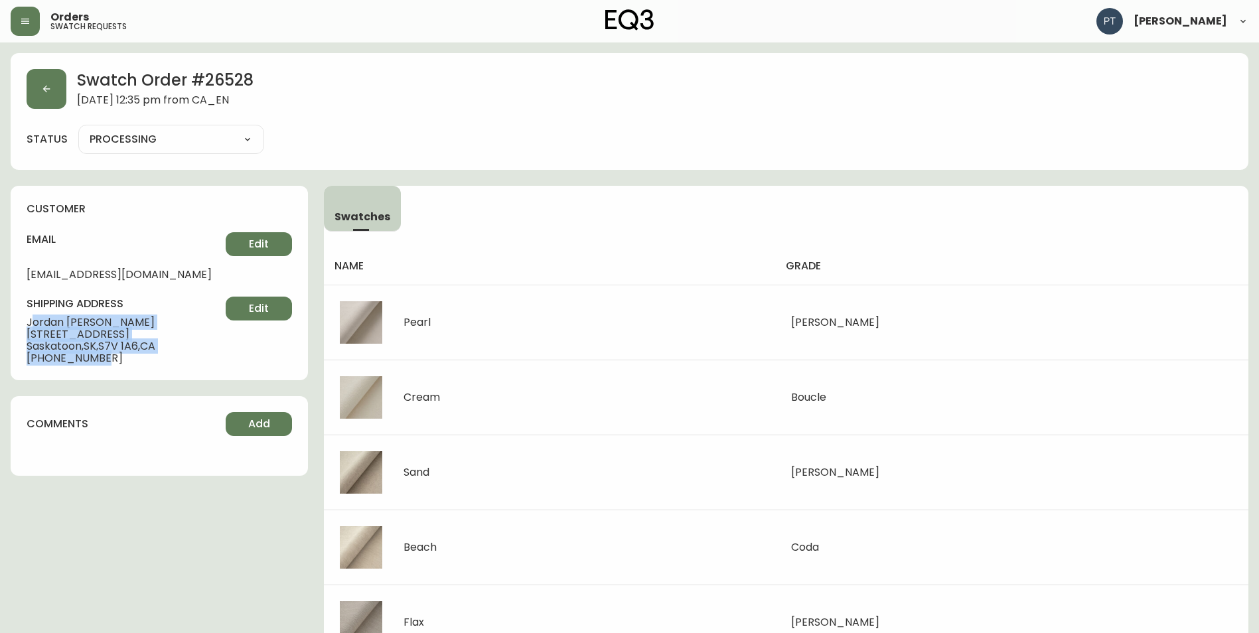
drag, startPoint x: 30, startPoint y: 323, endPoint x: 106, endPoint y: 353, distance: 82.0
click at [106, 353] on div "shipping address [PERSON_NAME] [STREET_ADDRESS] [PHONE_NUMBER] Edit" at bounding box center [159, 331] width 265 height 68
drag, startPoint x: 106, startPoint y: 353, endPoint x: 207, endPoint y: 368, distance: 101.9
click at [213, 365] on div "customer email [EMAIL_ADDRESS][DOMAIN_NAME] Edit shipping address [PERSON_NAME]…" at bounding box center [159, 283] width 297 height 194
drag, startPoint x: 25, startPoint y: 319, endPoint x: 142, endPoint y: 344, distance: 120.2
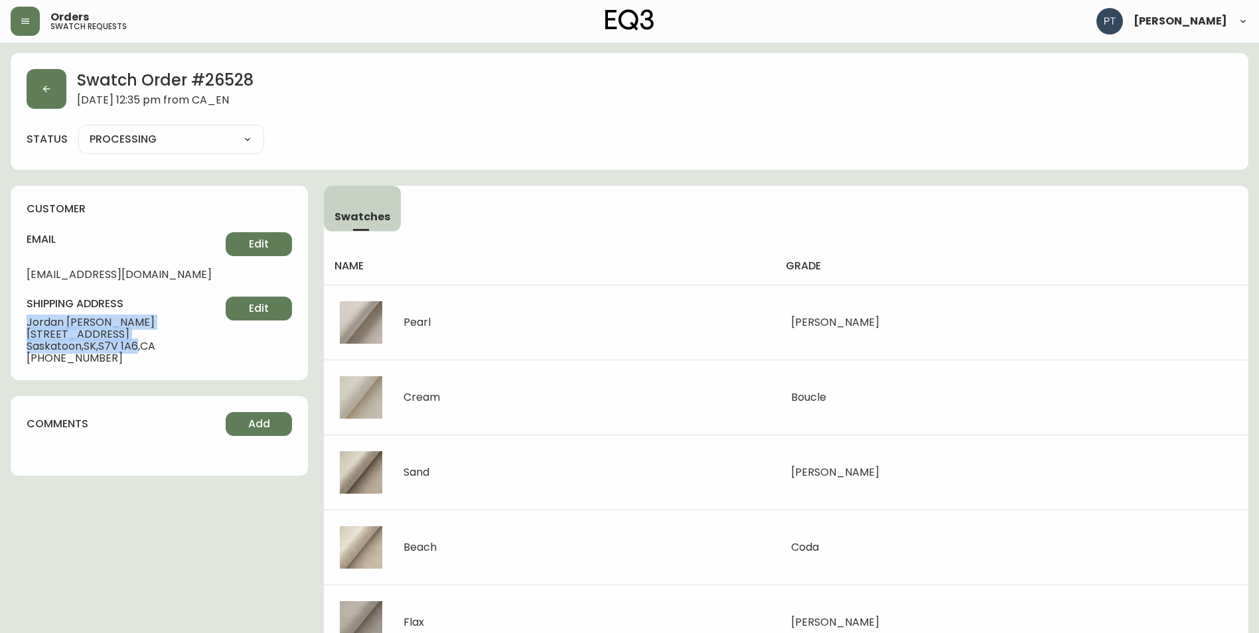
click at [142, 344] on div "customer email [EMAIL_ADDRESS][DOMAIN_NAME] Edit shipping address [PERSON_NAME]…" at bounding box center [159, 283] width 297 height 194
click at [57, 92] on button "button" at bounding box center [47, 89] width 40 height 40
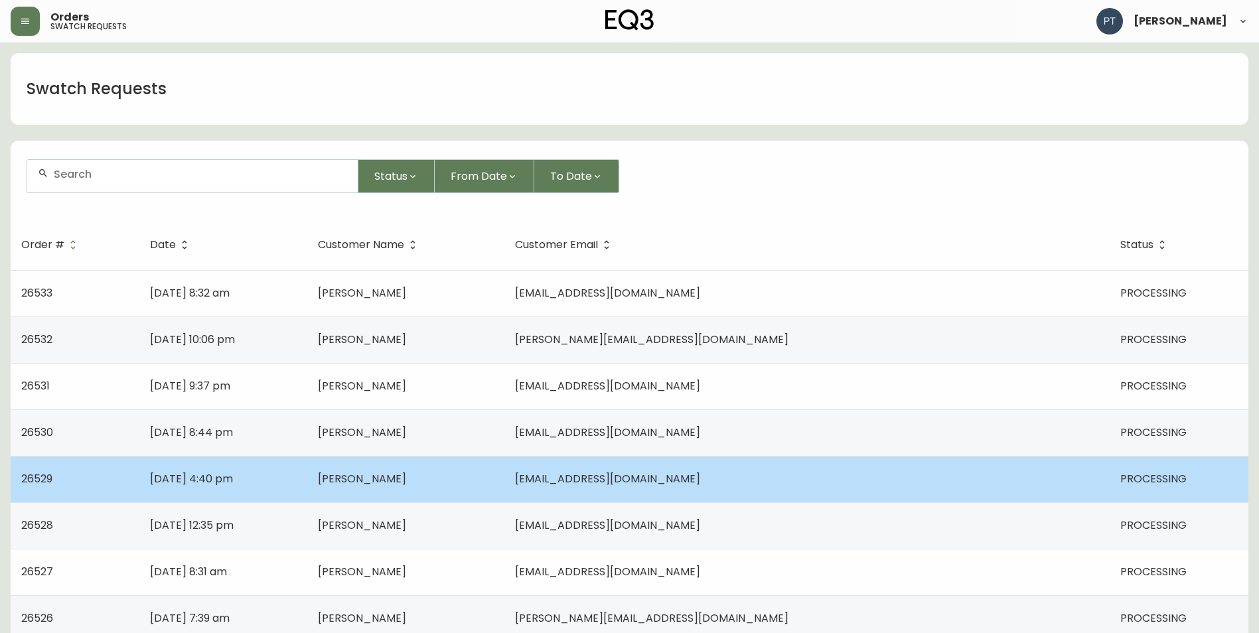
click at [307, 492] on td "[DATE] 4:40 pm" at bounding box center [223, 479] width 168 height 46
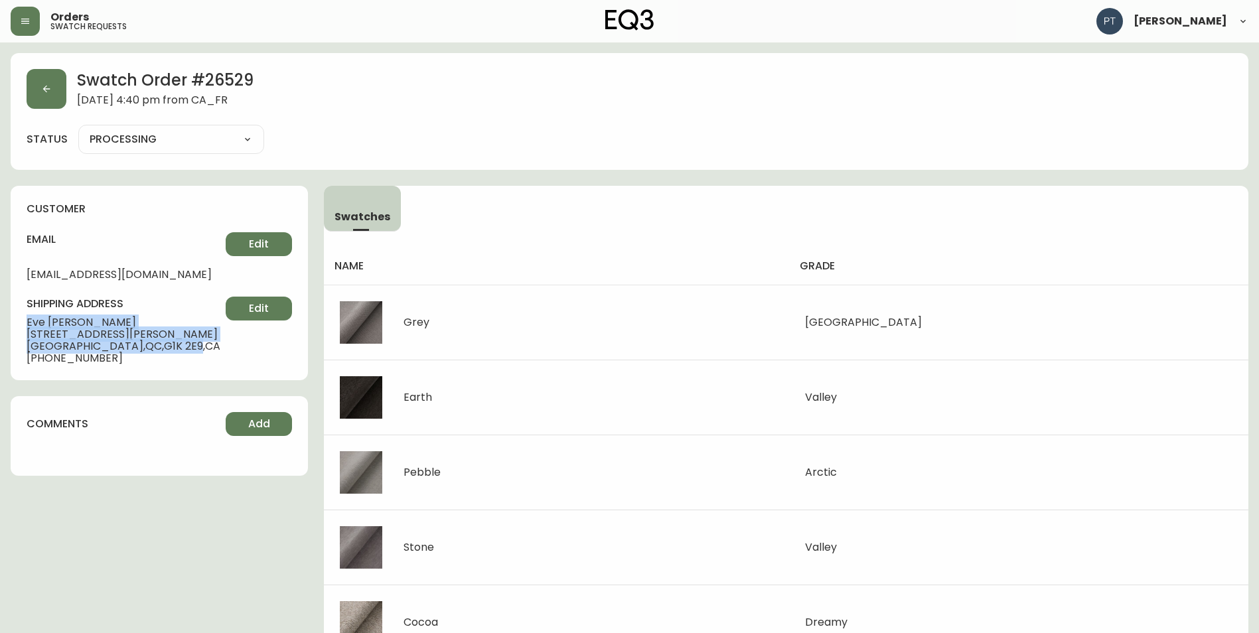
drag, startPoint x: 27, startPoint y: 322, endPoint x: 131, endPoint y: 350, distance: 108.0
click at [131, 350] on div "shipping address [PERSON_NAME] [STREET_ADDRESS][PERSON_NAME] [PHONE_NUMBER] Edit" at bounding box center [159, 331] width 265 height 68
click at [44, 78] on button "button" at bounding box center [47, 89] width 40 height 40
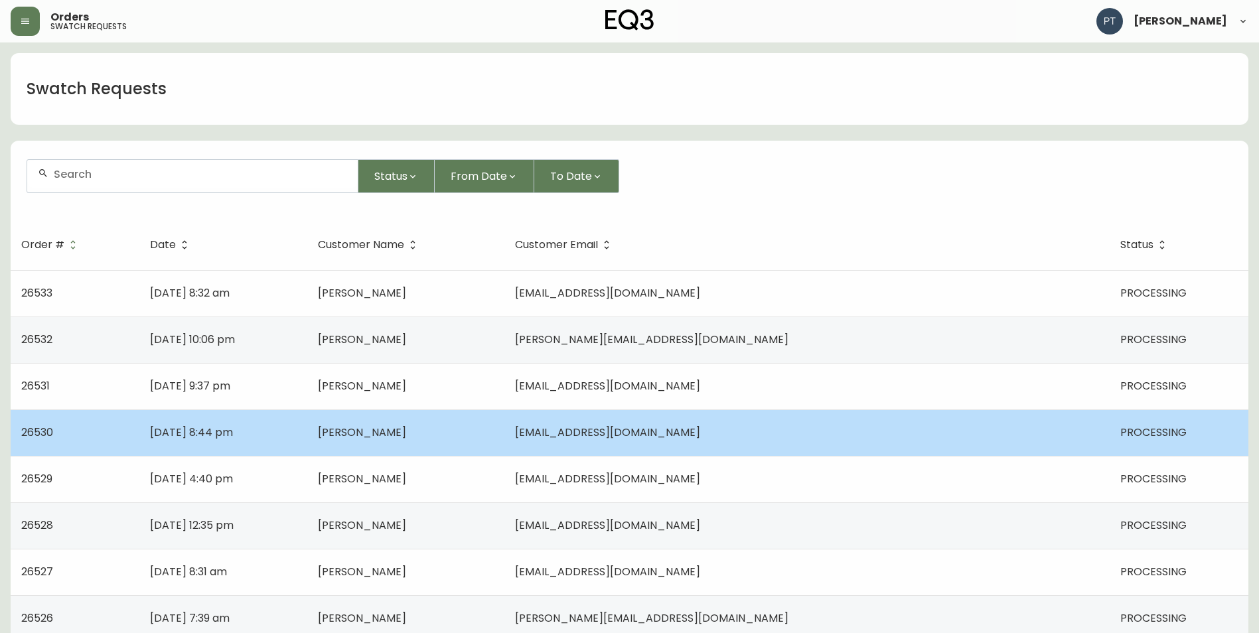
click at [406, 427] on span "[PERSON_NAME]" at bounding box center [362, 432] width 88 height 15
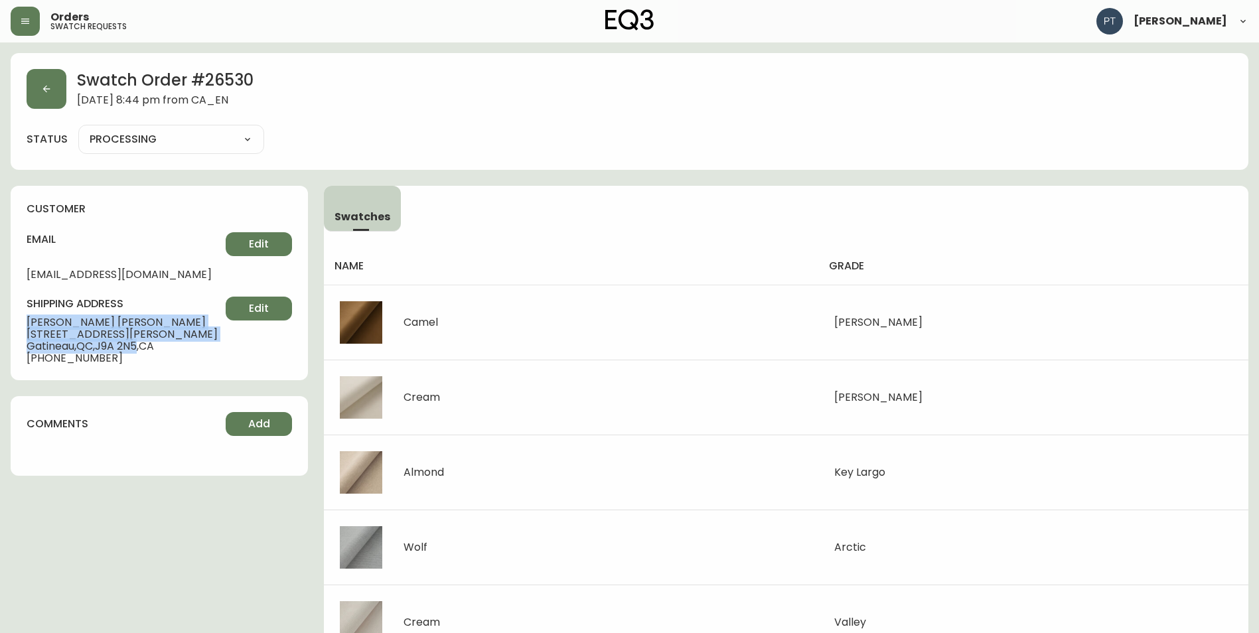
drag, startPoint x: 24, startPoint y: 322, endPoint x: 143, endPoint y: 349, distance: 121.9
click at [143, 349] on div "customer email [EMAIL_ADDRESS][DOMAIN_NAME] Edit shipping address [PERSON_NAME]…" at bounding box center [159, 283] width 297 height 194
click at [50, 96] on button "button" at bounding box center [47, 89] width 40 height 40
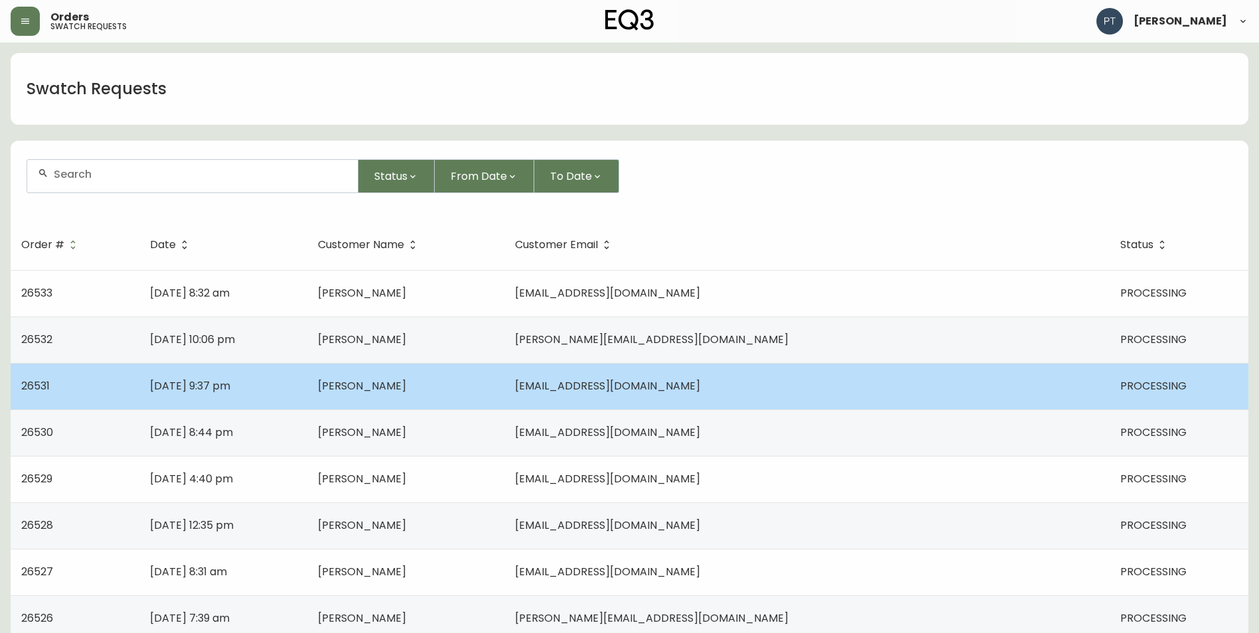
click at [307, 379] on td "[DATE] 9:37 pm" at bounding box center [223, 386] width 168 height 46
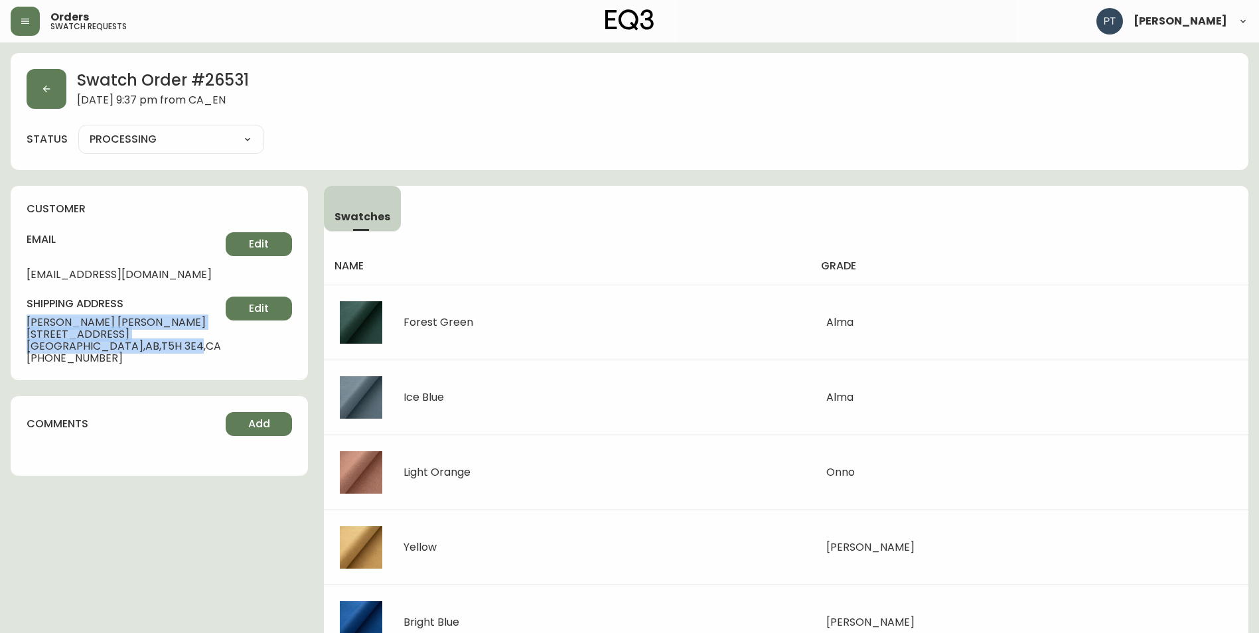
drag, startPoint x: 22, startPoint y: 322, endPoint x: 143, endPoint y: 350, distance: 124.6
click at [143, 350] on div "customer email [EMAIL_ADDRESS][DOMAIN_NAME] Edit shipping address [PERSON_NAME]…" at bounding box center [159, 283] width 297 height 194
drag, startPoint x: 192, startPoint y: 404, endPoint x: 115, endPoint y: 390, distance: 78.2
click at [188, 402] on div "comments Add" at bounding box center [159, 436] width 297 height 80
drag, startPoint x: 23, startPoint y: 323, endPoint x: 146, endPoint y: 347, distance: 125.9
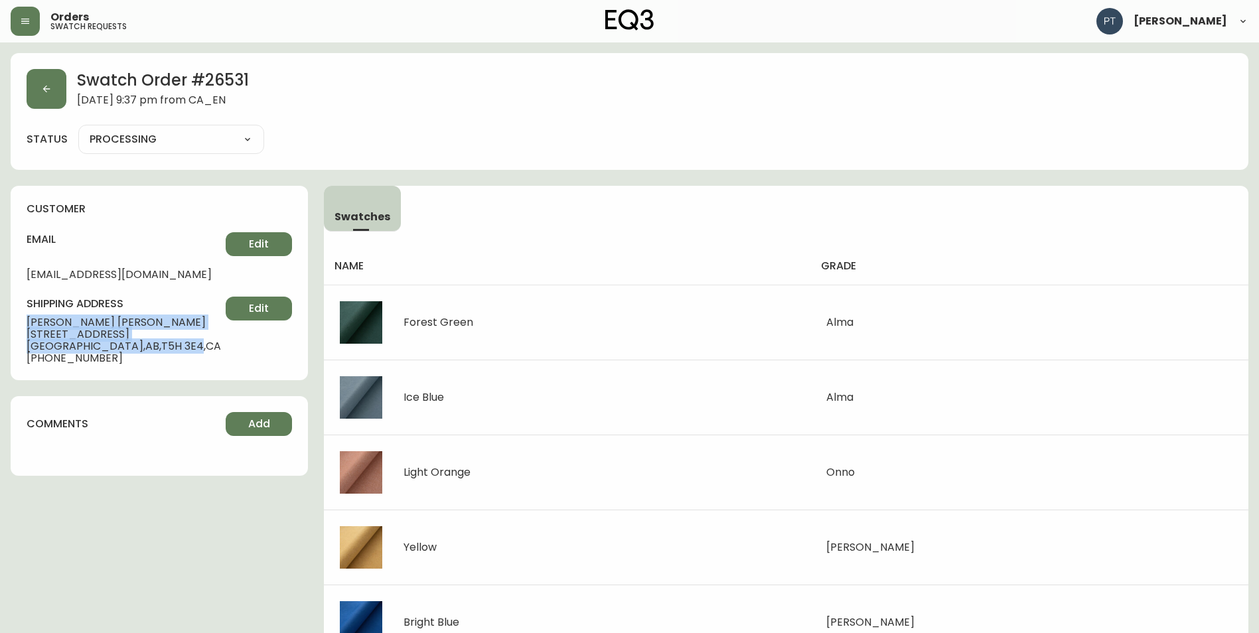
click at [146, 347] on div "customer email [EMAIL_ADDRESS][DOMAIN_NAME] Edit shipping address [PERSON_NAME]…" at bounding box center [159, 283] width 297 height 194
click at [41, 86] on icon "button" at bounding box center [46, 89] width 11 height 11
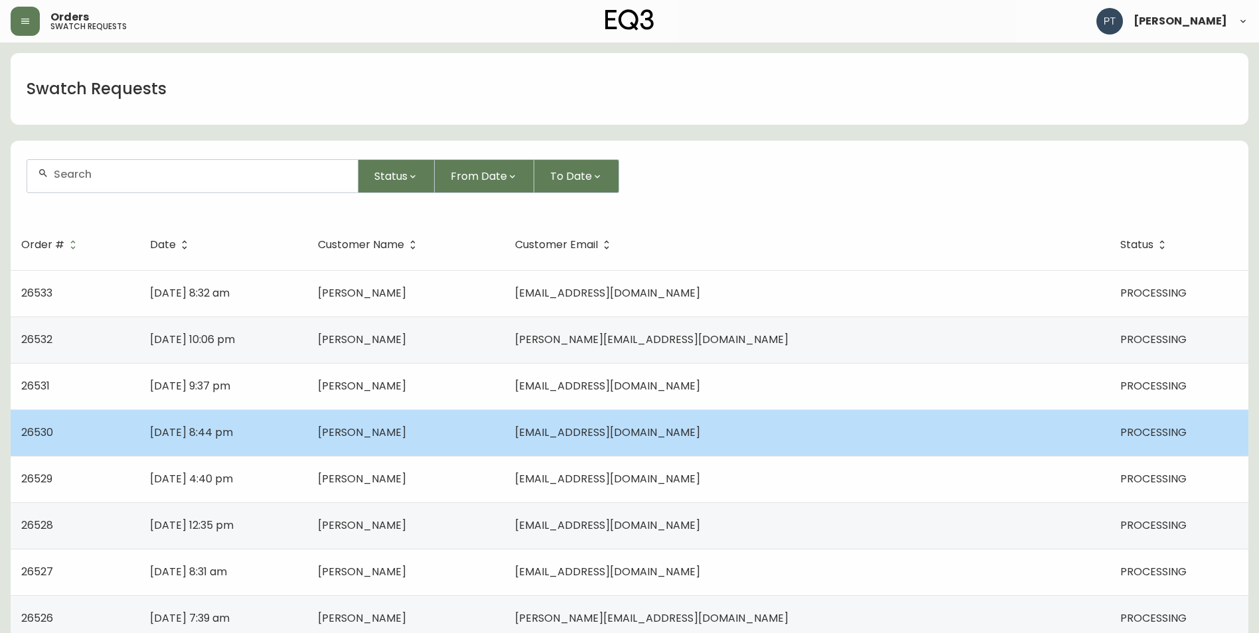
click at [427, 442] on td "[PERSON_NAME]" at bounding box center [405, 433] width 197 height 46
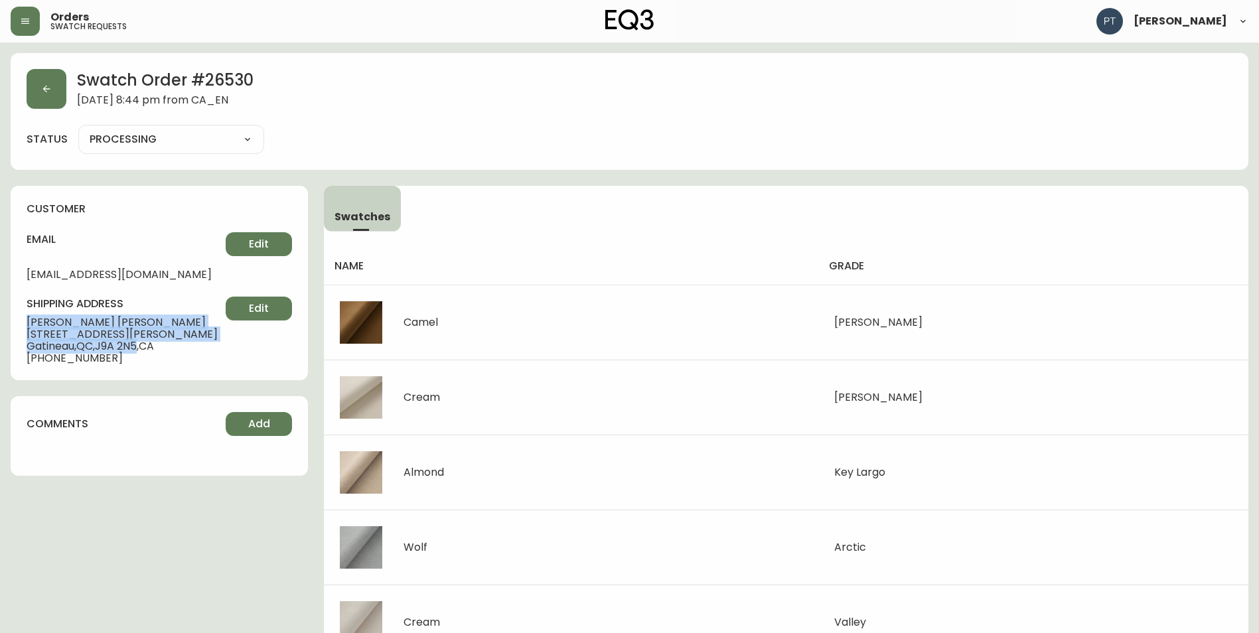
drag, startPoint x: 26, startPoint y: 321, endPoint x: 145, endPoint y: 342, distance: 120.7
click at [145, 342] on div "customer email [EMAIL_ADDRESS][DOMAIN_NAME] Edit shipping address [PERSON_NAME]…" at bounding box center [159, 283] width 297 height 194
click at [41, 84] on icon "button" at bounding box center [46, 89] width 11 height 11
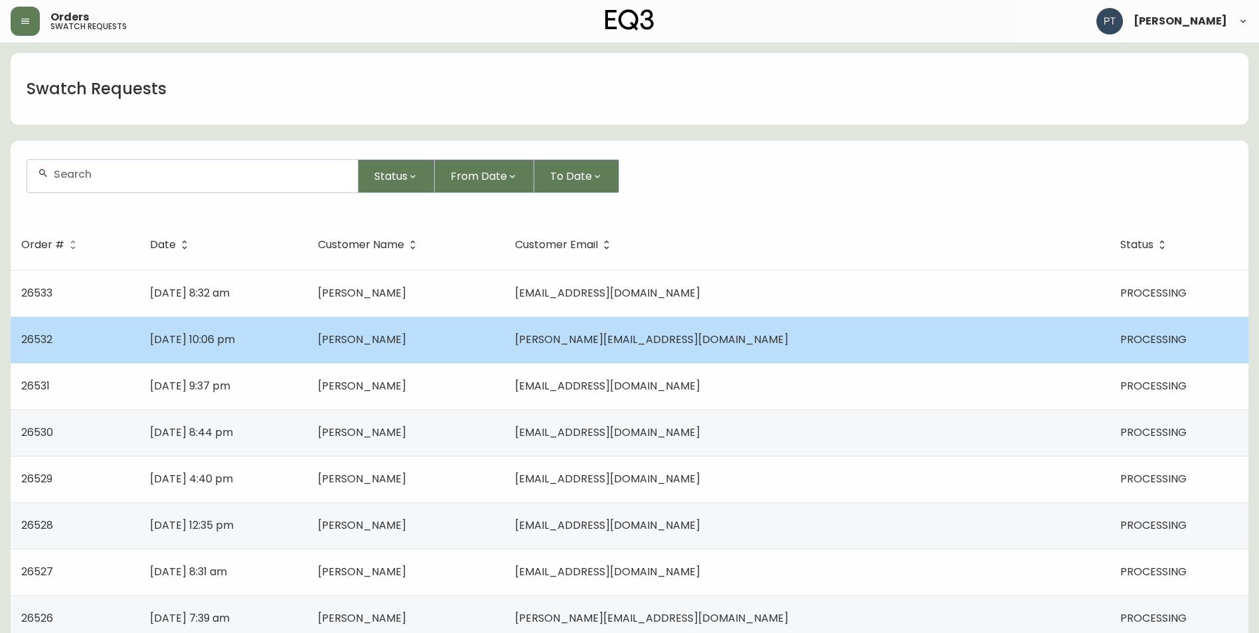
click at [307, 346] on td "[DATE] 10:06 pm" at bounding box center [223, 340] width 168 height 46
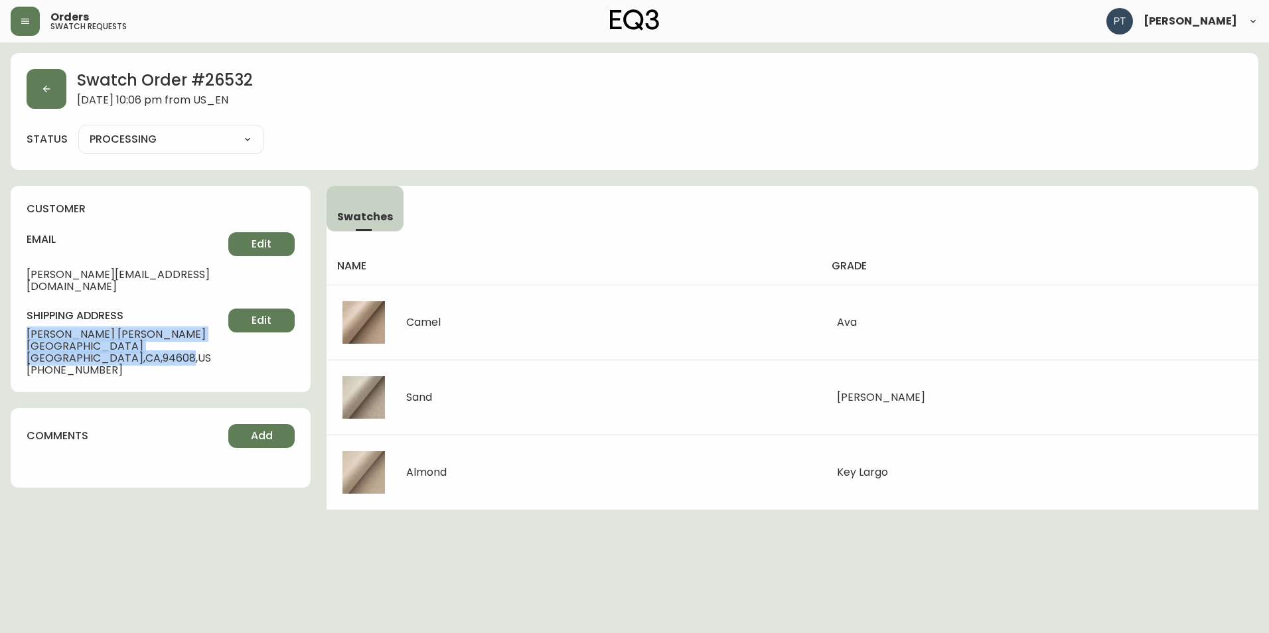
drag, startPoint x: 27, startPoint y: 324, endPoint x: 130, endPoint y: 348, distance: 106.4
click at [130, 348] on div "customer email [PERSON_NAME][EMAIL_ADDRESS][DOMAIN_NAME] Edit shipping address …" at bounding box center [161, 289] width 300 height 206
click at [42, 84] on icon "button" at bounding box center [46, 89] width 11 height 11
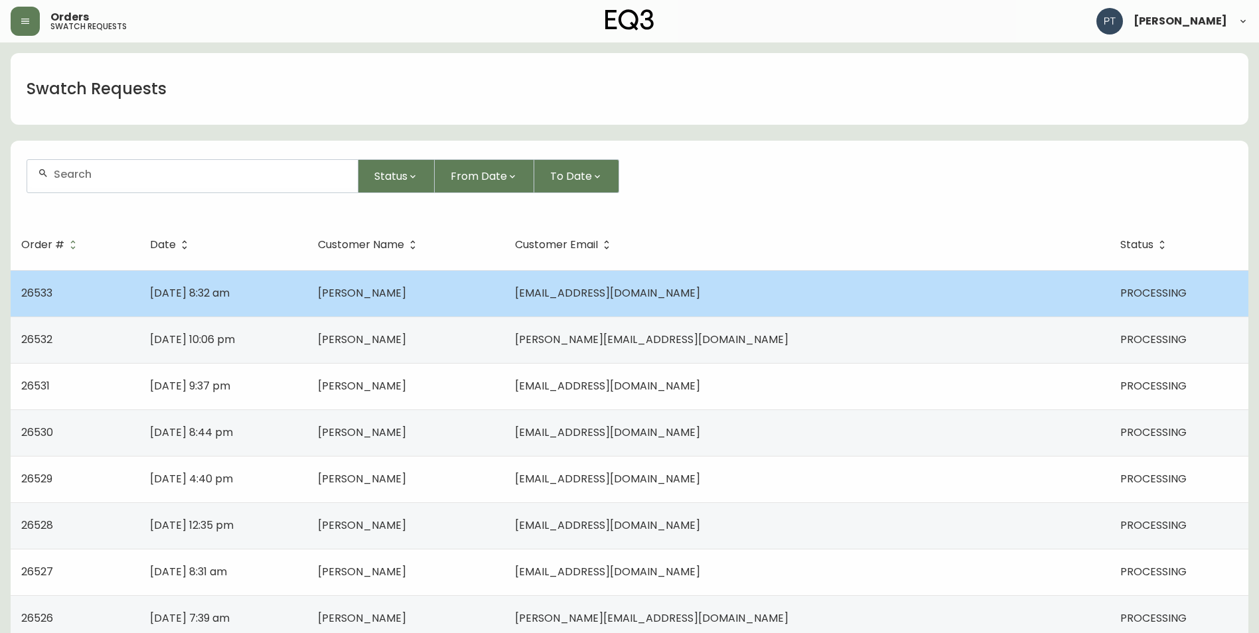
click at [307, 298] on td "[DATE] 8:32 am" at bounding box center [223, 293] width 168 height 46
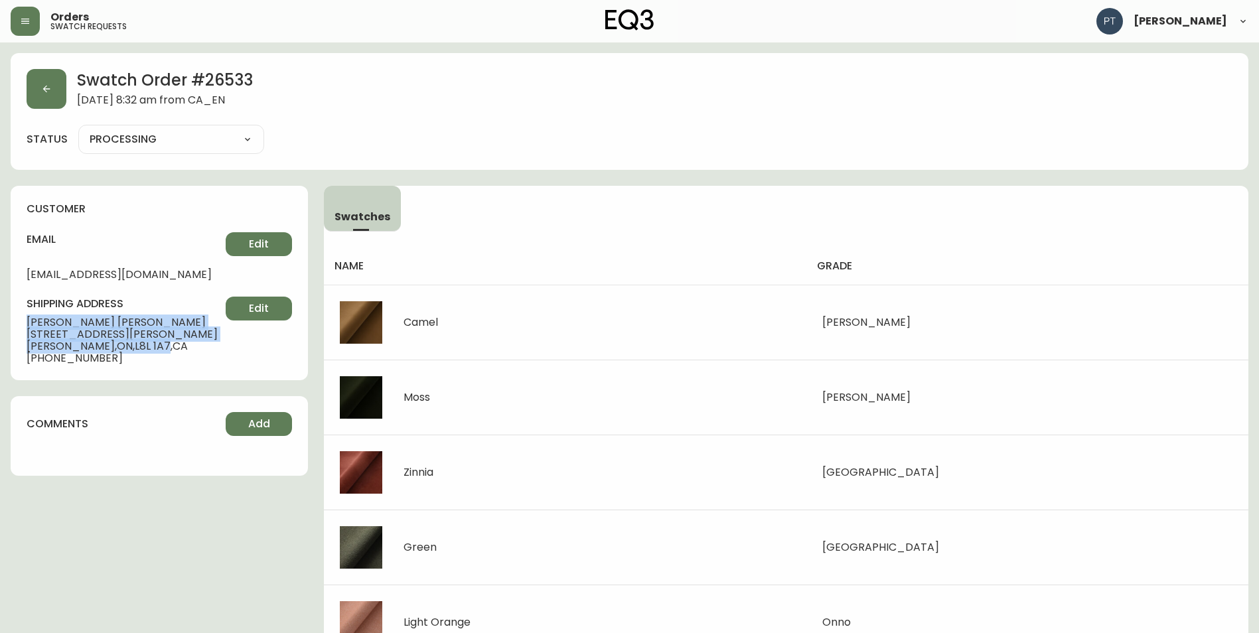
drag, startPoint x: 27, startPoint y: 324, endPoint x: 133, endPoint y: 344, distance: 108.8
click at [133, 344] on div "shipping address [PERSON_NAME] [STREET_ADDRESS][PERSON_NAME][PERSON_NAME] [PHON…" at bounding box center [159, 331] width 265 height 68
click at [52, 102] on button "button" at bounding box center [47, 89] width 40 height 40
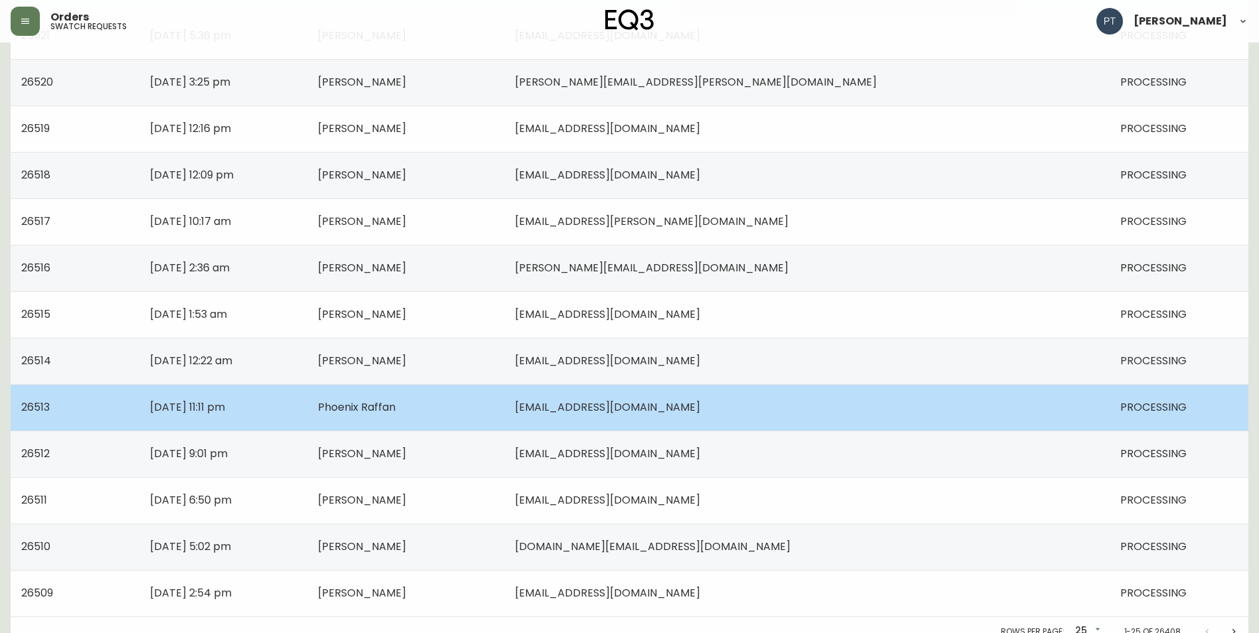
scroll to position [828, 0]
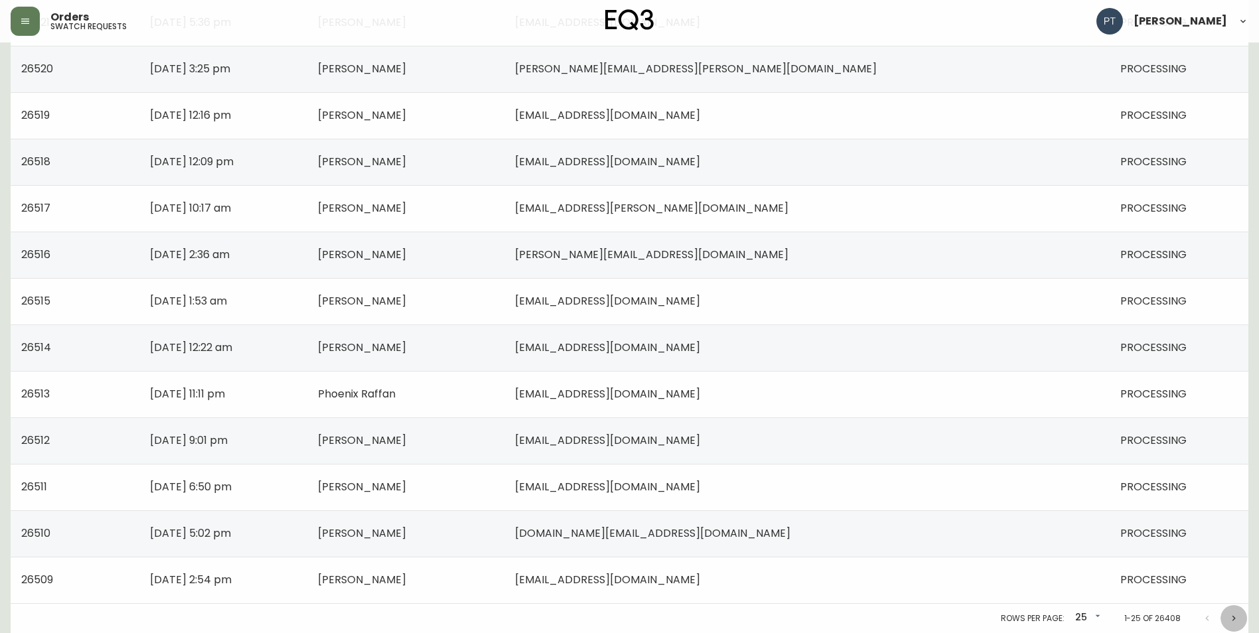
click at [1238, 615] on icon "Next page" at bounding box center [1234, 618] width 11 height 11
